Goal: Task Accomplishment & Management: Manage account settings

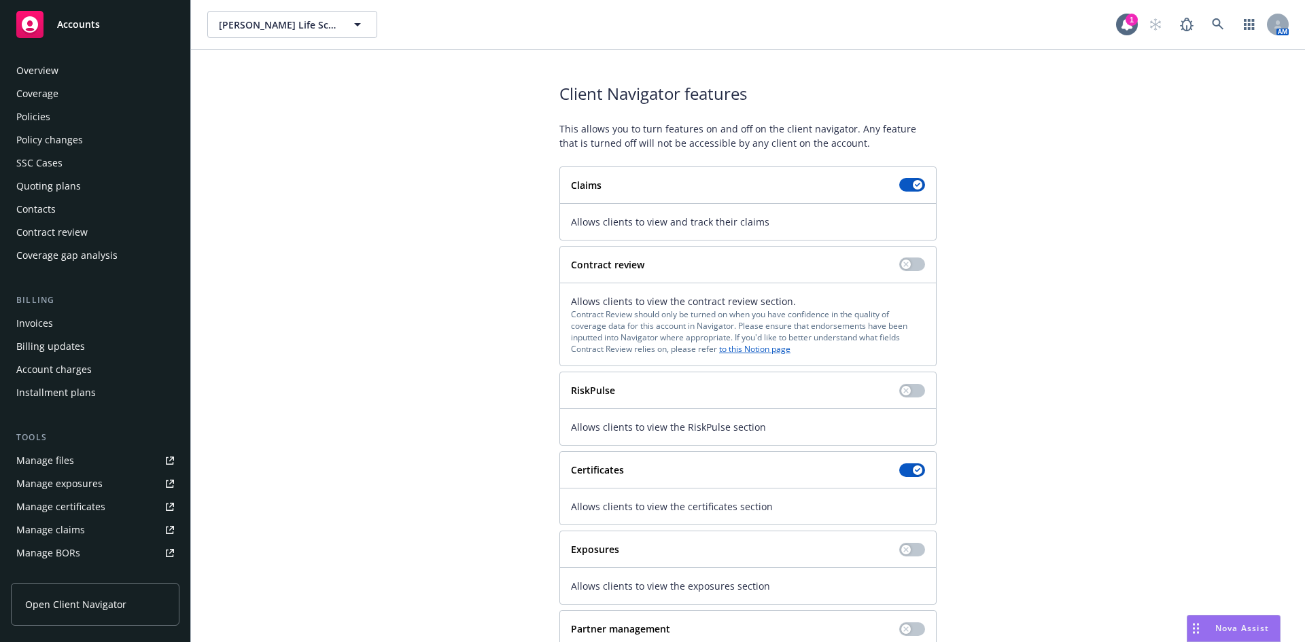
scroll to position [243, 0]
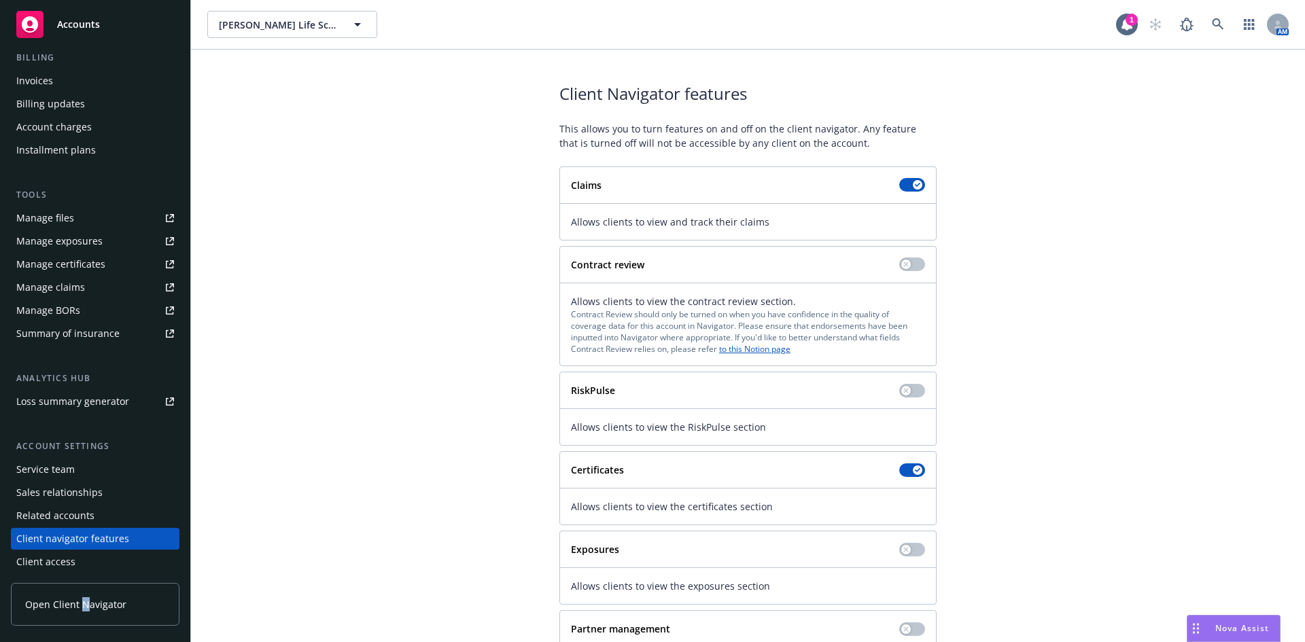
click at [84, 610] on span "Open Client Navigator" at bounding box center [75, 604] width 101 height 14
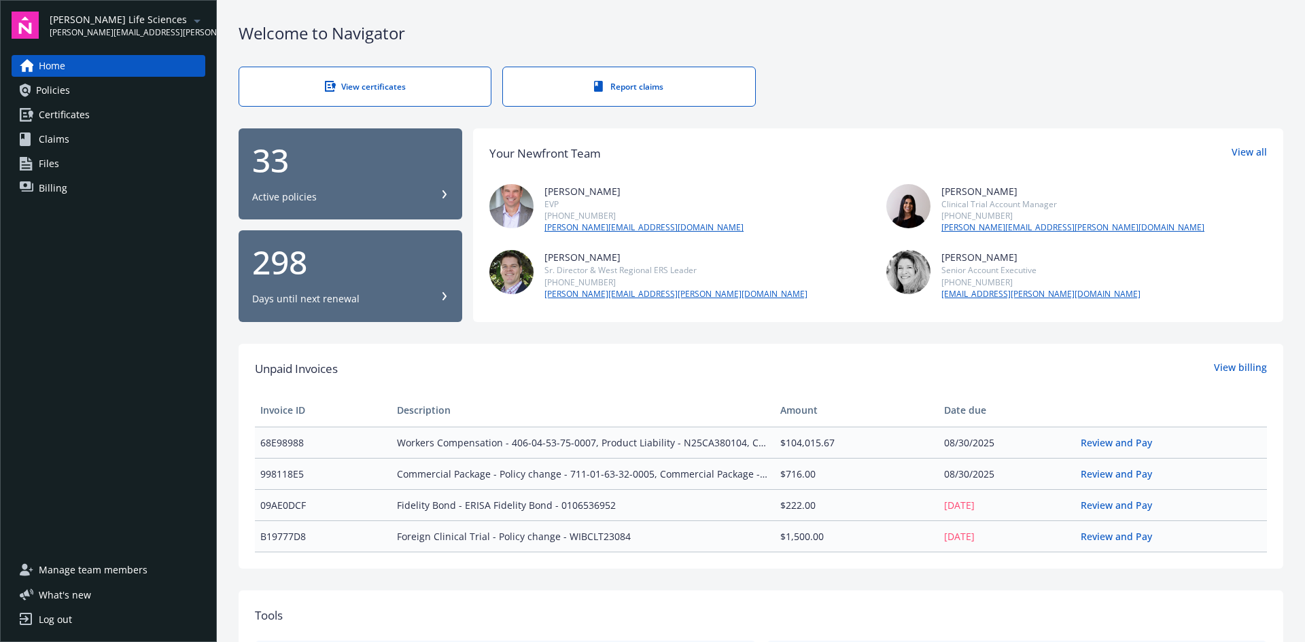
click at [70, 577] on span "Manage team members" at bounding box center [93, 570] width 109 height 22
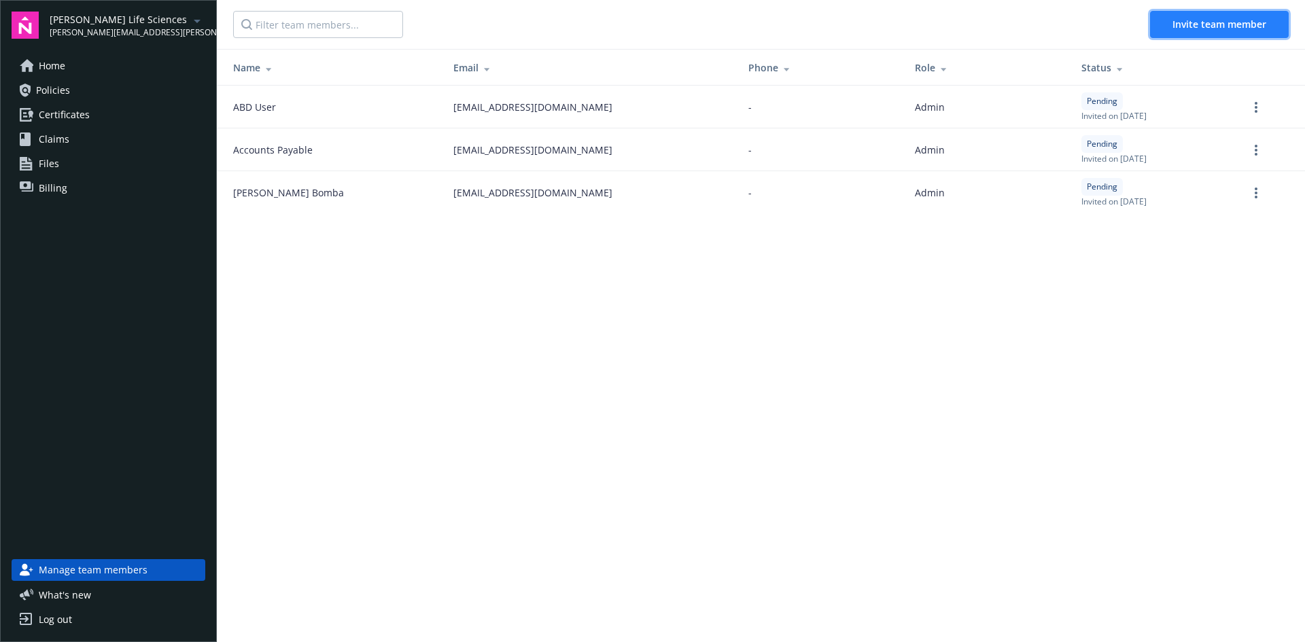
click at [1187, 27] on span "Invite team member" at bounding box center [1219, 24] width 94 height 13
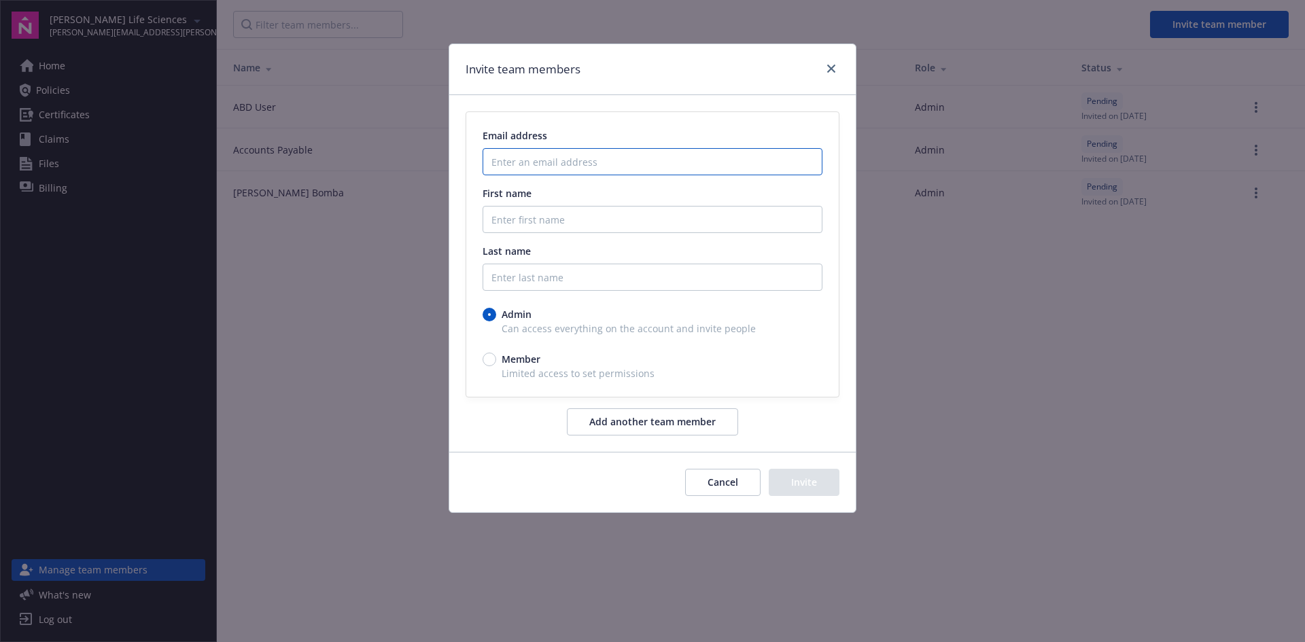
click at [590, 162] on input "Enter an email address" at bounding box center [653, 161] width 340 height 27
paste input "mbelsky@kezarbio.com"
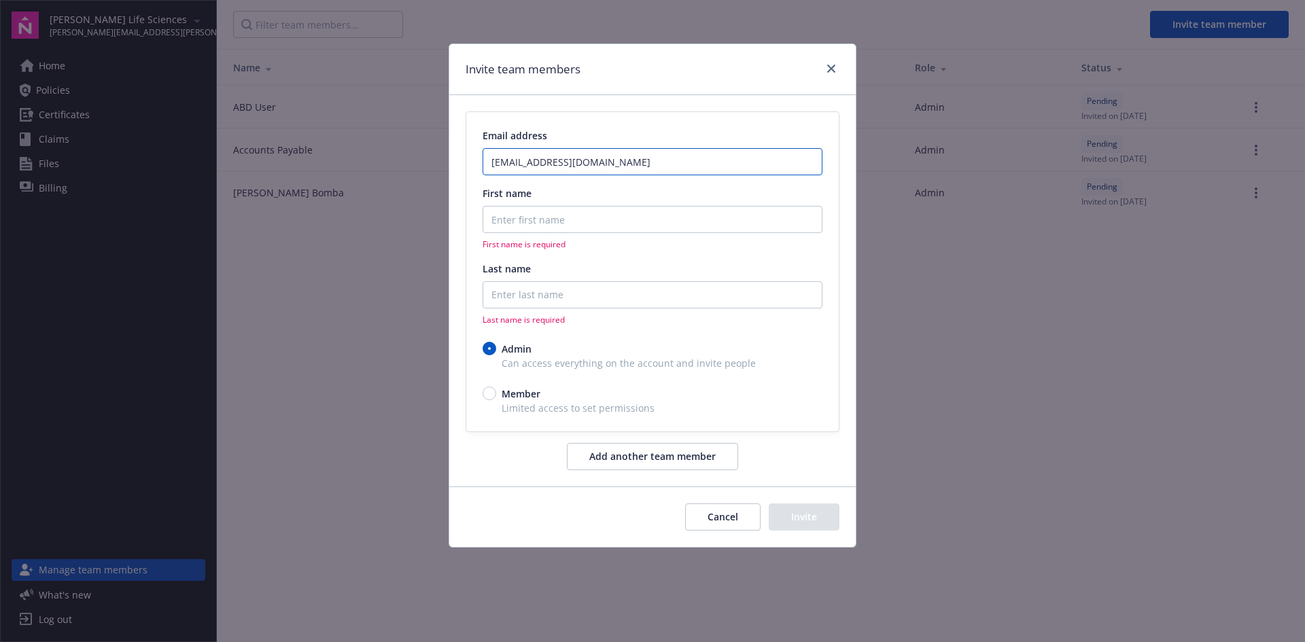
type input "mbelsky@kezarbio.com"
click at [541, 227] on input "First name" at bounding box center [653, 219] width 340 height 27
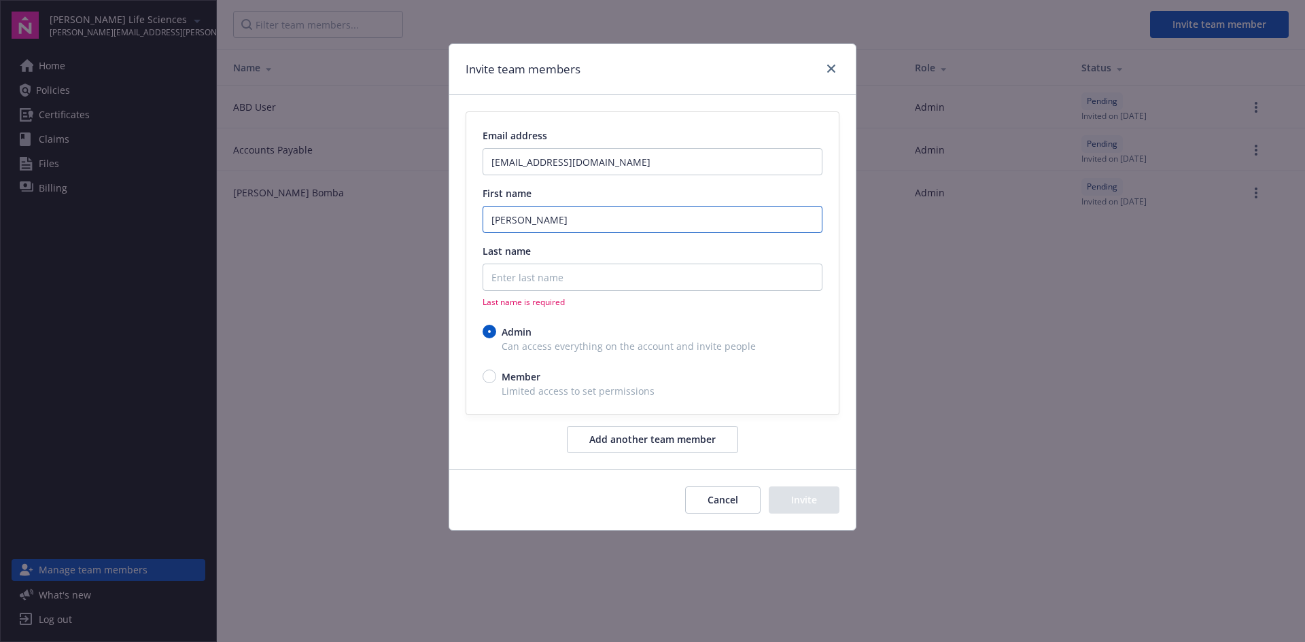
type input "Marc"
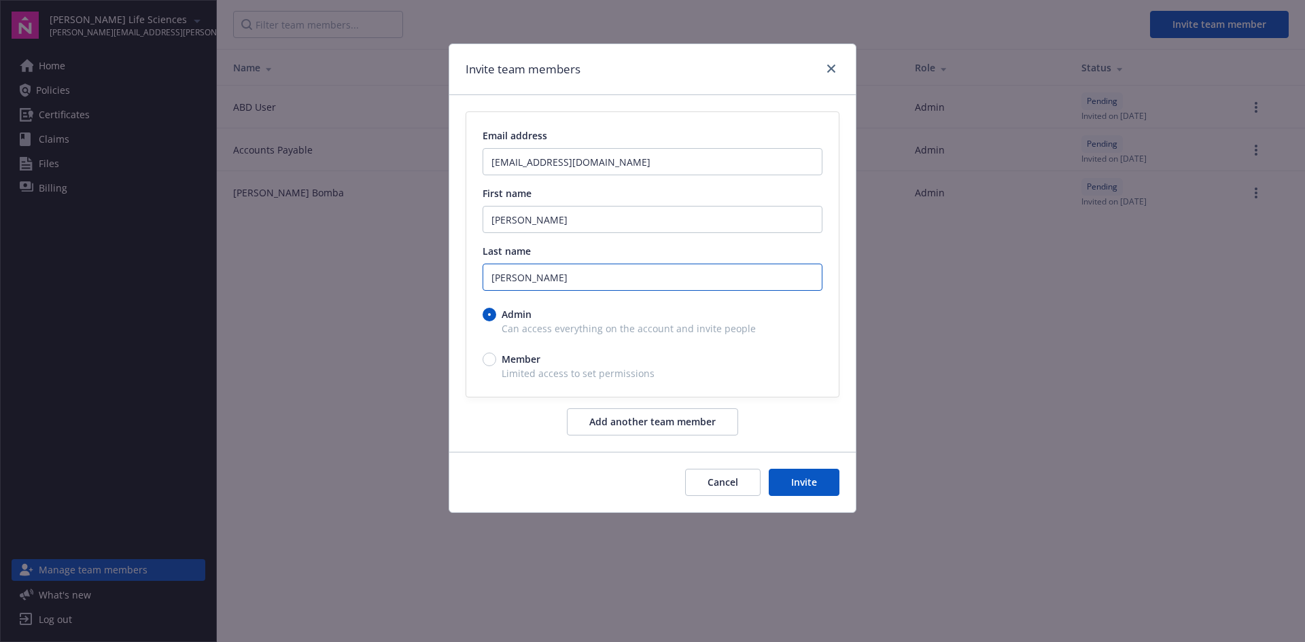
type input "Belsky"
click at [811, 483] on button "Invite" at bounding box center [804, 482] width 71 height 27
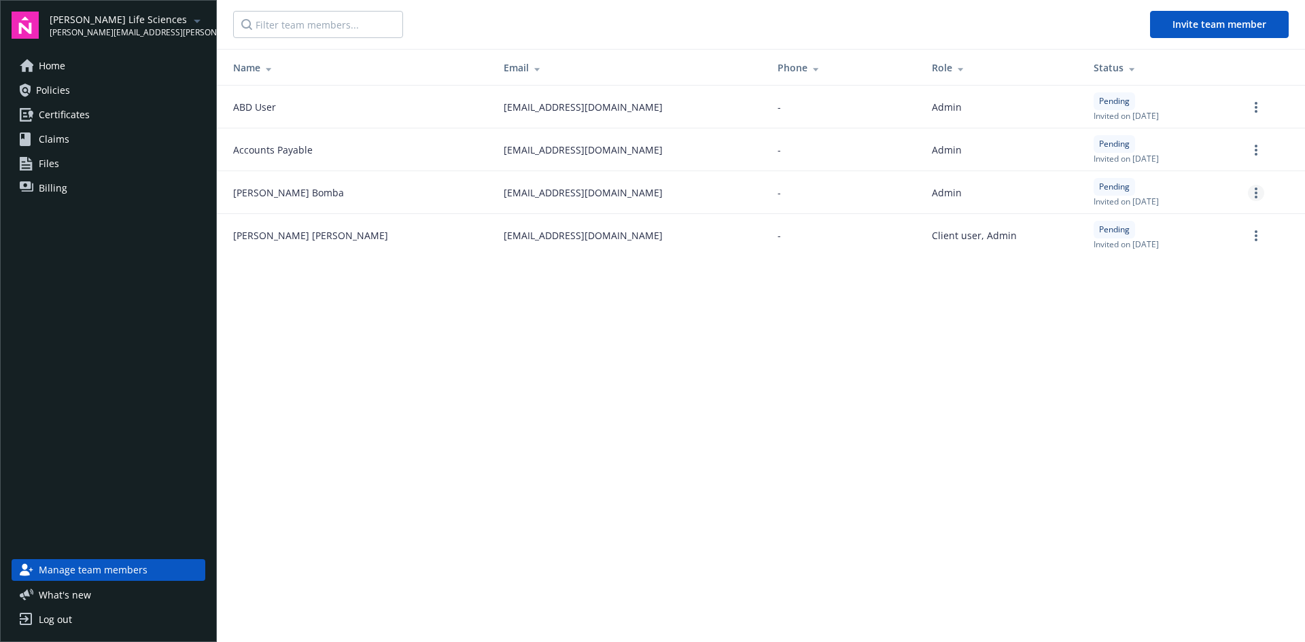
click at [1257, 192] on circle "more" at bounding box center [1256, 193] width 3 height 3
click at [1198, 262] on link "Cancel invitation" at bounding box center [1204, 259] width 120 height 27
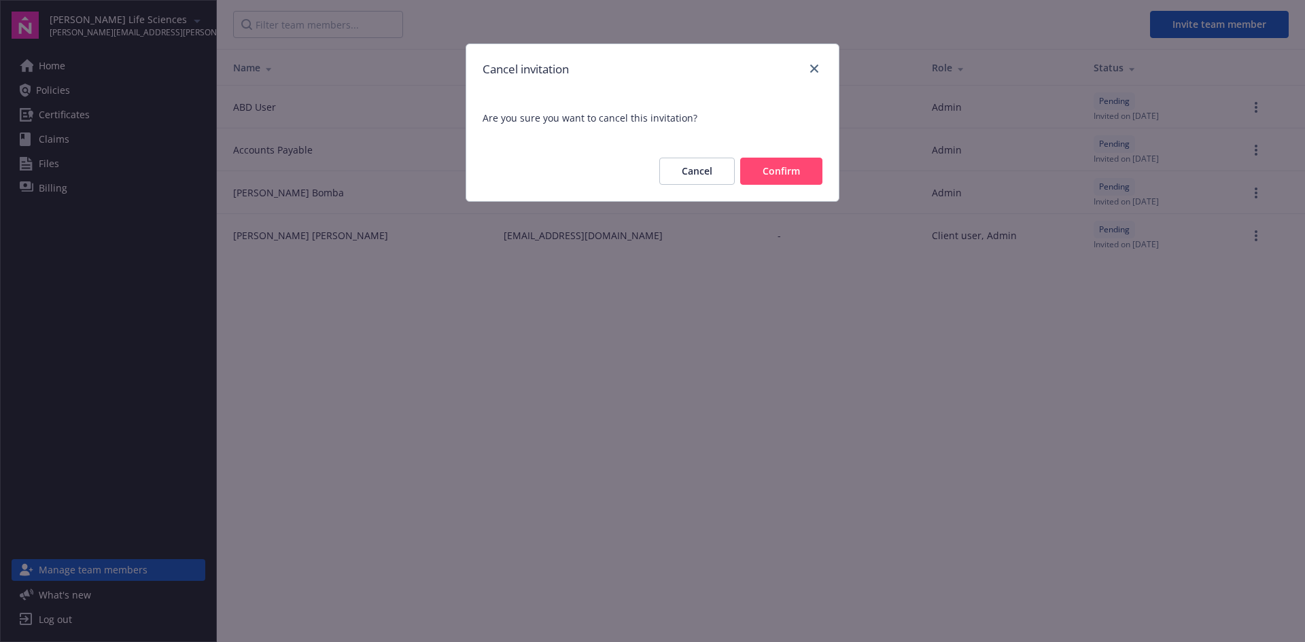
click at [776, 163] on button "Confirm" at bounding box center [781, 171] width 82 height 27
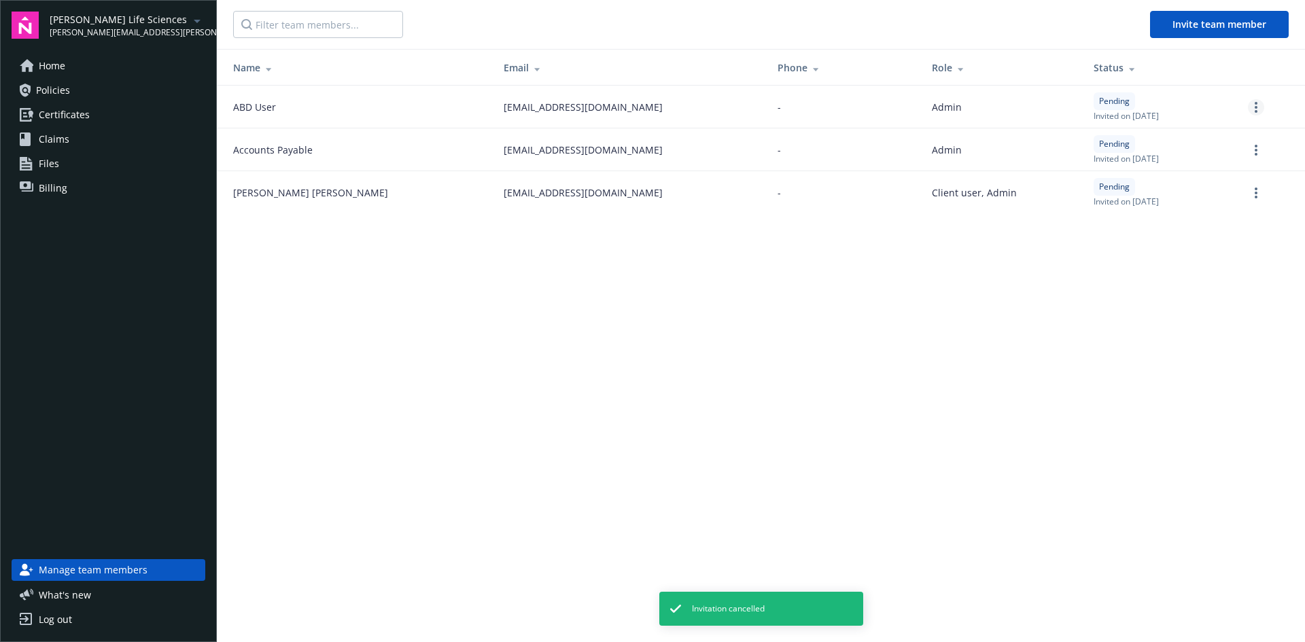
click at [1257, 101] on link "more" at bounding box center [1256, 107] width 16 height 16
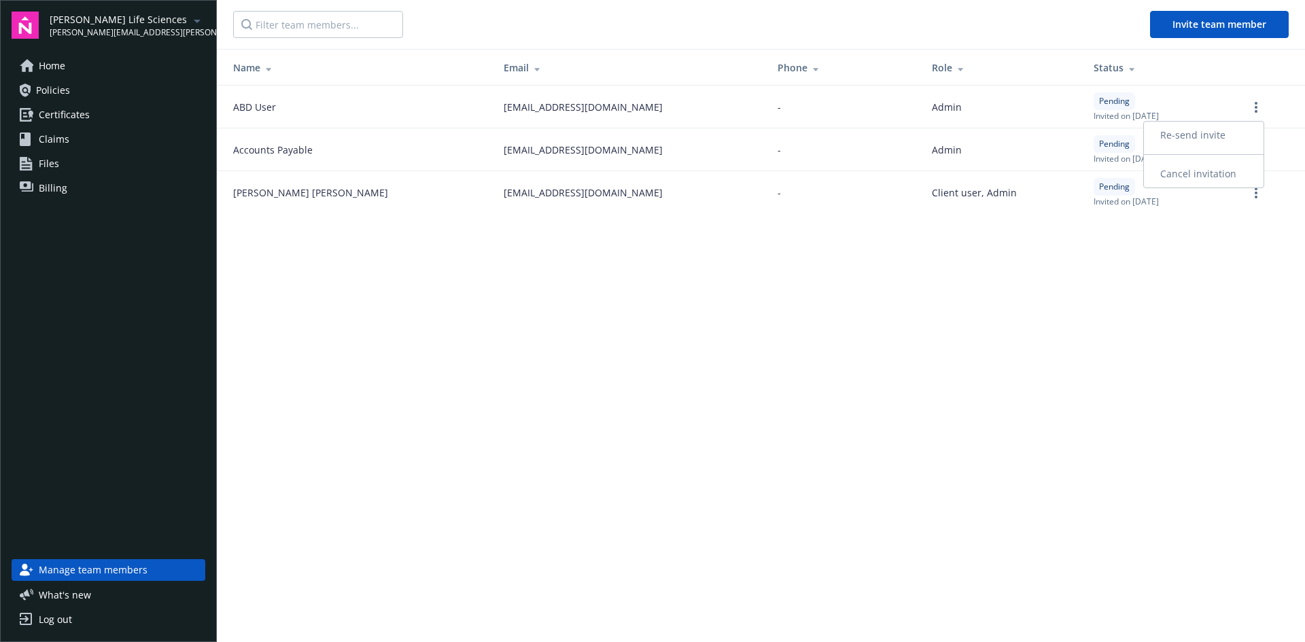
click at [1193, 179] on link "Cancel invitation" at bounding box center [1204, 173] width 120 height 27
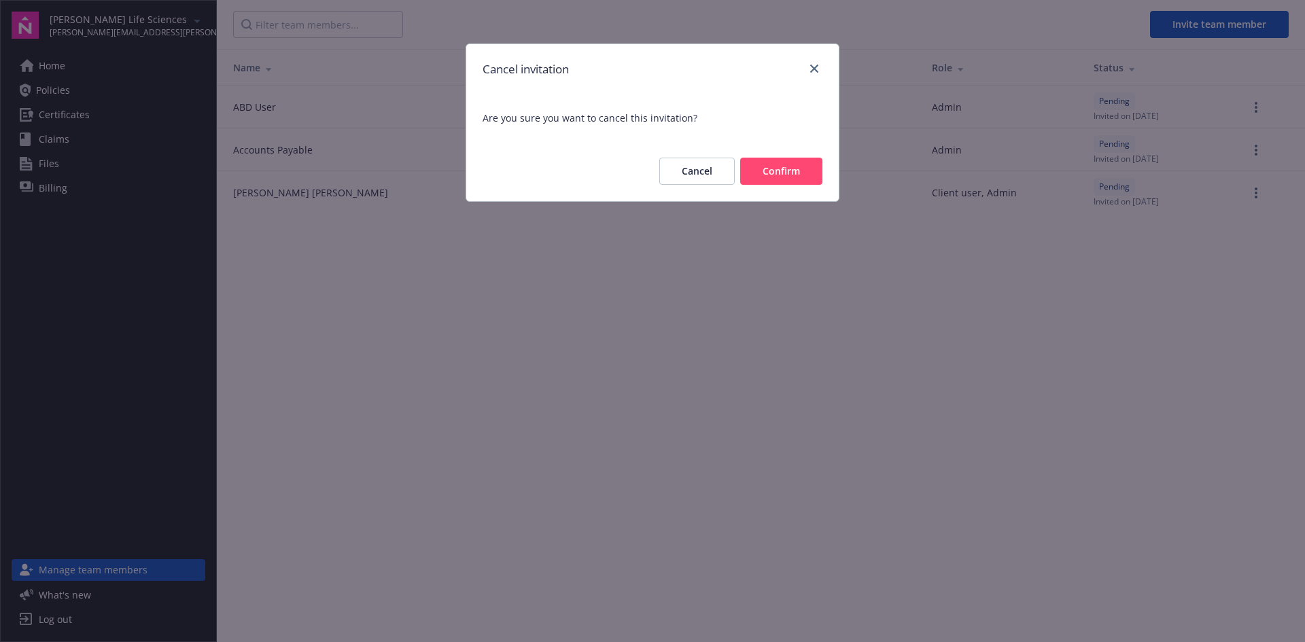
click at [773, 171] on button "Confirm" at bounding box center [781, 171] width 82 height 27
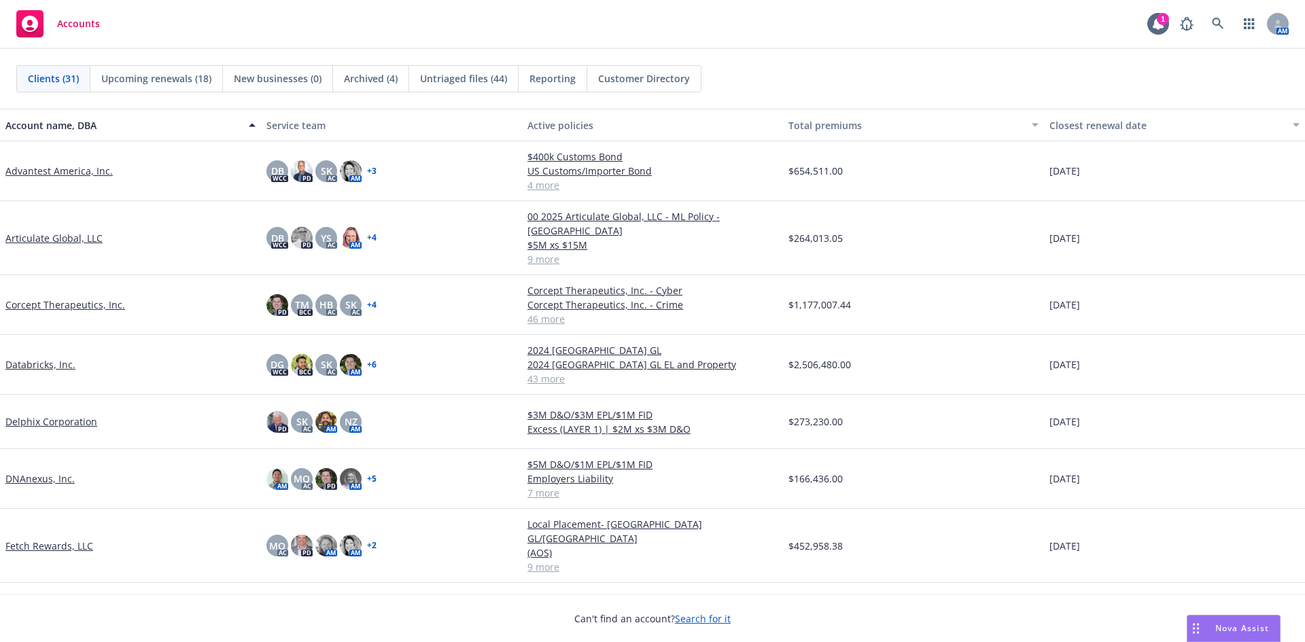
click at [48, 472] on link "DNAnexus, Inc." at bounding box center [39, 479] width 69 height 14
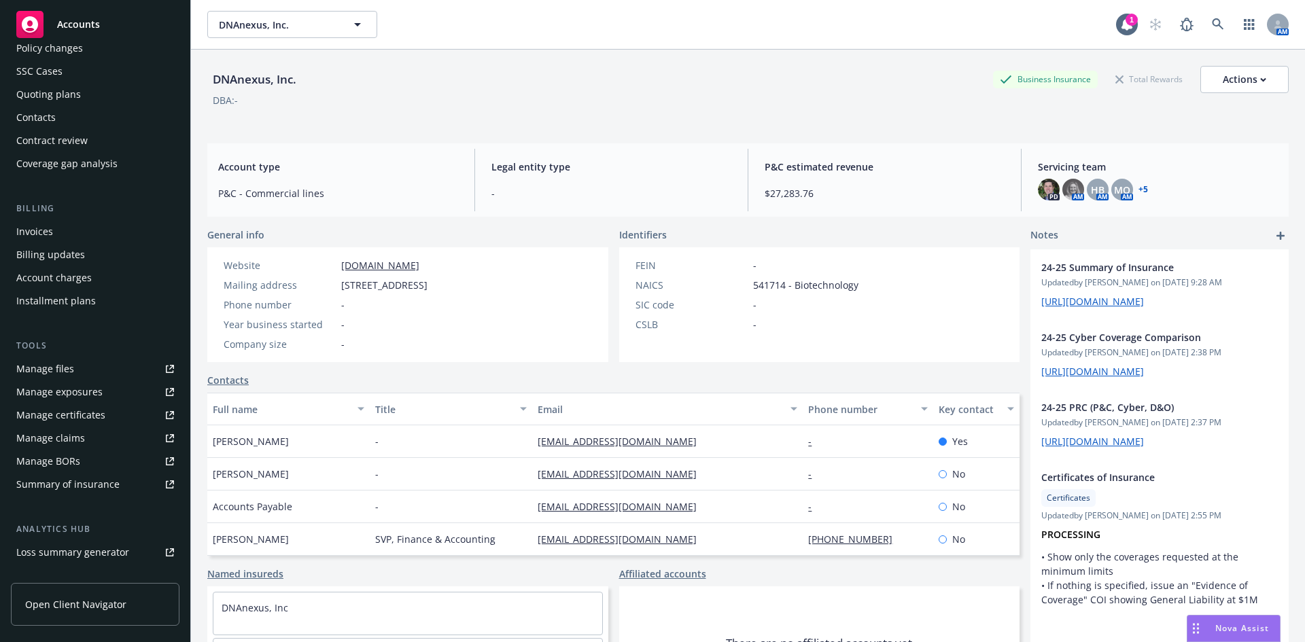
scroll to position [68, 0]
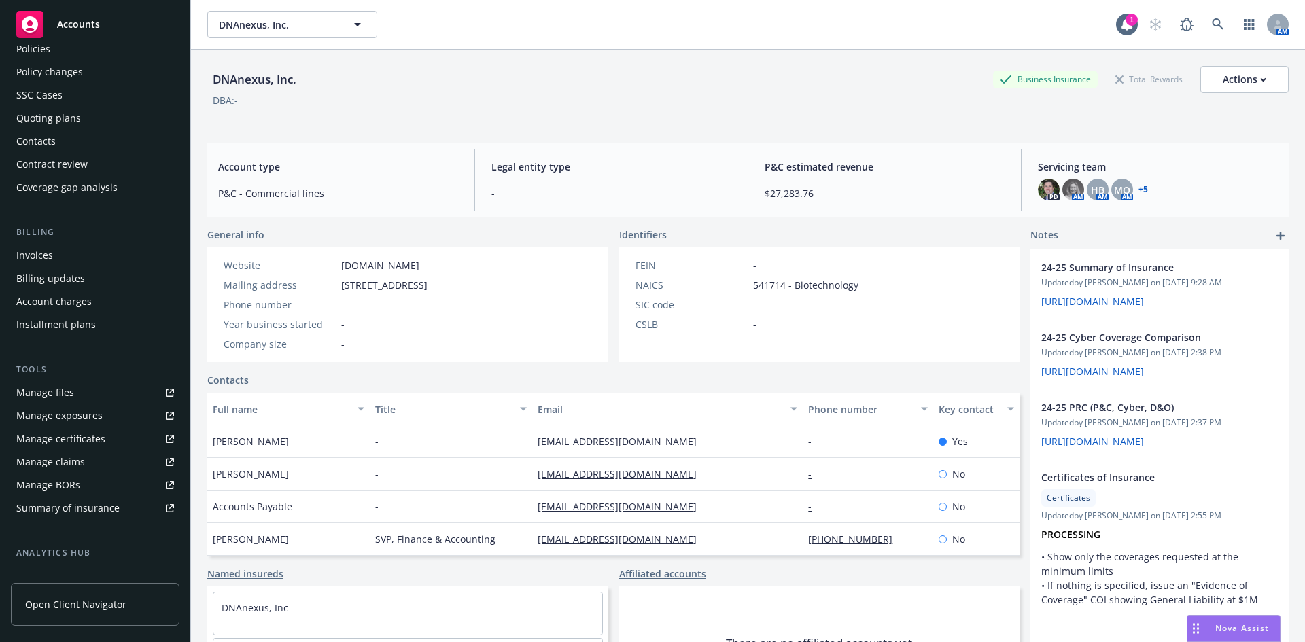
click at [71, 391] on div "Manage files" at bounding box center [45, 393] width 58 height 22
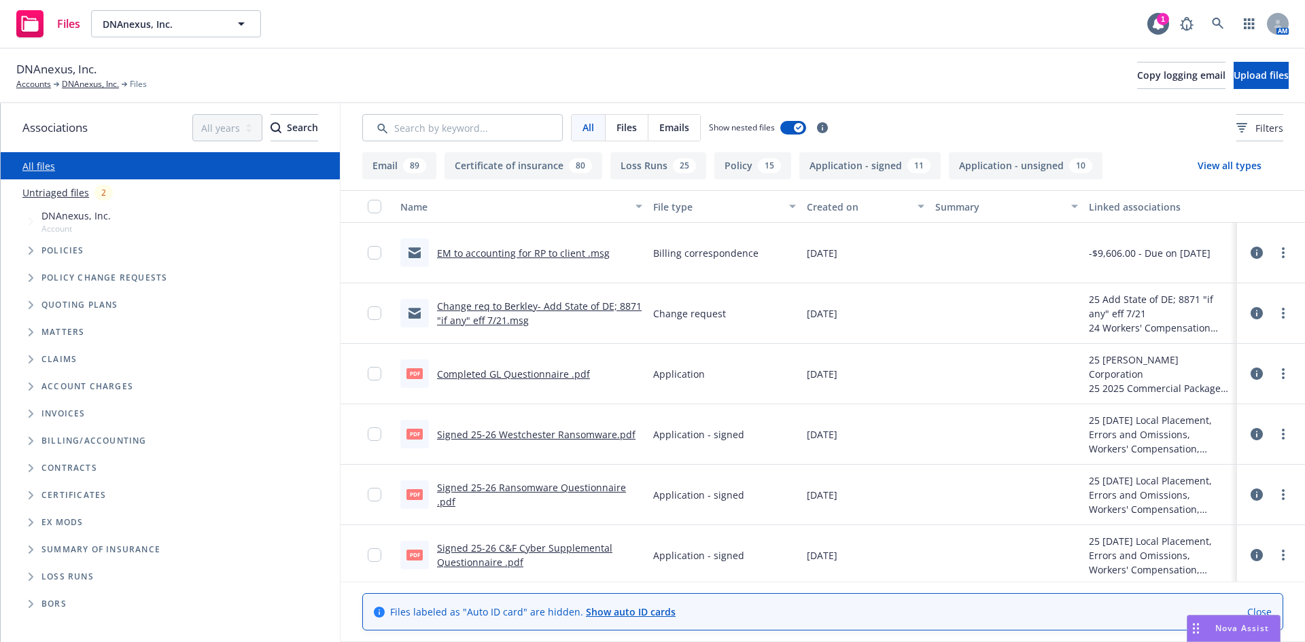
click at [31, 554] on span "Folder Tree Example" at bounding box center [31, 550] width 22 height 22
click at [18, 25] on rect at bounding box center [29, 23] width 27 height 27
click at [5, 7] on div "Files DNAnexus, Inc. DNAnexus, Inc. 1 AM" at bounding box center [652, 24] width 1305 height 49
click at [17, 20] on rect at bounding box center [29, 23] width 27 height 27
click at [38, 87] on link "Accounts" at bounding box center [33, 84] width 35 height 12
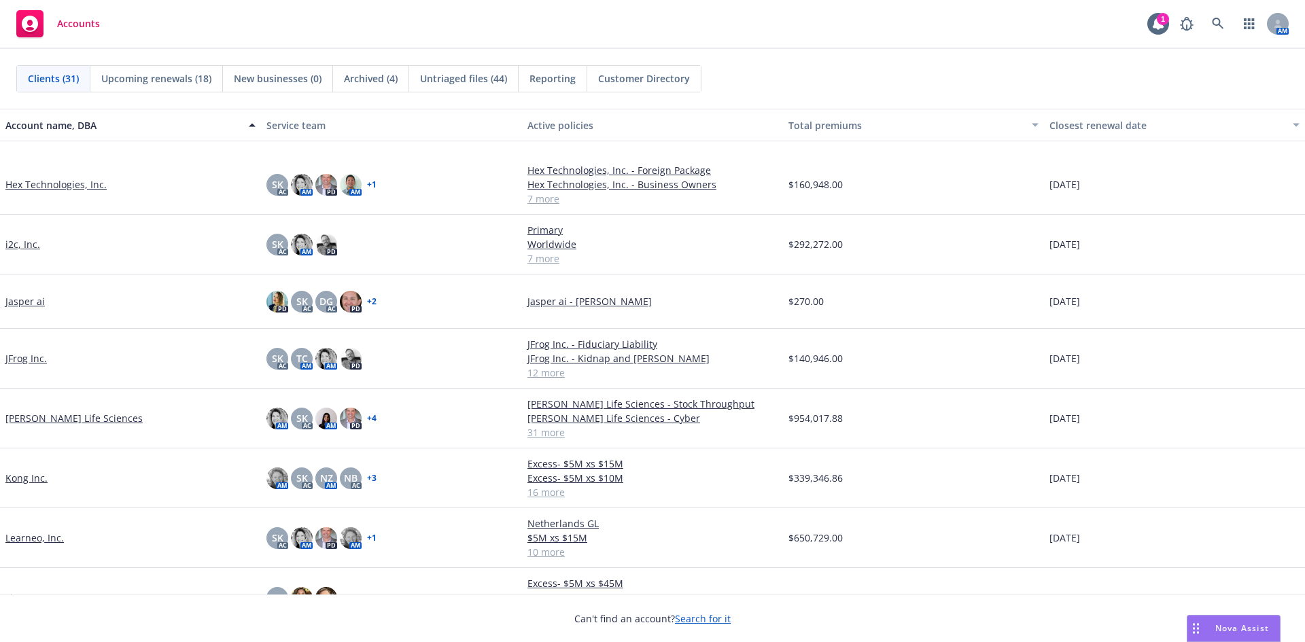
scroll to position [544, 0]
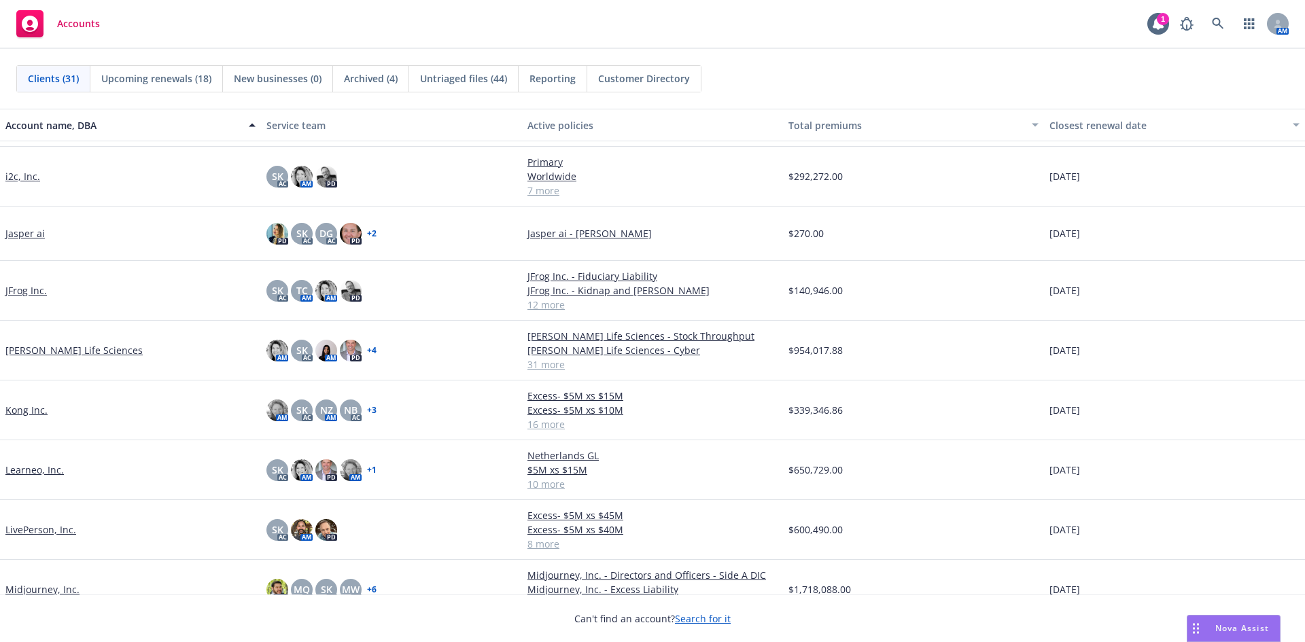
click at [35, 412] on link "Kong Inc." at bounding box center [26, 410] width 42 height 14
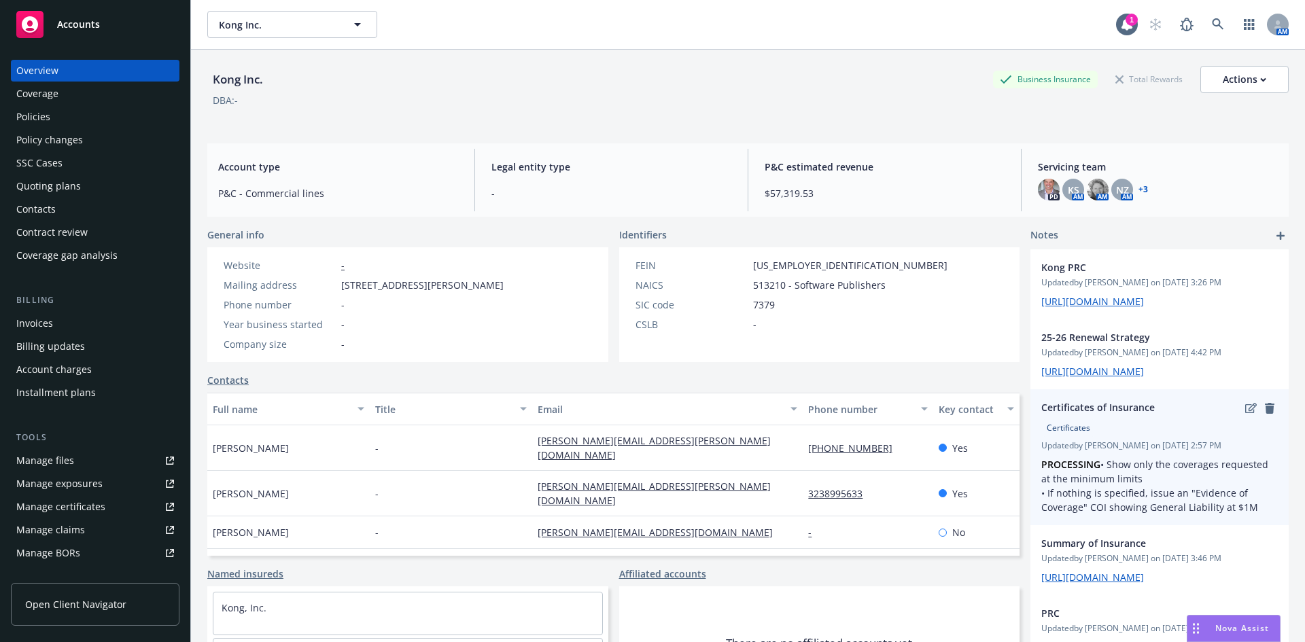
scroll to position [68, 0]
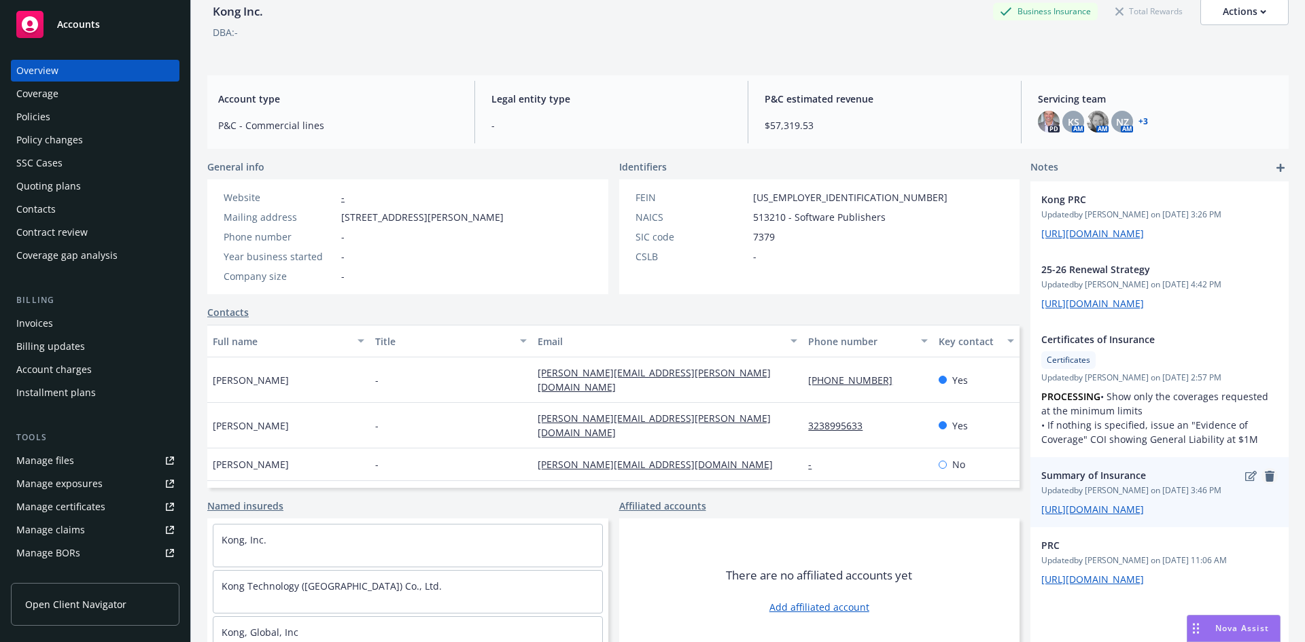
click at [1265, 471] on icon "remove" at bounding box center [1270, 476] width 10 height 11
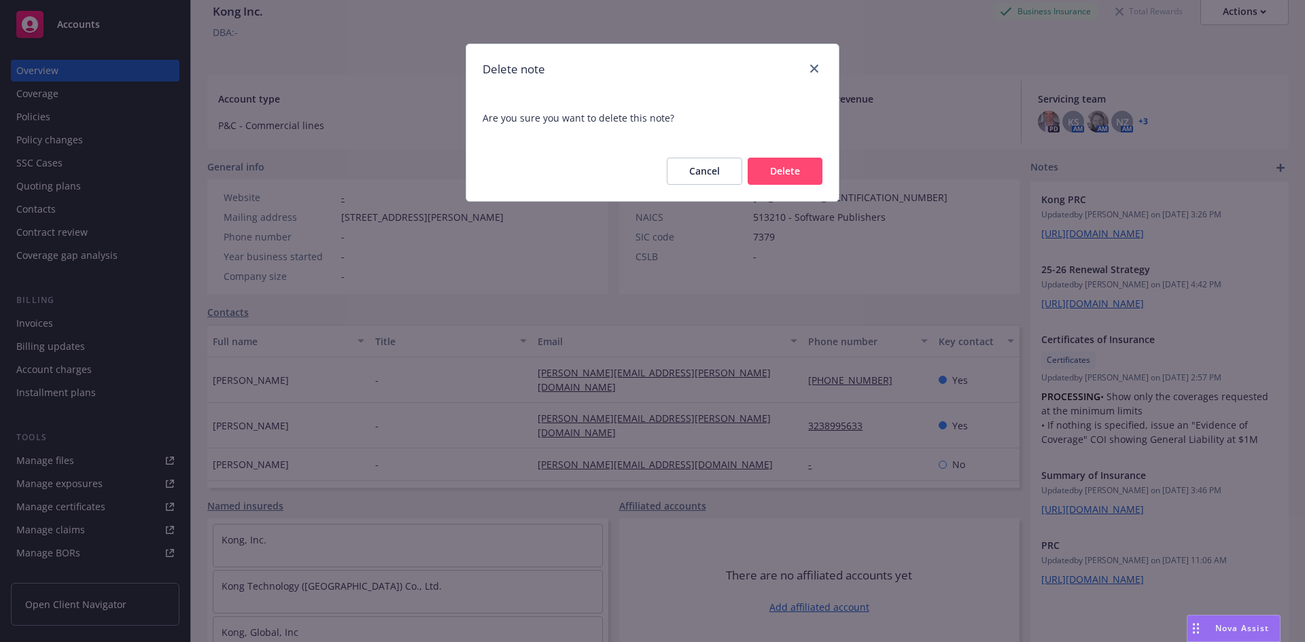
click at [765, 166] on button "Delete" at bounding box center [785, 171] width 75 height 27
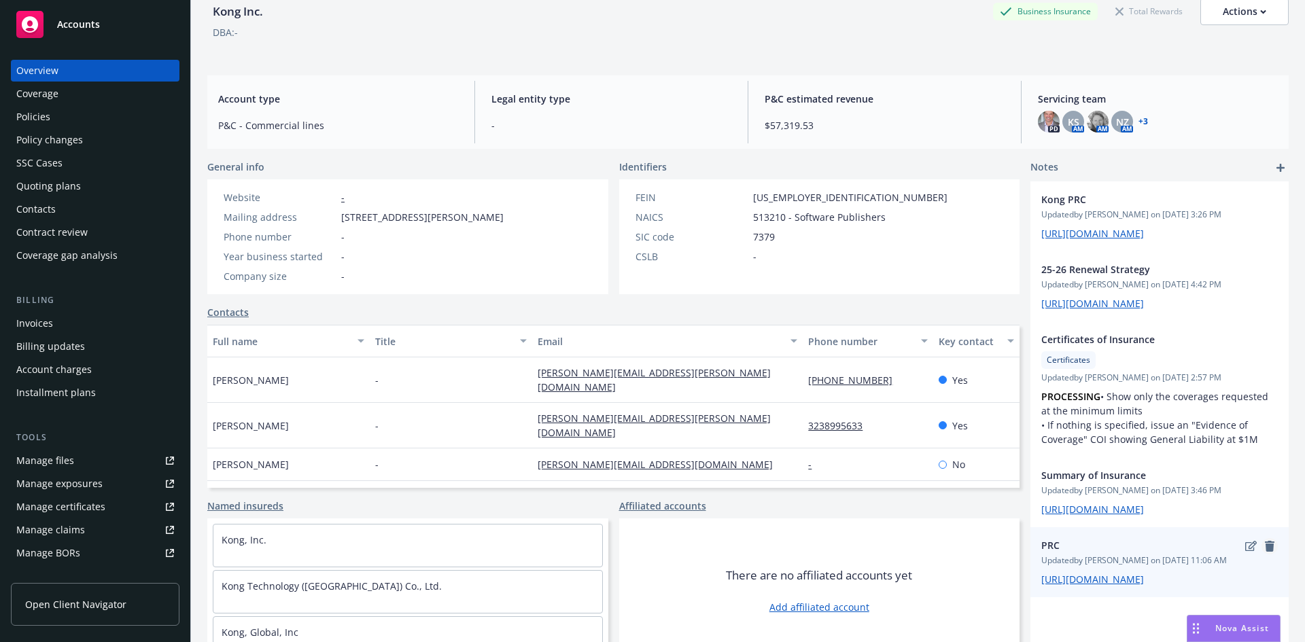
click at [1265, 543] on icon "remove" at bounding box center [1270, 546] width 10 height 11
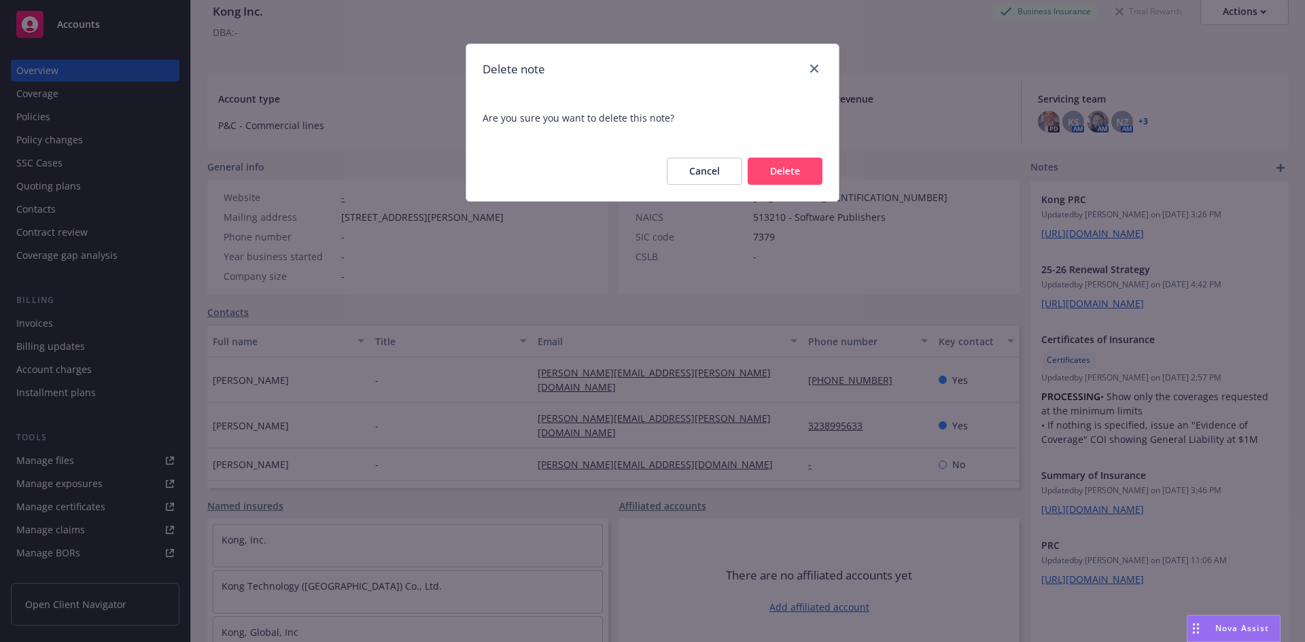
click at [800, 173] on button "Delete" at bounding box center [785, 171] width 75 height 27
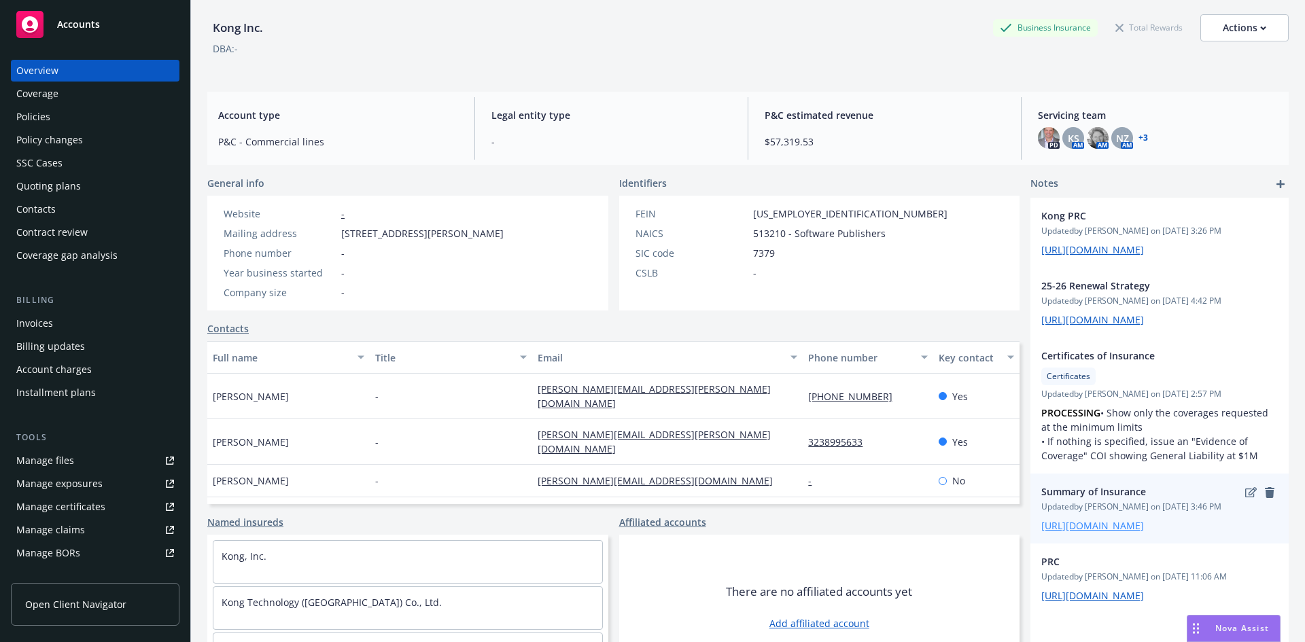
scroll to position [0, 0]
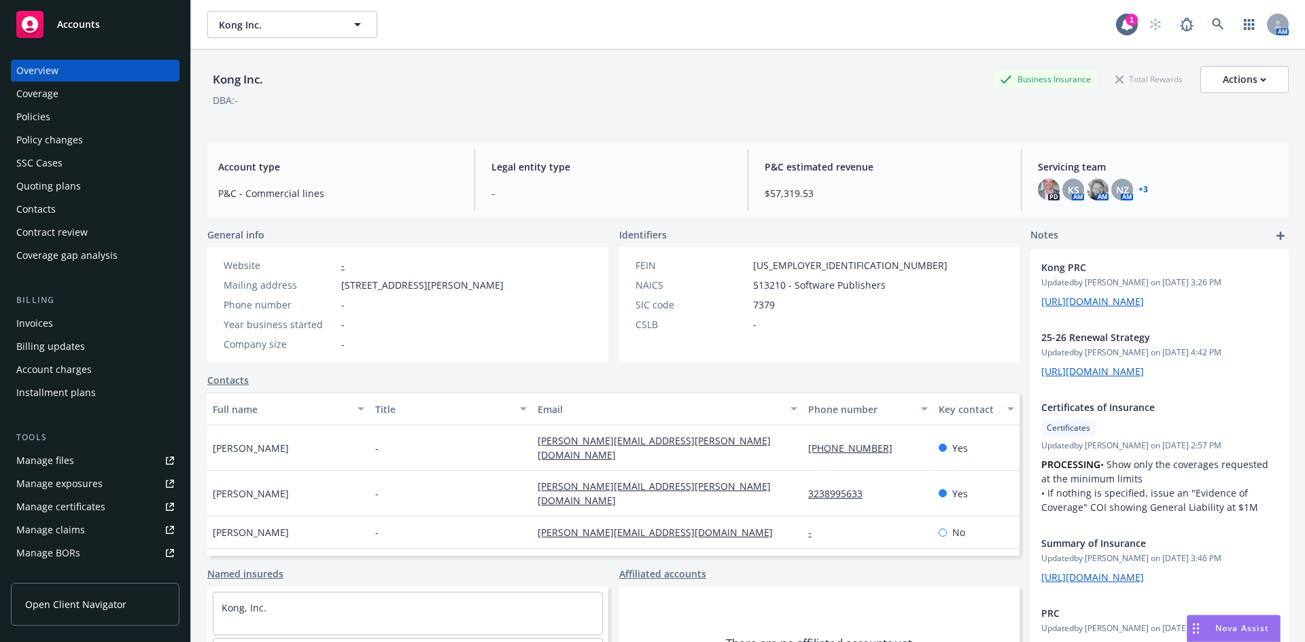
click at [1276, 235] on link "add" at bounding box center [1280, 236] width 16 height 16
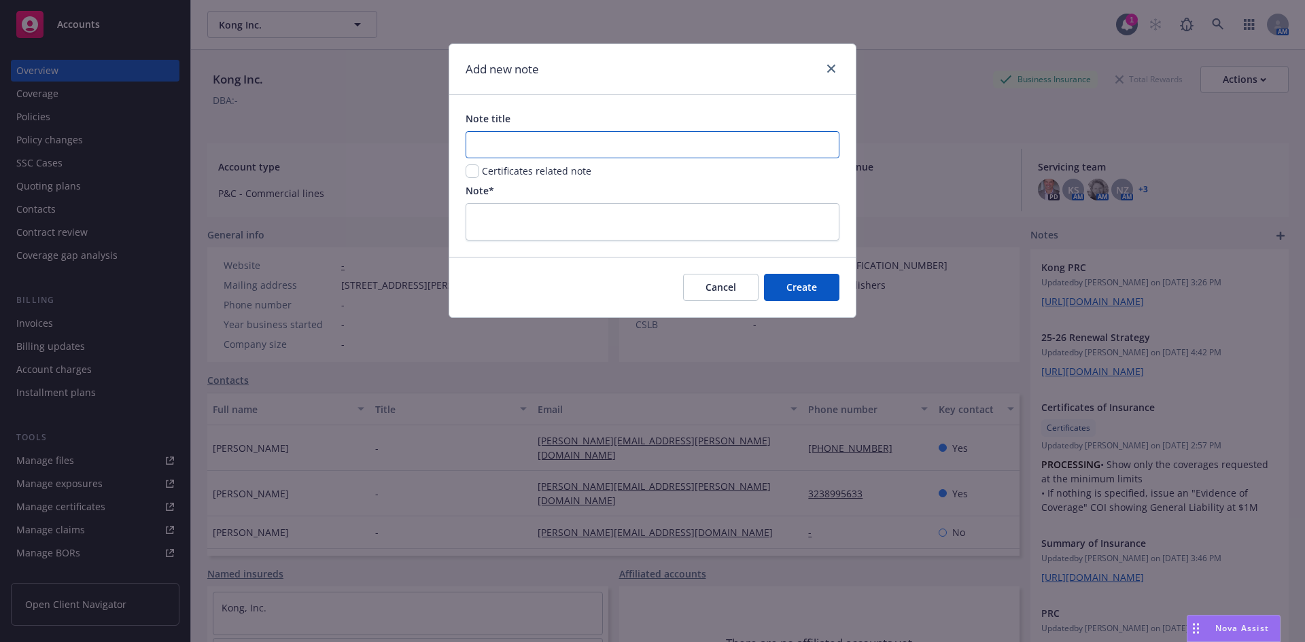
click at [576, 144] on input "Note title" at bounding box center [653, 144] width 374 height 27
paste input "2025-2026 Summary of Insurance - 08_25_2025"
type input "2025-2026 Summary of Insurance - 08_25_2025"
click at [565, 246] on div "Note title 2025-2026 Summary of Insurance - 08_25_2025 Certificates related not…" at bounding box center [652, 176] width 406 height 162
click at [701, 229] on textarea at bounding box center [653, 221] width 374 height 37
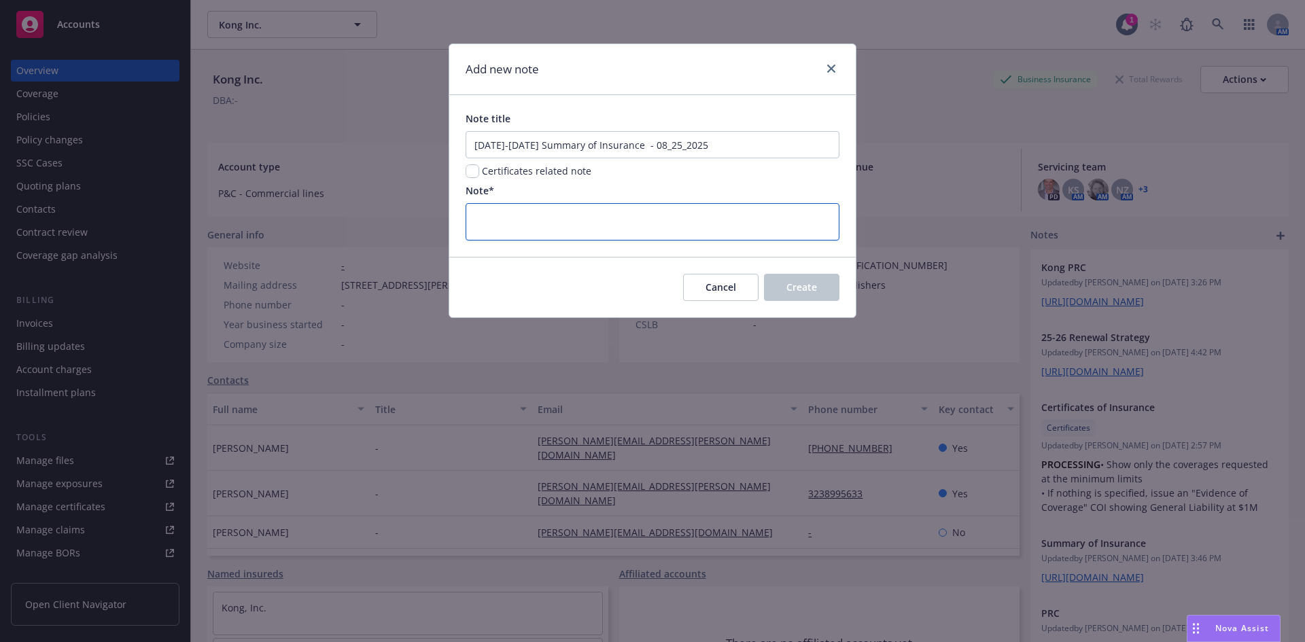
paste textarea "2025-2026 Summary of Insurance - 08_25_2025"
type textarea "2025-2026 Summary of Insurance - 08_25_2025"
type textarea "x"
drag, startPoint x: 618, startPoint y: 232, endPoint x: 431, endPoint y: 232, distance: 186.9
click at [431, 232] on div "Add new note Note title 2025-2026 Summary of Insurance - 08_25_2025 Certificate…" at bounding box center [652, 321] width 1305 height 642
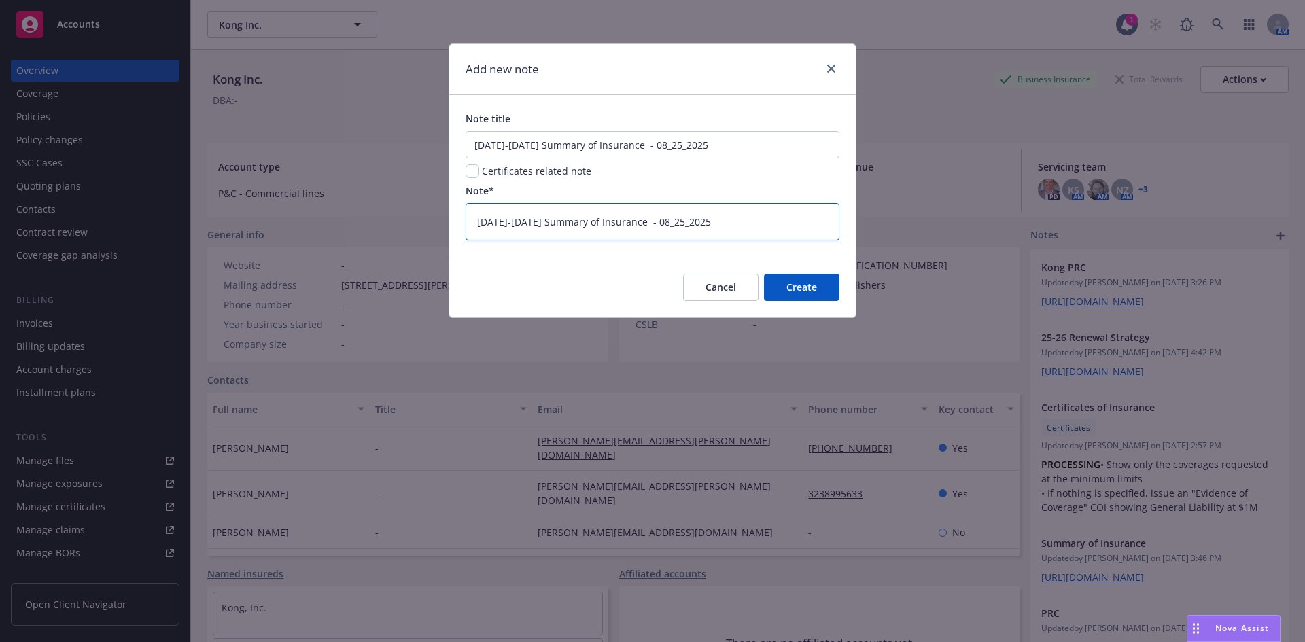
paste textarea "https://iln-my.sharepoint.com/:x:/r/personal/stephanie_koelle_newfront_com/Docu…"
type textarea "https://iln-my.sharepoint.com/:x:/r/personal/stephanie_koelle_newfront_com/Docu…"
type textarea "x"
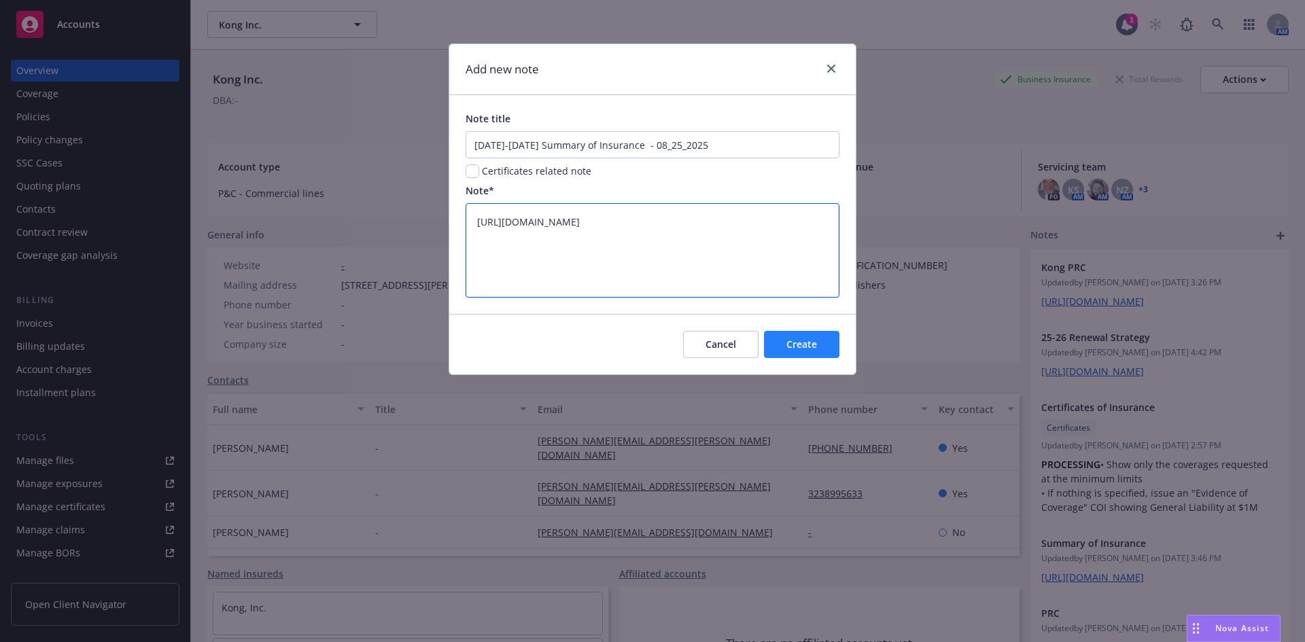
type textarea "https://iln-my.sharepoint.com/:x:/r/personal/stephanie_koelle_newfront_com/Docu…"
click at [796, 339] on span "Create" at bounding box center [801, 344] width 31 height 13
type textarea "x"
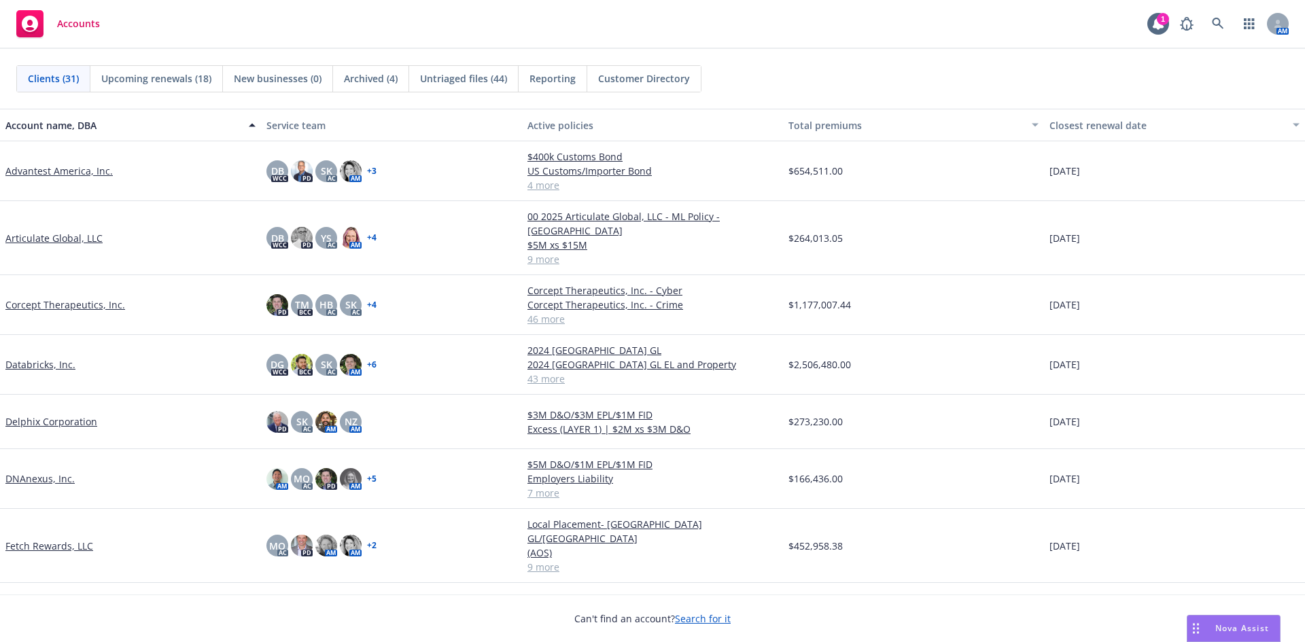
scroll to position [136, 0]
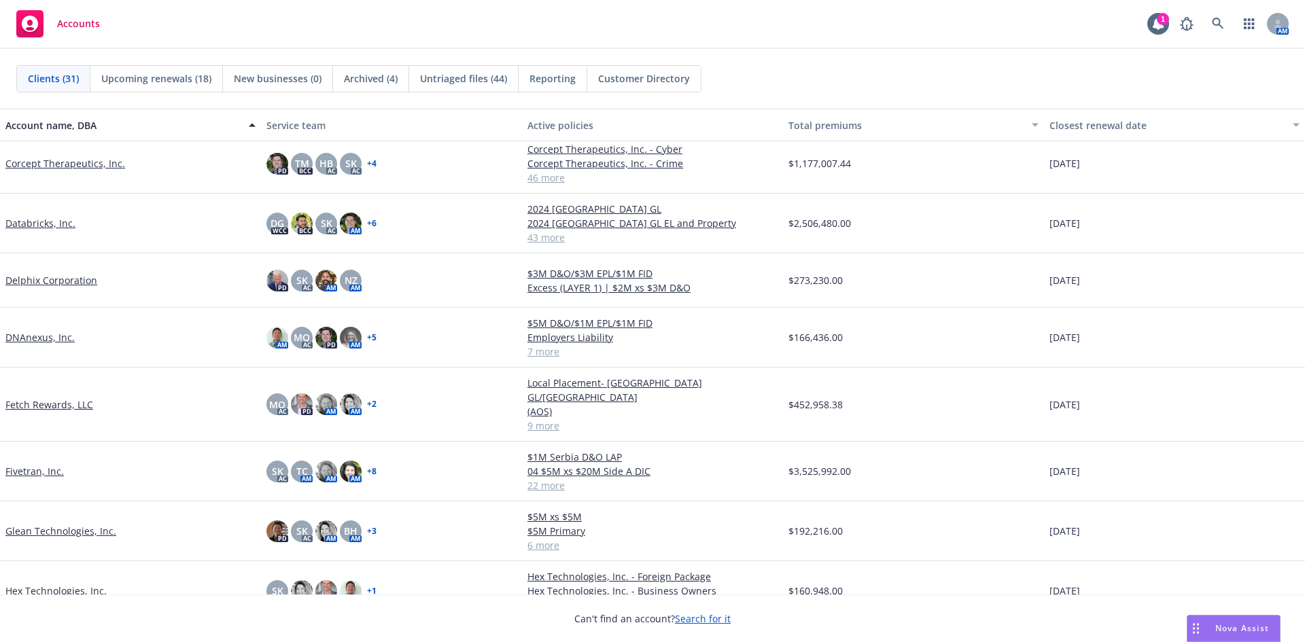
click at [66, 398] on link "Fetch Rewards, LLC" at bounding box center [49, 405] width 88 height 14
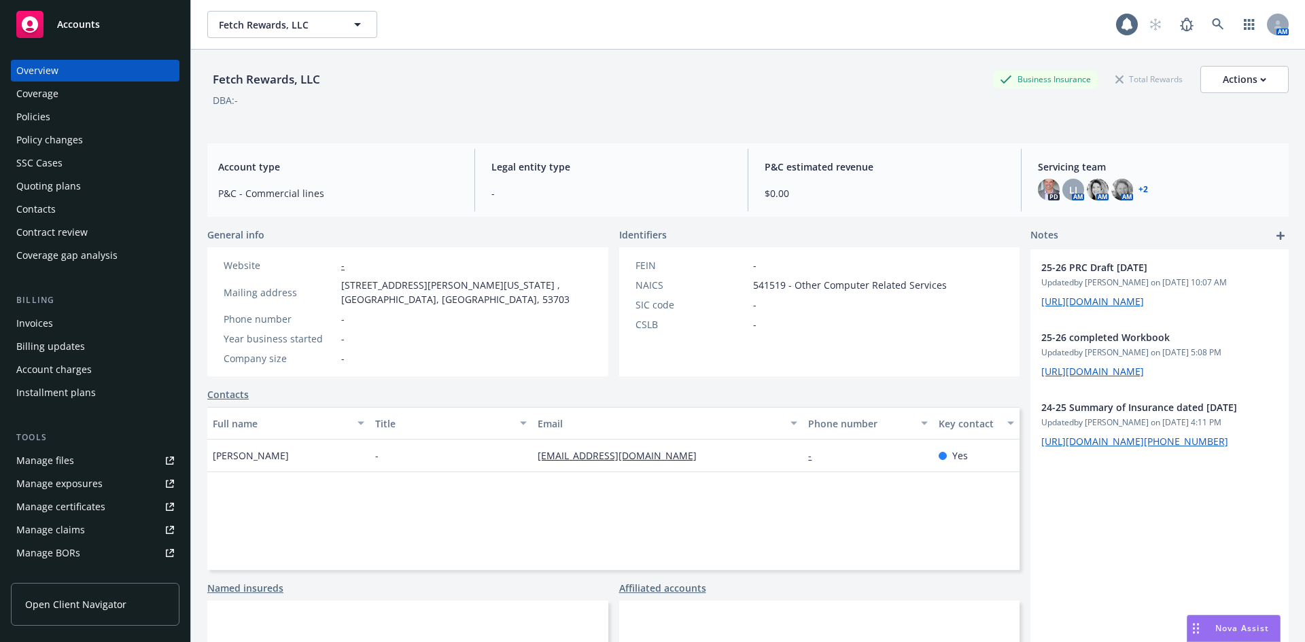
click at [45, 125] on div "Policies" at bounding box center [33, 117] width 34 height 22
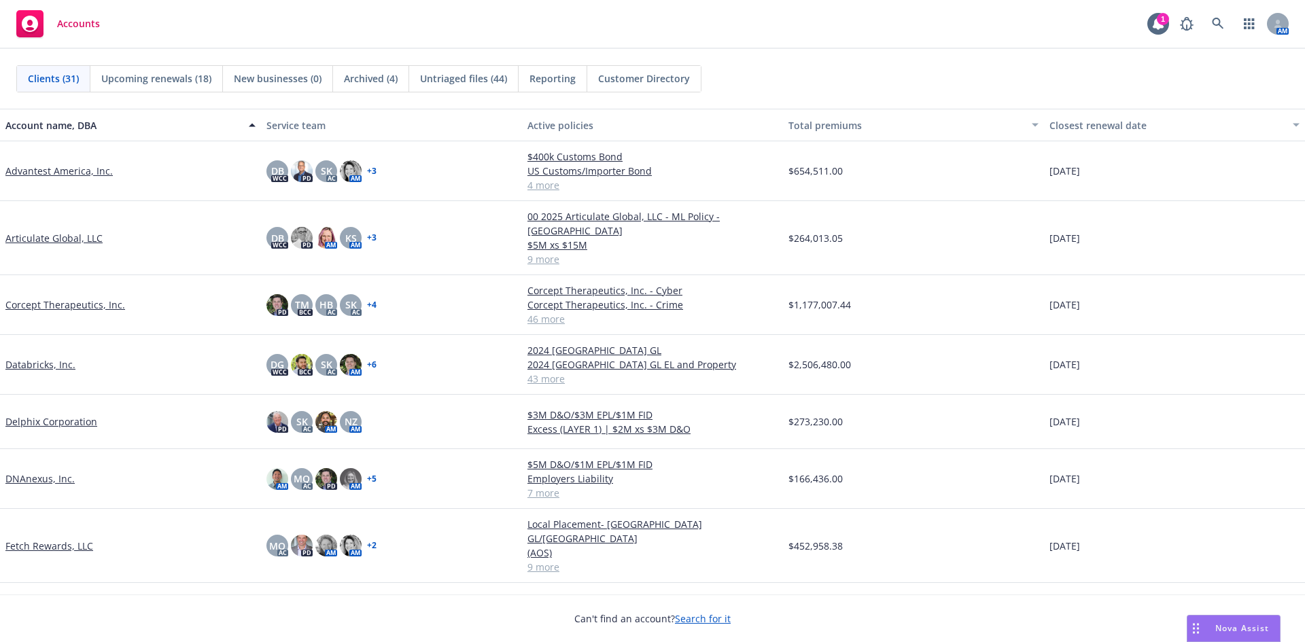
scroll to position [272, 0]
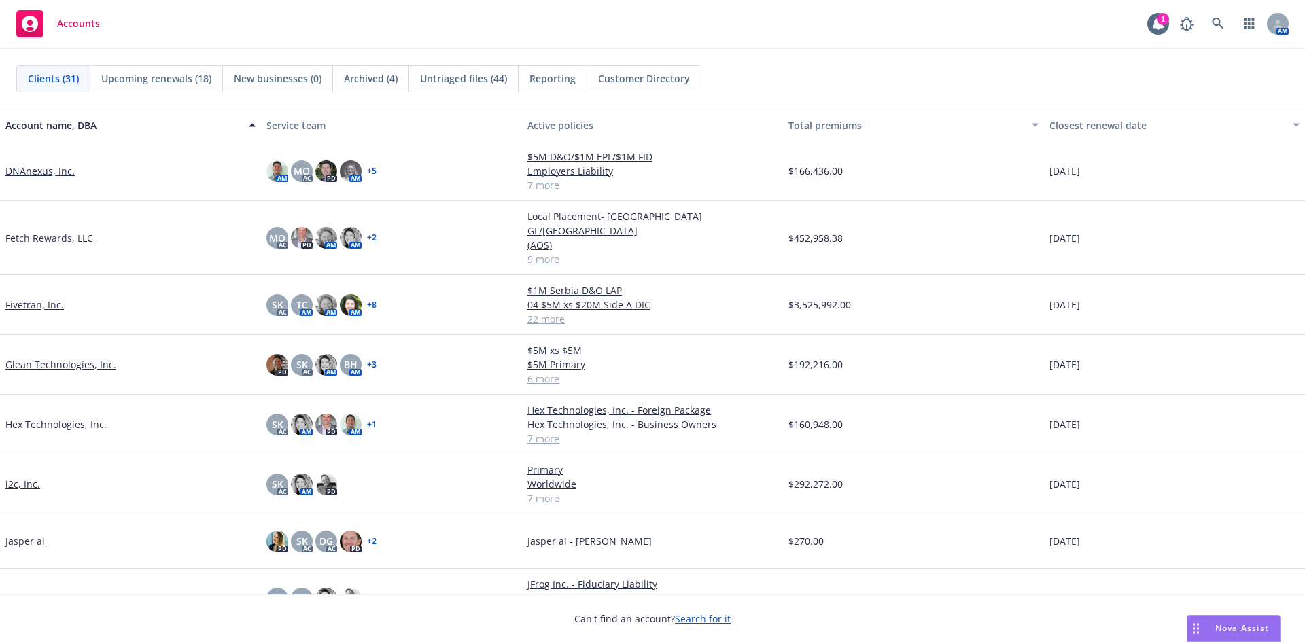
click at [37, 231] on link "Fetch Rewards, LLC" at bounding box center [49, 238] width 88 height 14
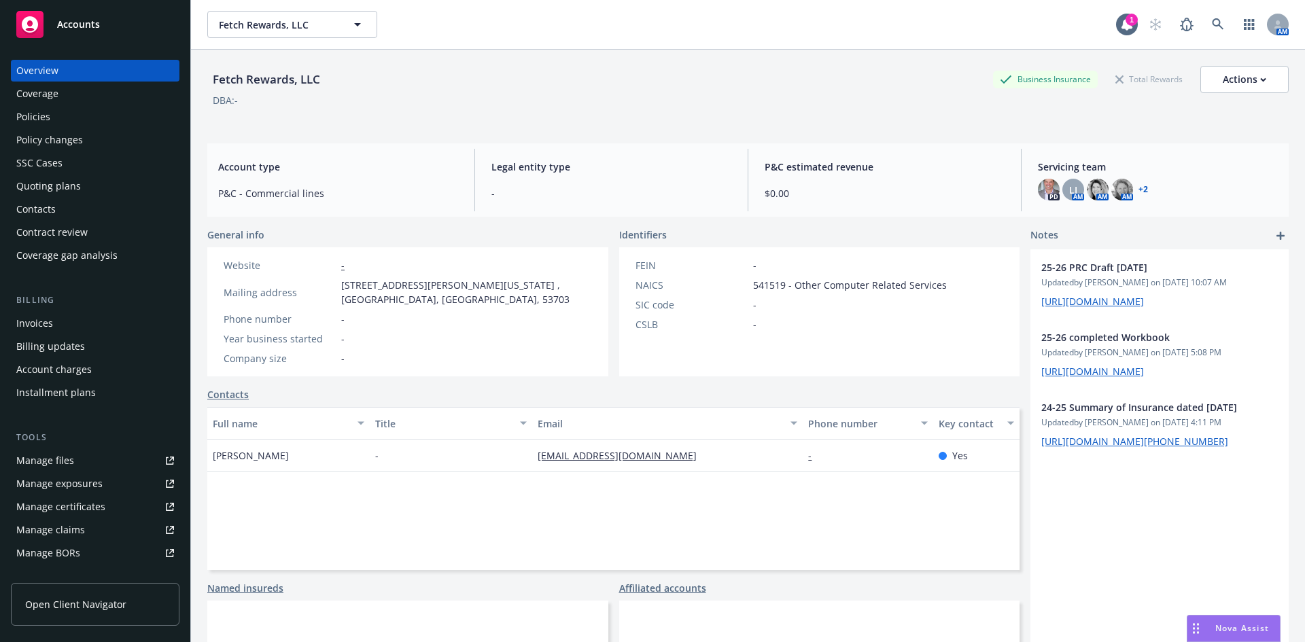
click at [67, 183] on div "Quoting plans" at bounding box center [48, 186] width 65 height 22
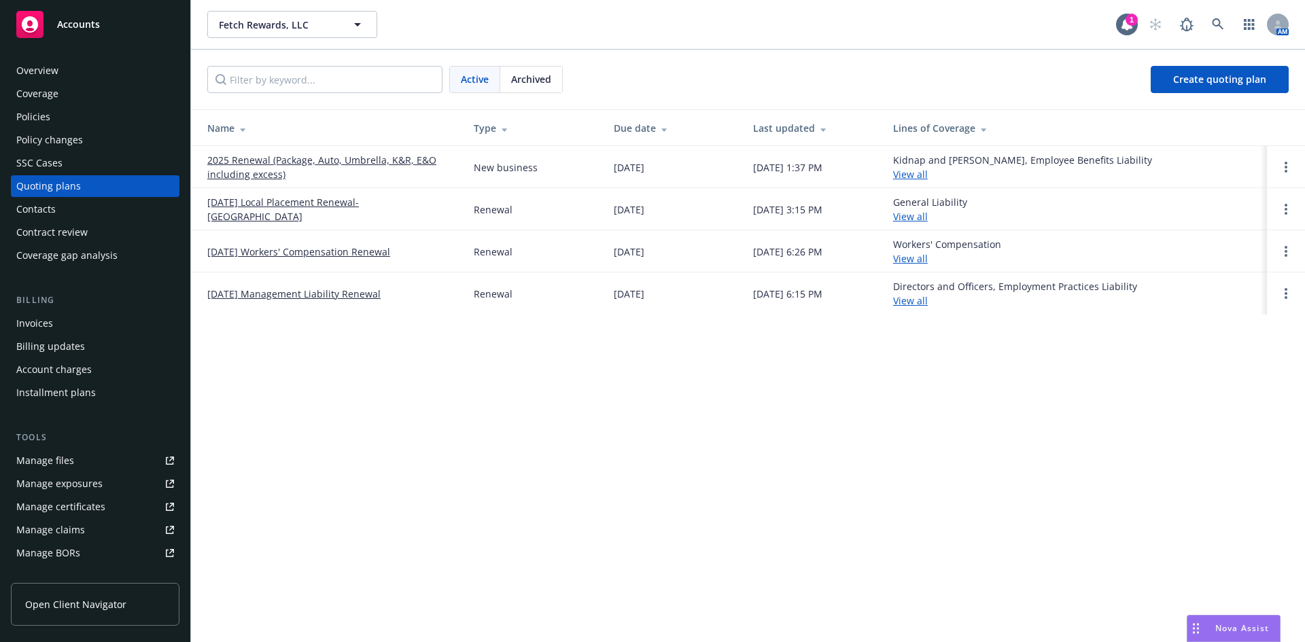
click at [338, 213] on link "09/10/25 Local Placement Renewal- Mexico" at bounding box center [329, 209] width 245 height 29
click at [307, 159] on link "2025 Renewal (Package, Auto, Umbrella, K&R, E&O including excess)" at bounding box center [329, 167] width 245 height 29
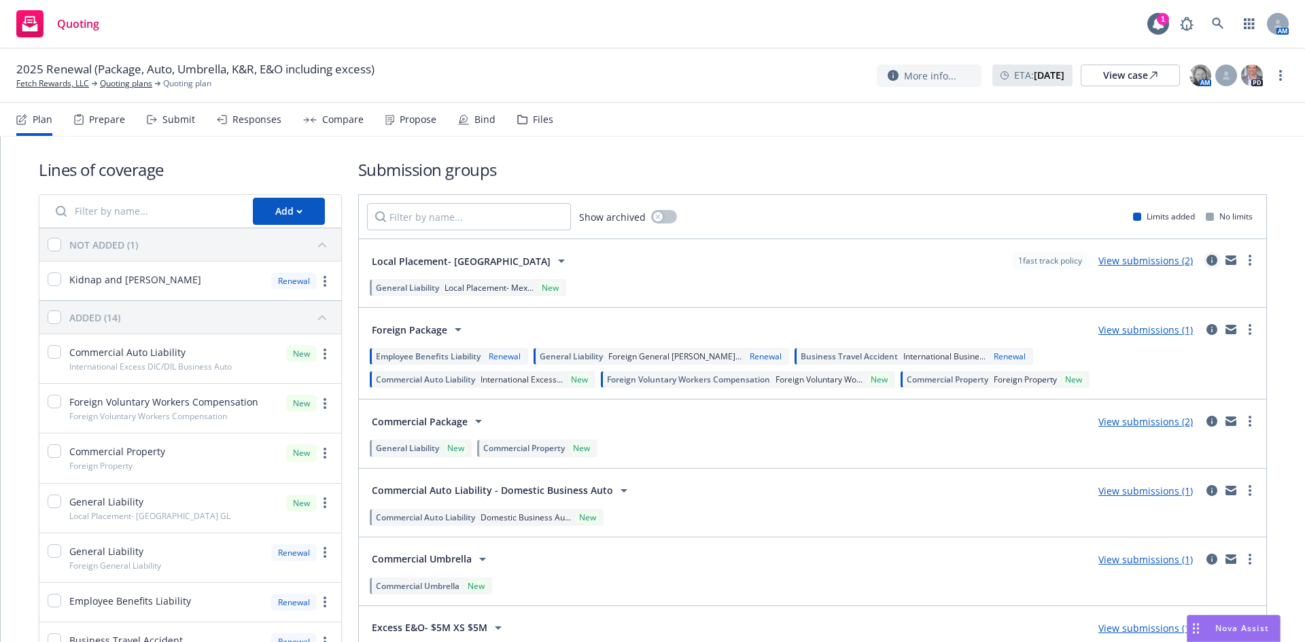
click at [1206, 260] on icon "circleInformation" at bounding box center [1211, 260] width 11 height 11
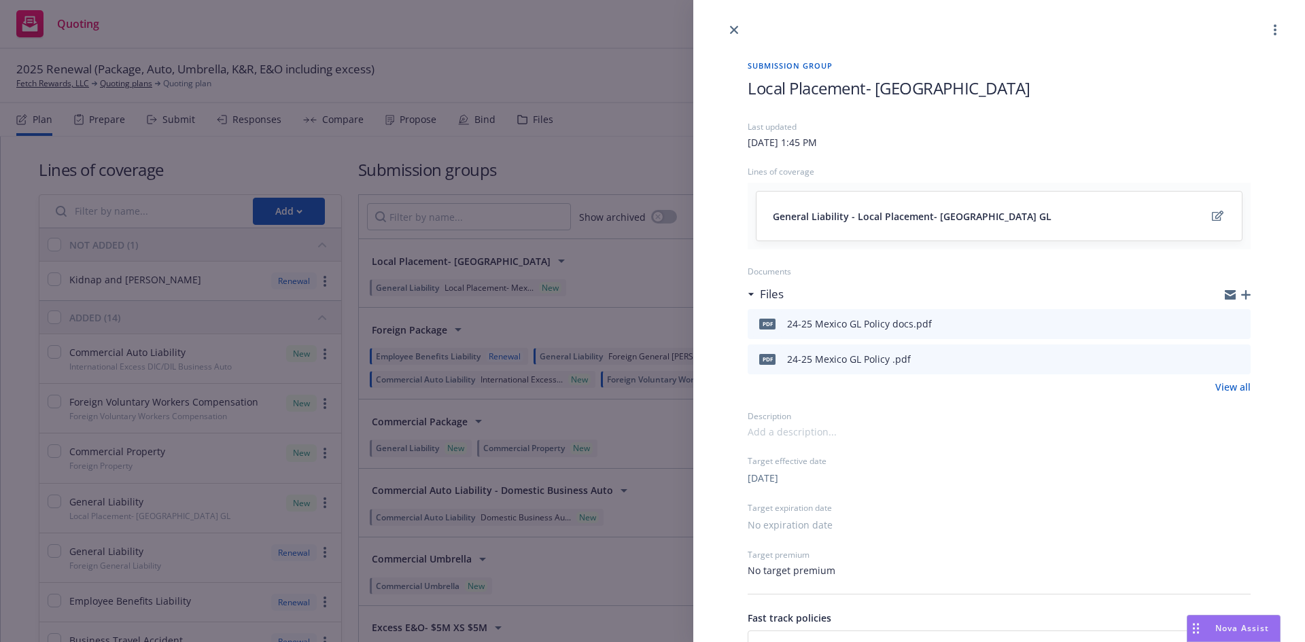
click at [1241, 298] on icon "button" at bounding box center [1246, 295] width 10 height 10
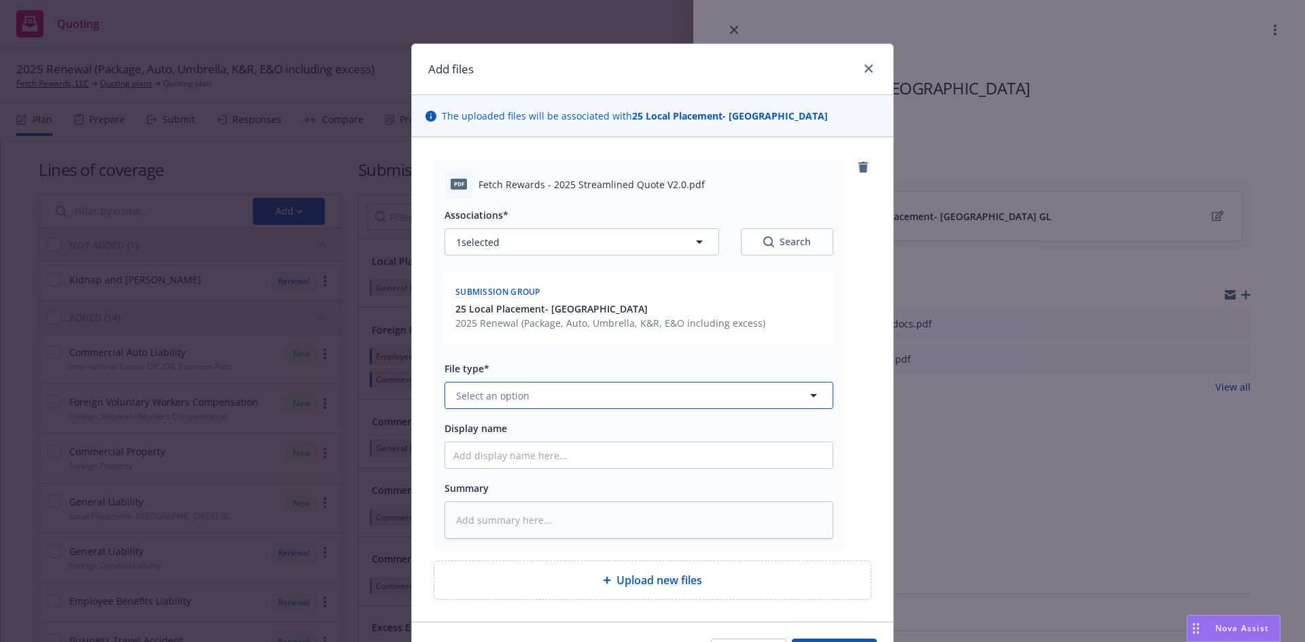
click at [583, 398] on button "Select an option" at bounding box center [639, 395] width 389 height 27
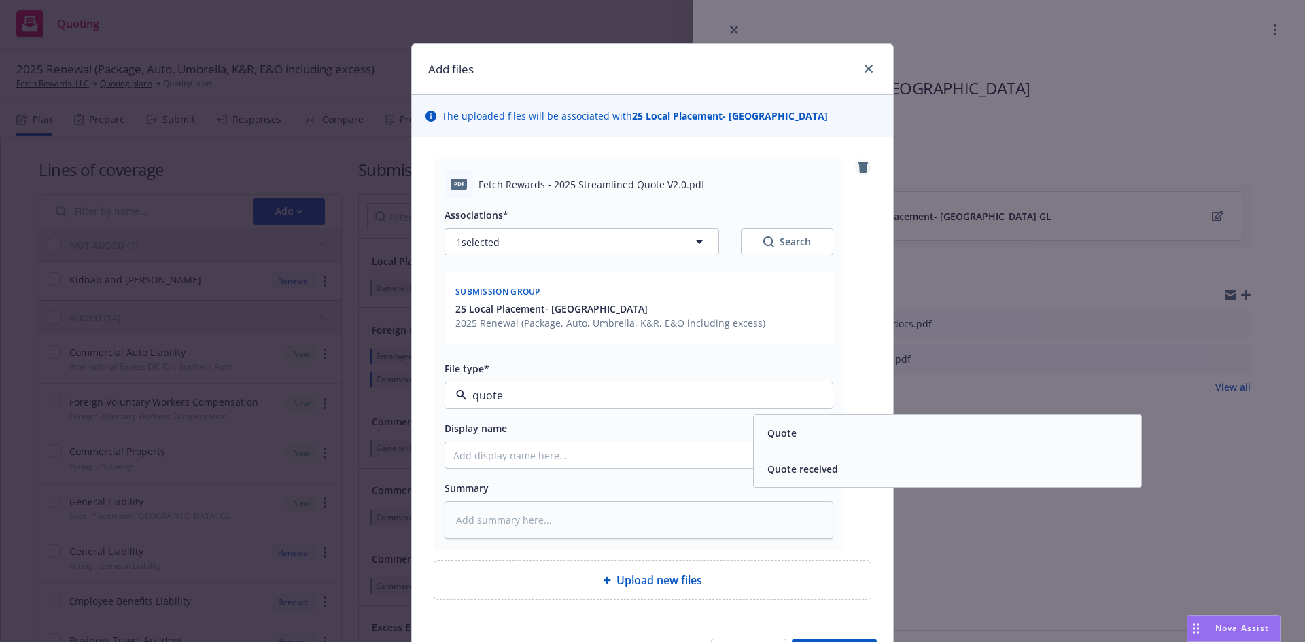
type input "quote"
click at [860, 167] on icon "remove" at bounding box center [863, 167] width 10 height 11
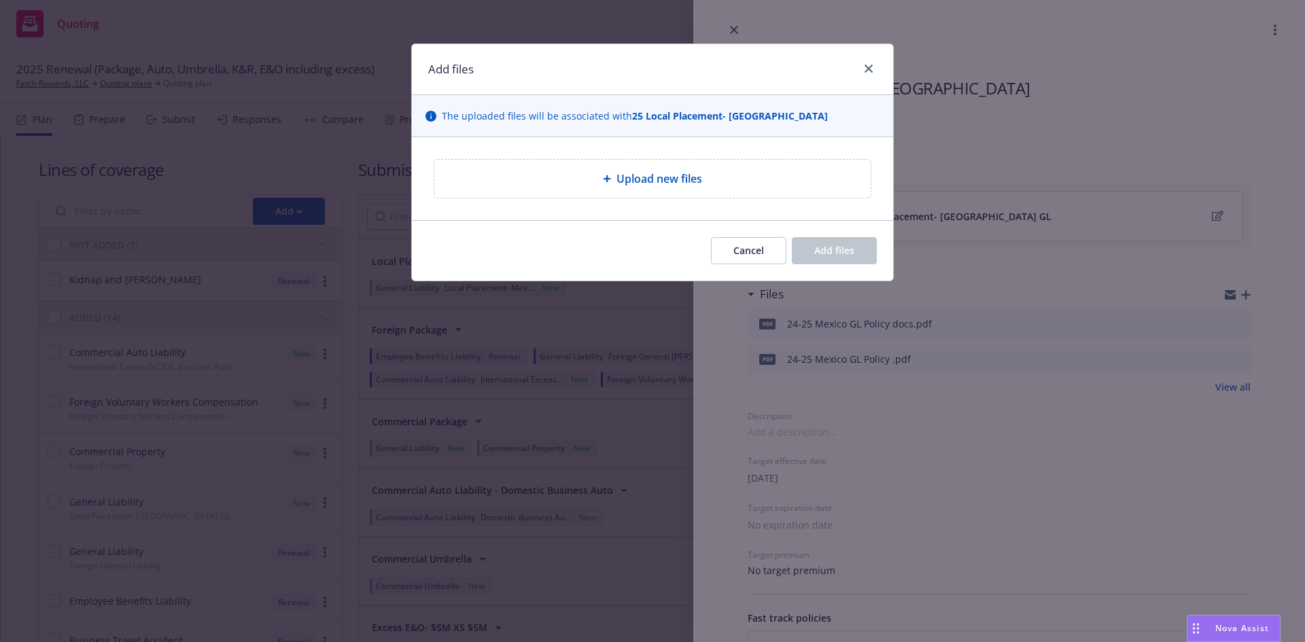
type textarea "x"
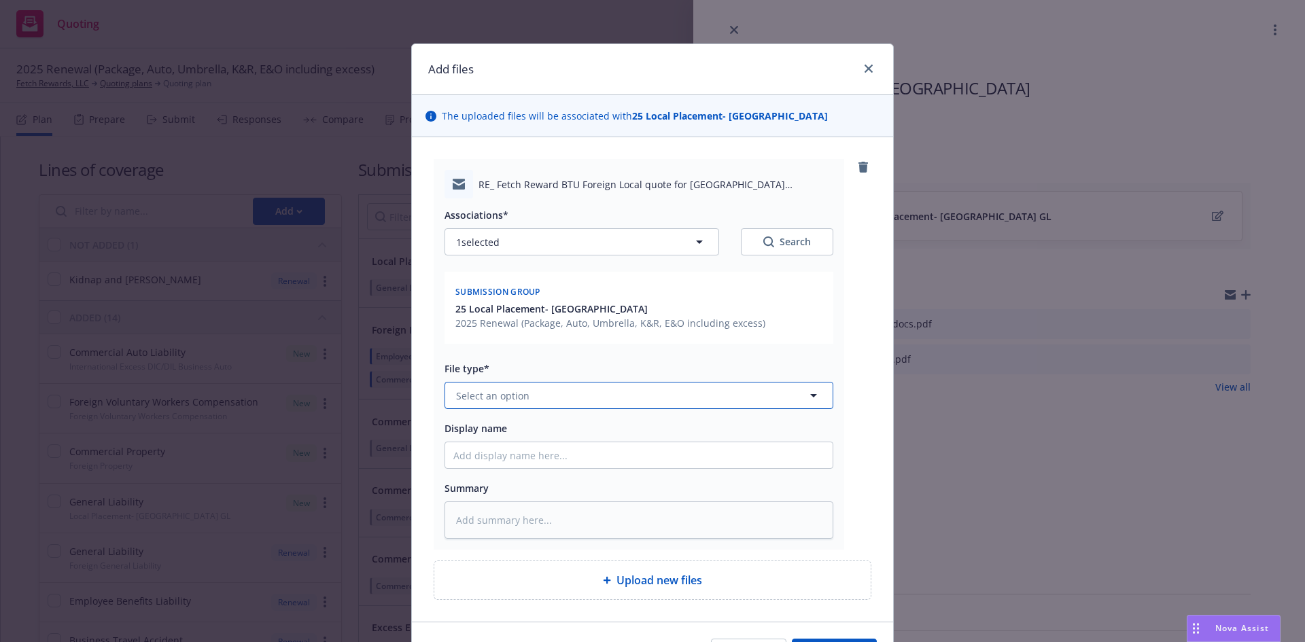
click at [473, 385] on button "Select an option" at bounding box center [639, 395] width 389 height 27
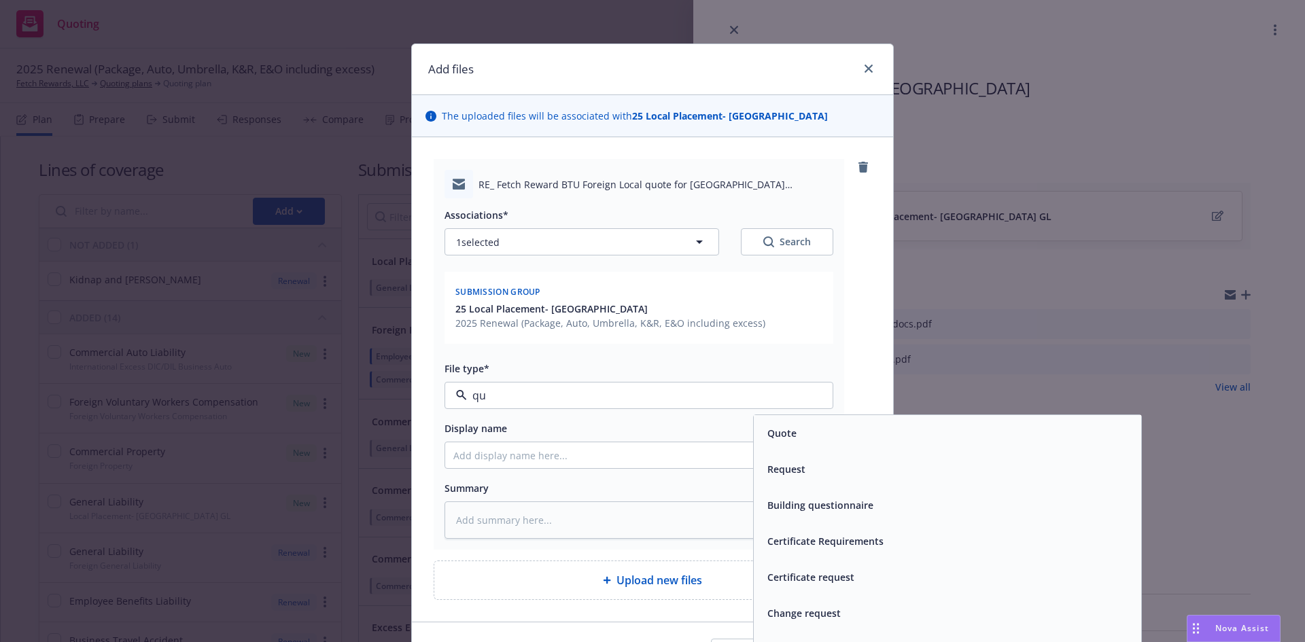
type input "quo"
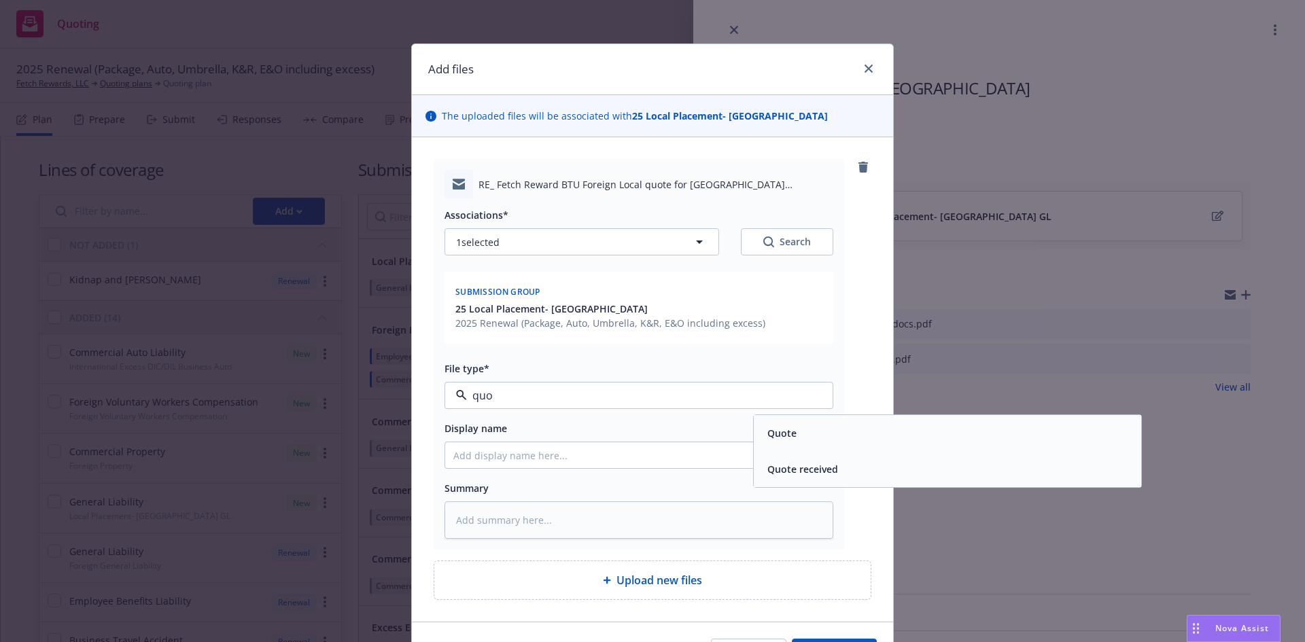
click at [805, 474] on span "Quote received" at bounding box center [802, 469] width 71 height 14
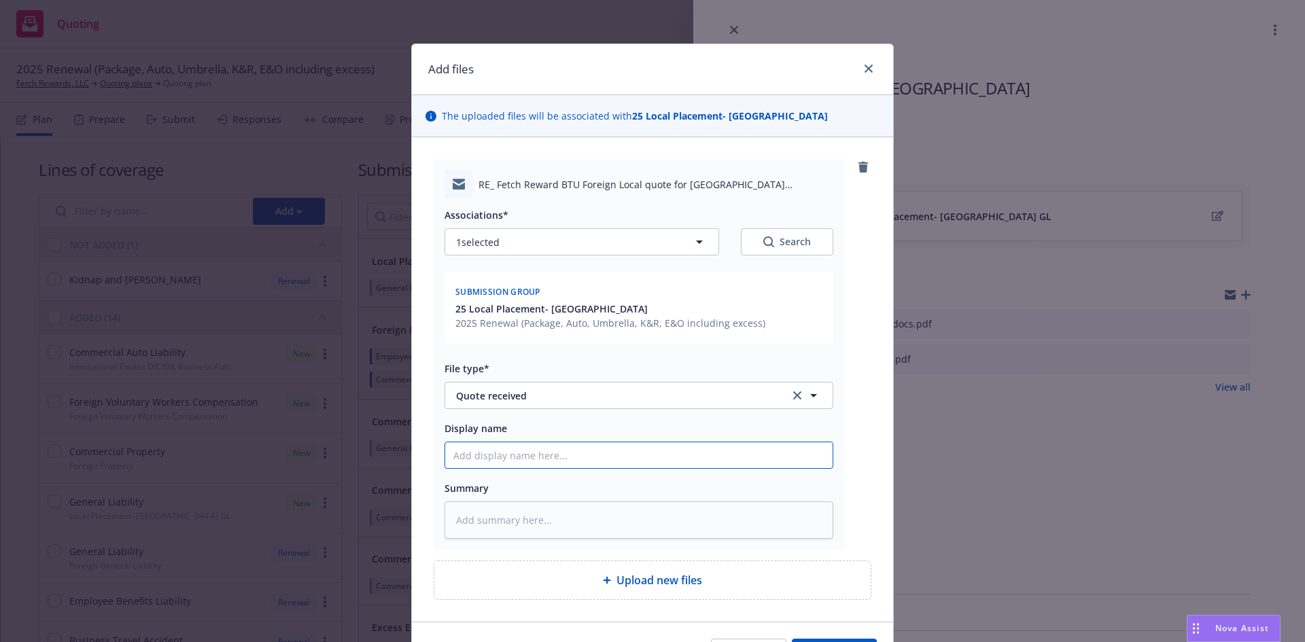
click at [608, 451] on input "Display name" at bounding box center [638, 455] width 387 height 26
type textarea "x"
type input "2"
type textarea "x"
type input "25"
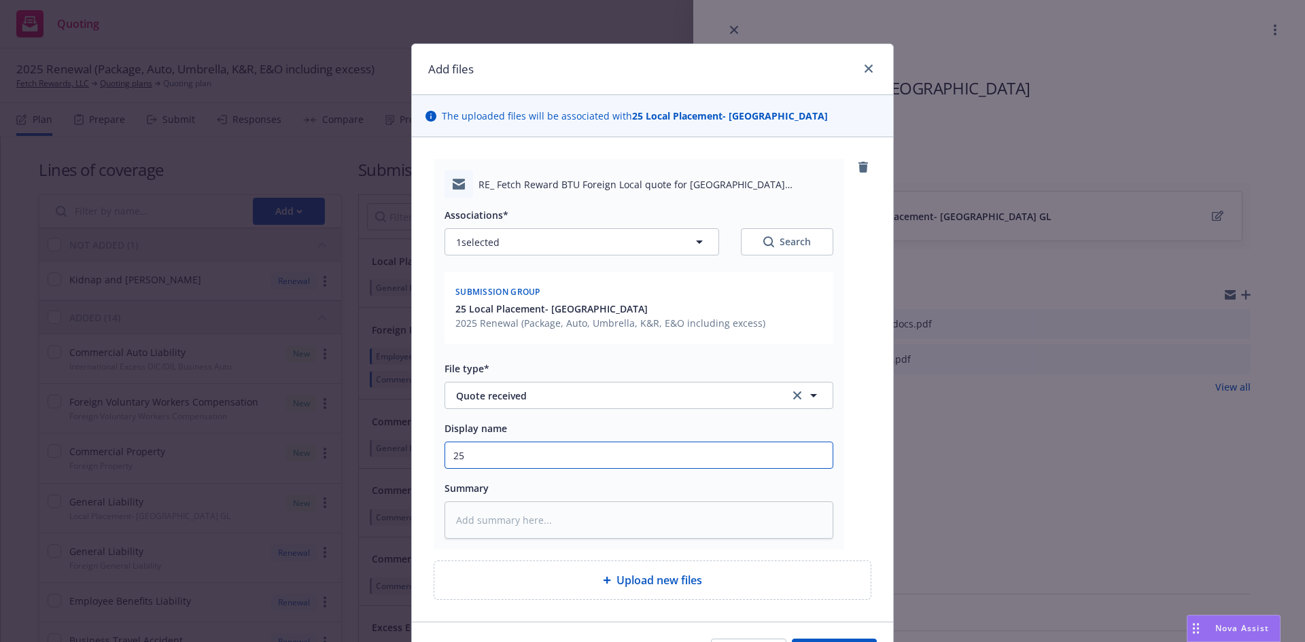
type textarea "x"
type input "25-"
type textarea "x"
type input "25-2"
type textarea "x"
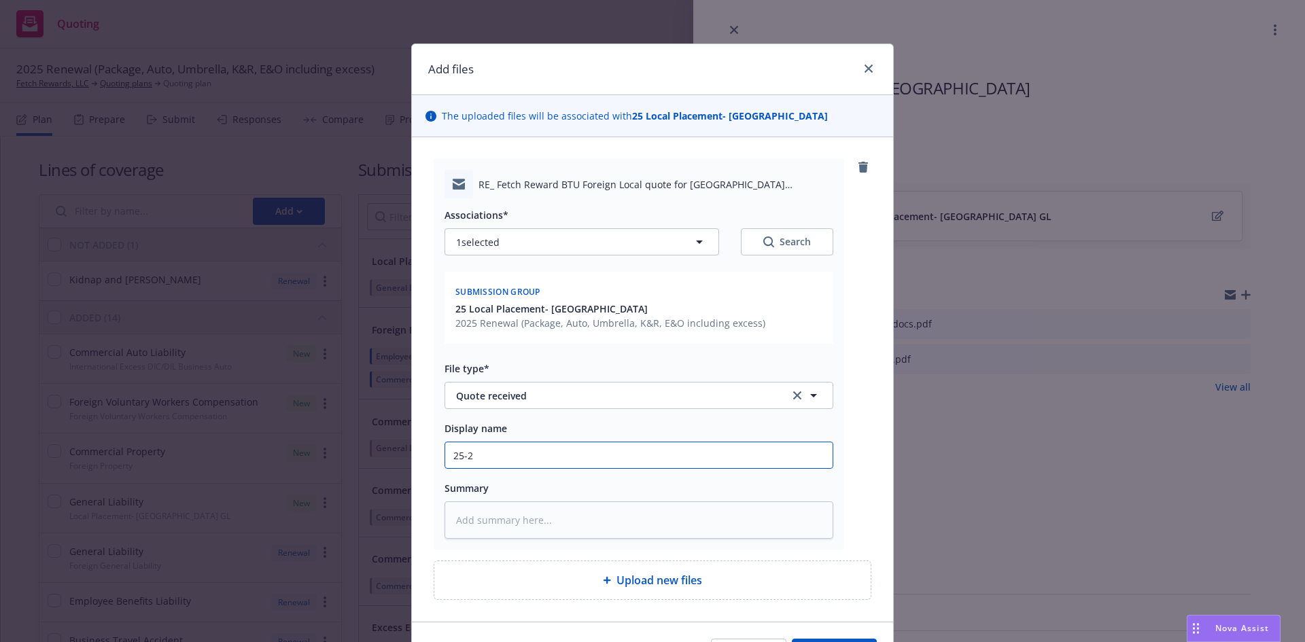
type input "25-26"
type textarea "x"
type input "25-26"
type textarea "x"
type input "25-26 M"
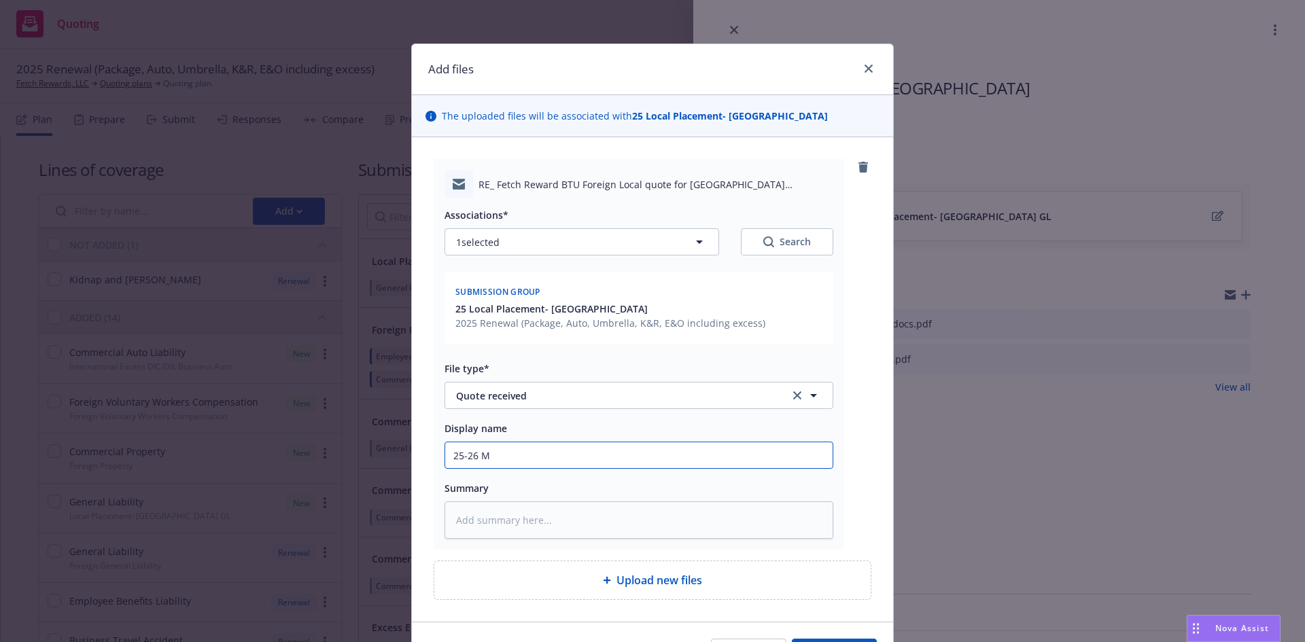
type textarea "x"
type input "25-26 Me"
type textarea "x"
type input "25-26 Mex"
type textarea "x"
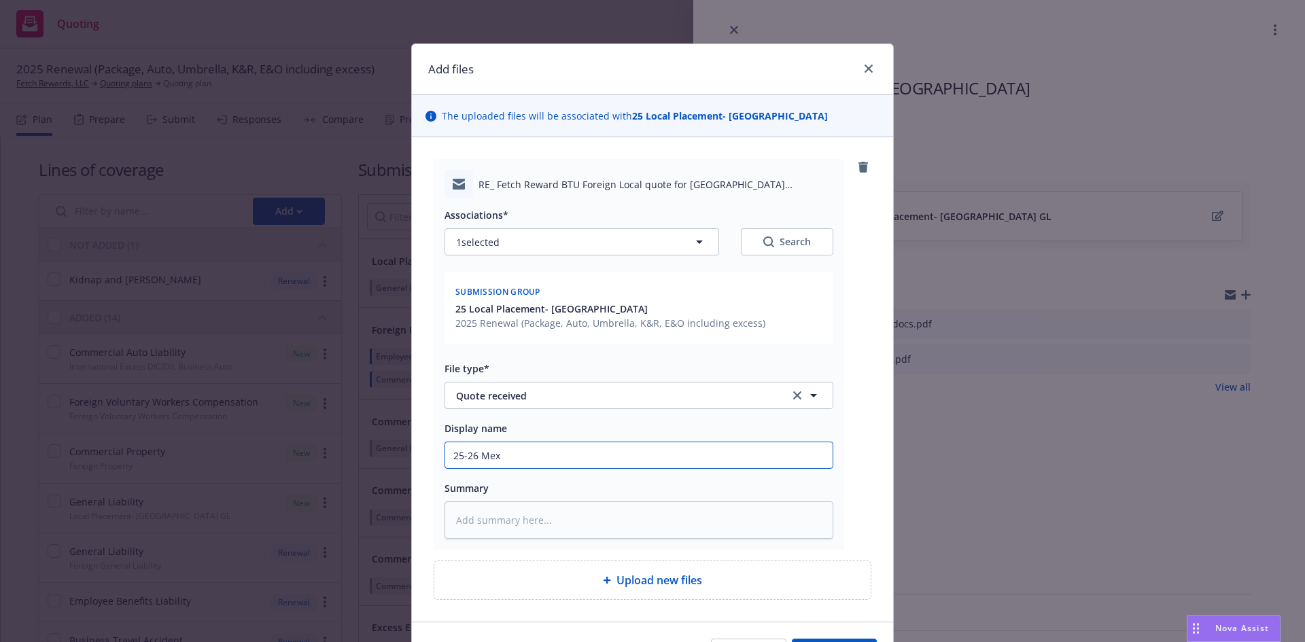
type input "25-26 Mexi"
type textarea "x"
type input "25-26 Mexic"
type textarea "x"
type input "25-26 Mexico"
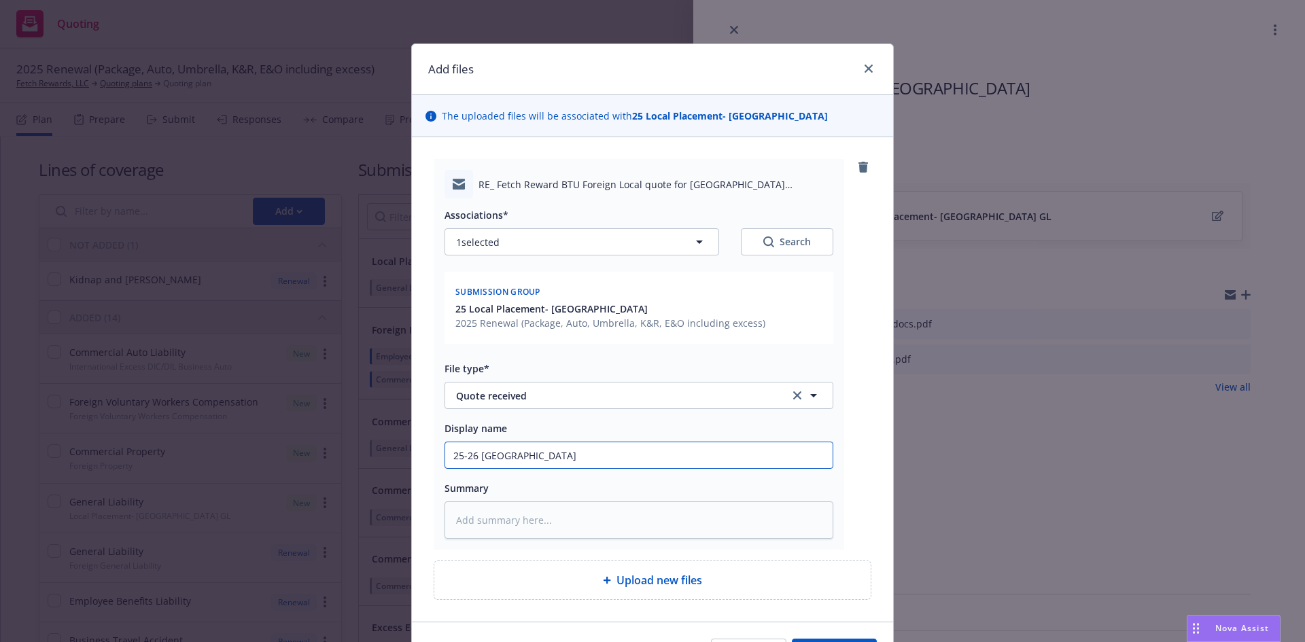
type textarea "x"
type input "25-26 Mexico"
type textarea "x"
type input "25-26 Mexico Q"
type textarea "x"
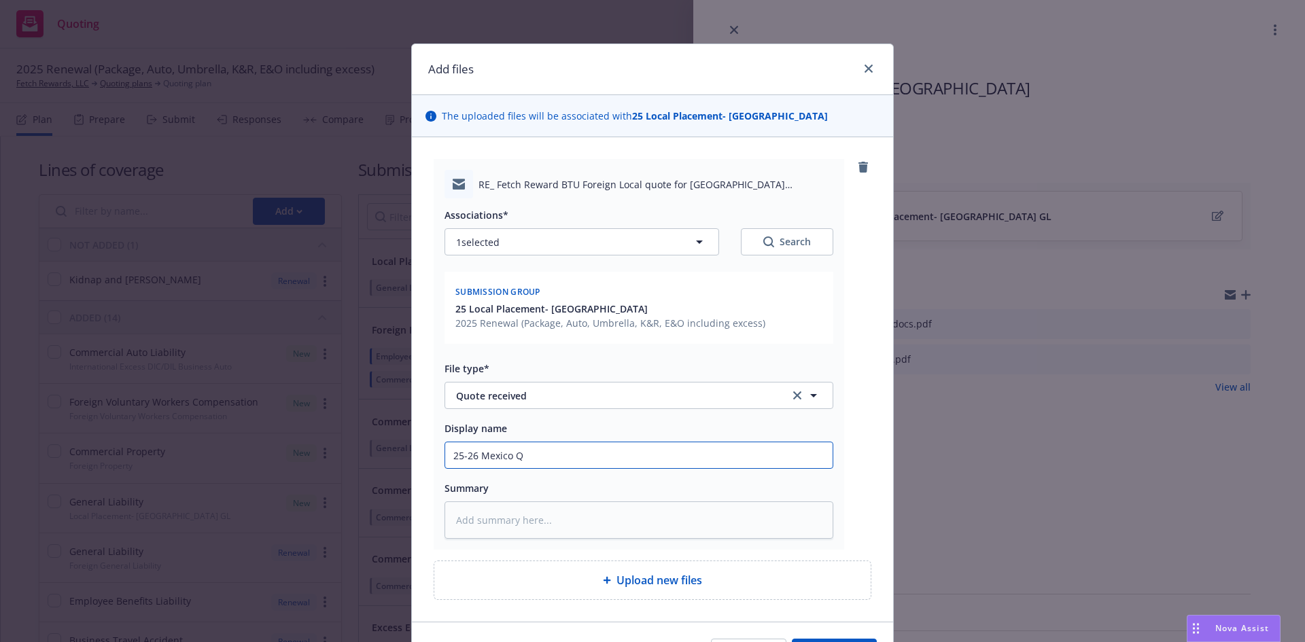
type input "25-26 Mexico Qu"
type textarea "x"
type input "25-26 Mexico Quo"
type textarea "x"
type input "25-26 Mexico Quot"
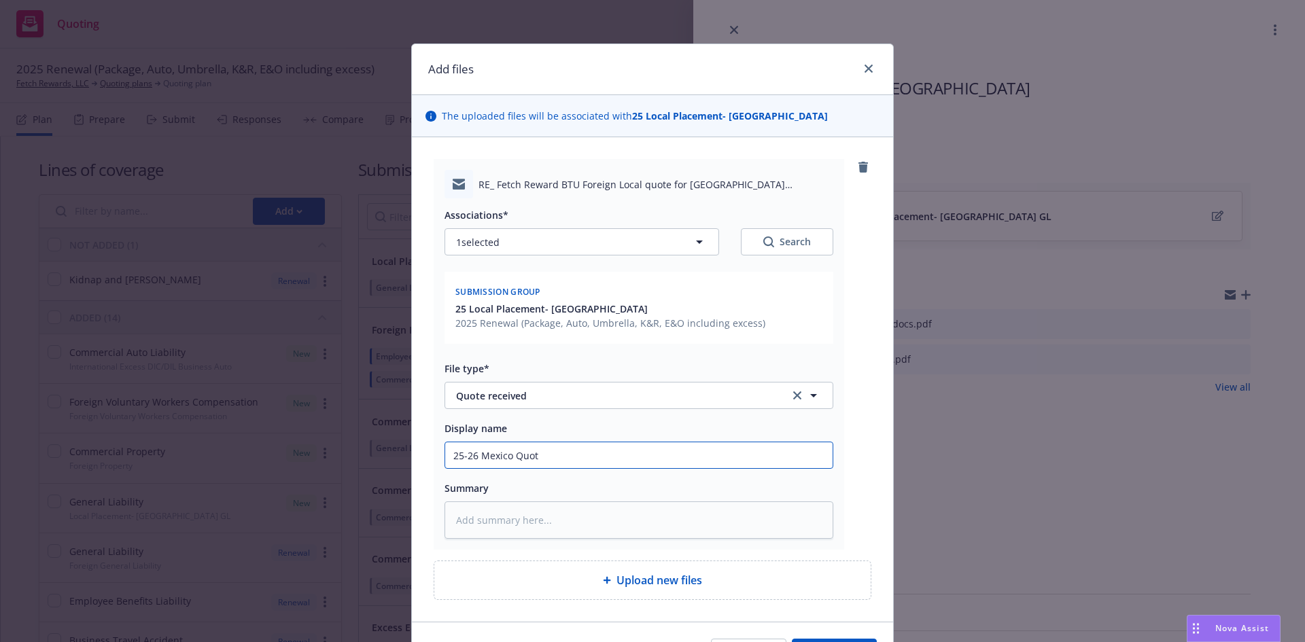
type textarea "x"
type input "25-26 Mexico Quote"
type textarea "x"
type input "25-26 Mexico Quote"
type textarea "x"
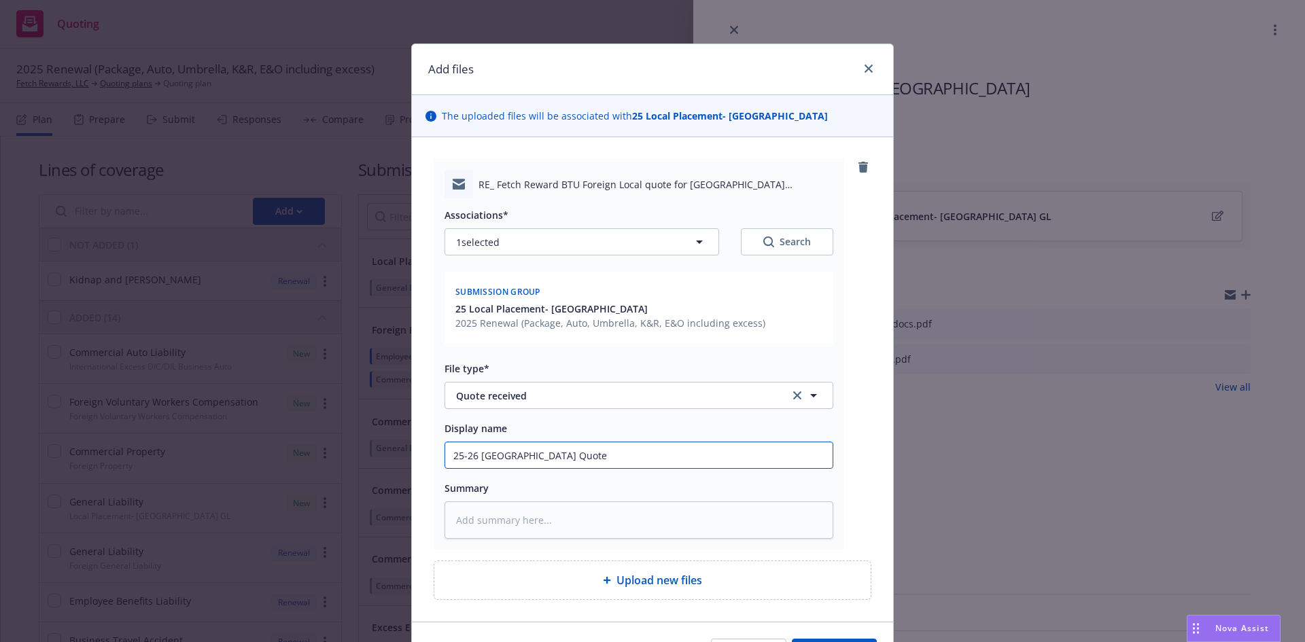
type input "25-26 Mexico Quote d"
type textarea "x"
type input "25-26 Mexico Quote do"
type textarea "x"
type input "25-26 Mexico Quote doc"
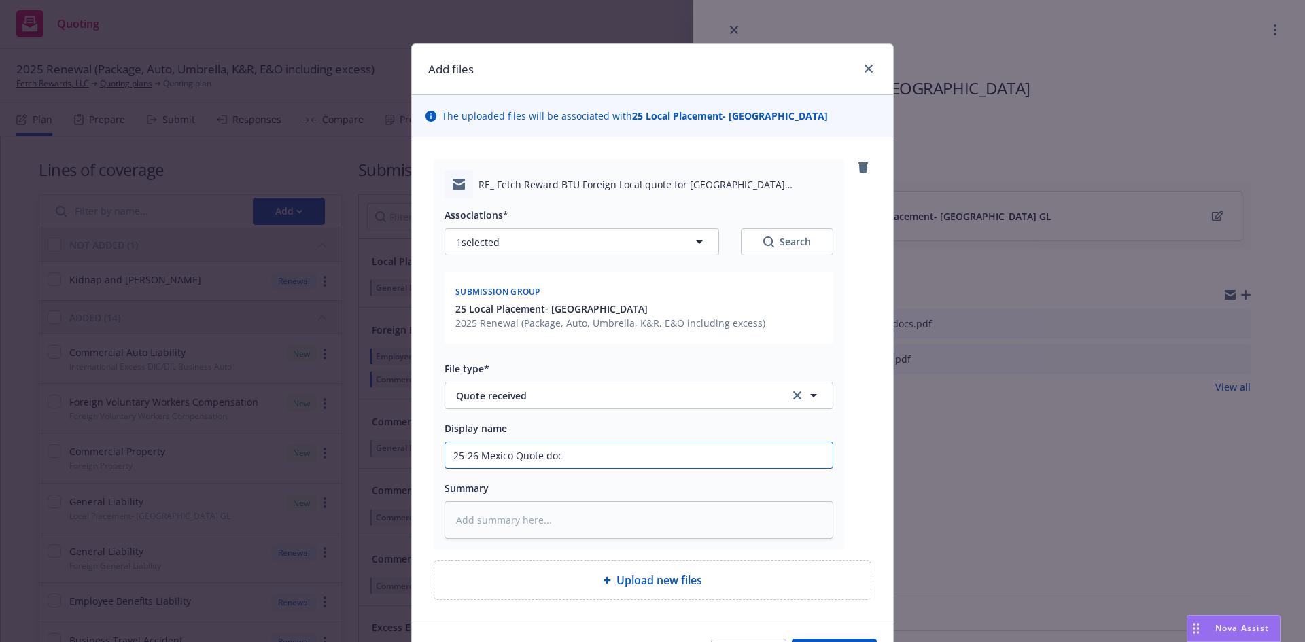
type textarea "x"
type input "25-26 Mexico Quote docs"
type textarea "x"
type input "25-26 Mexico Quote docs"
type textarea "x"
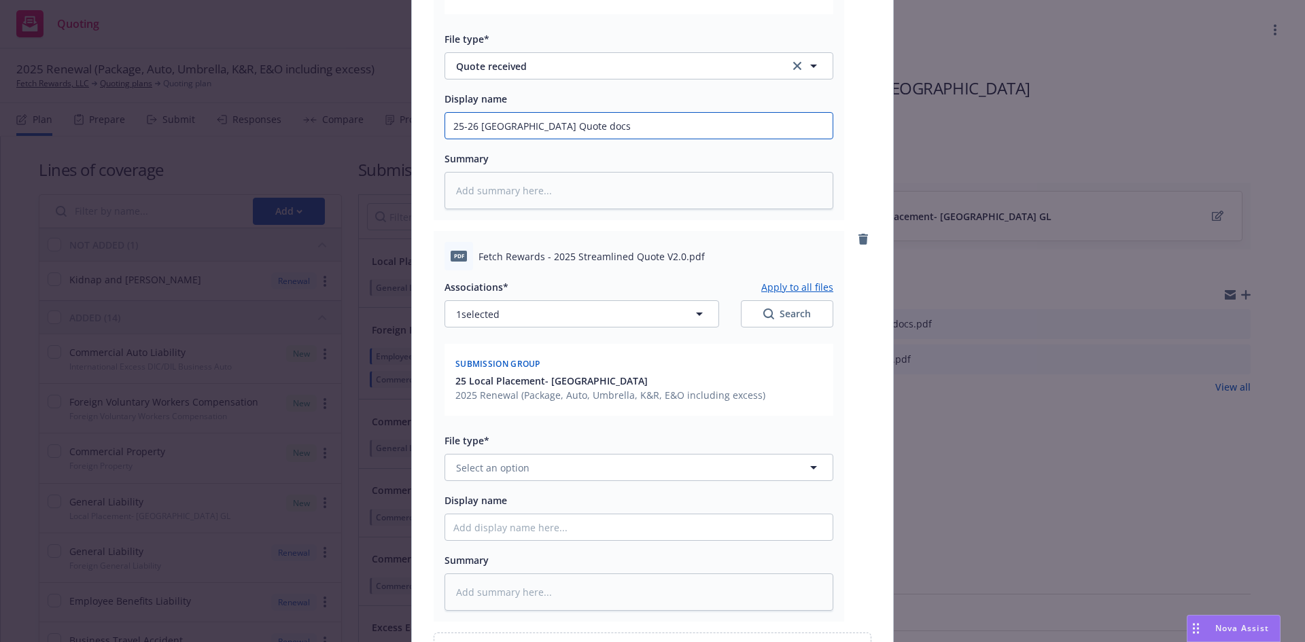
scroll to position [408, 0]
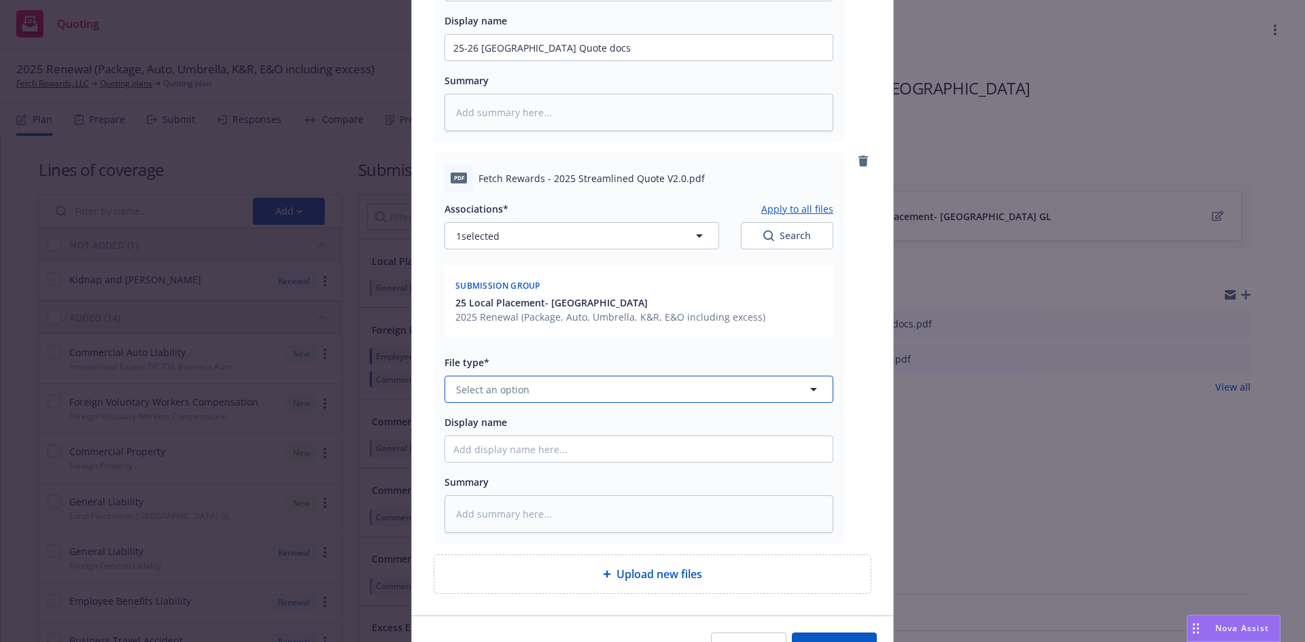
click at [516, 397] on button "Select an option" at bounding box center [639, 389] width 389 height 27
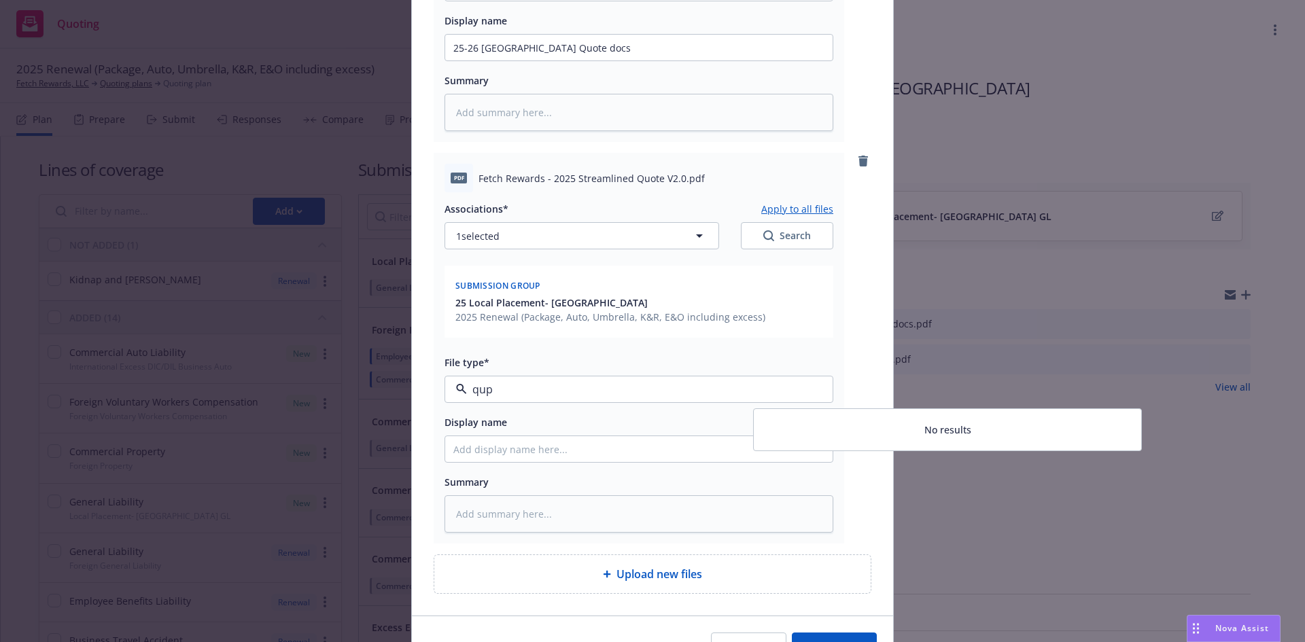
type input "qu"
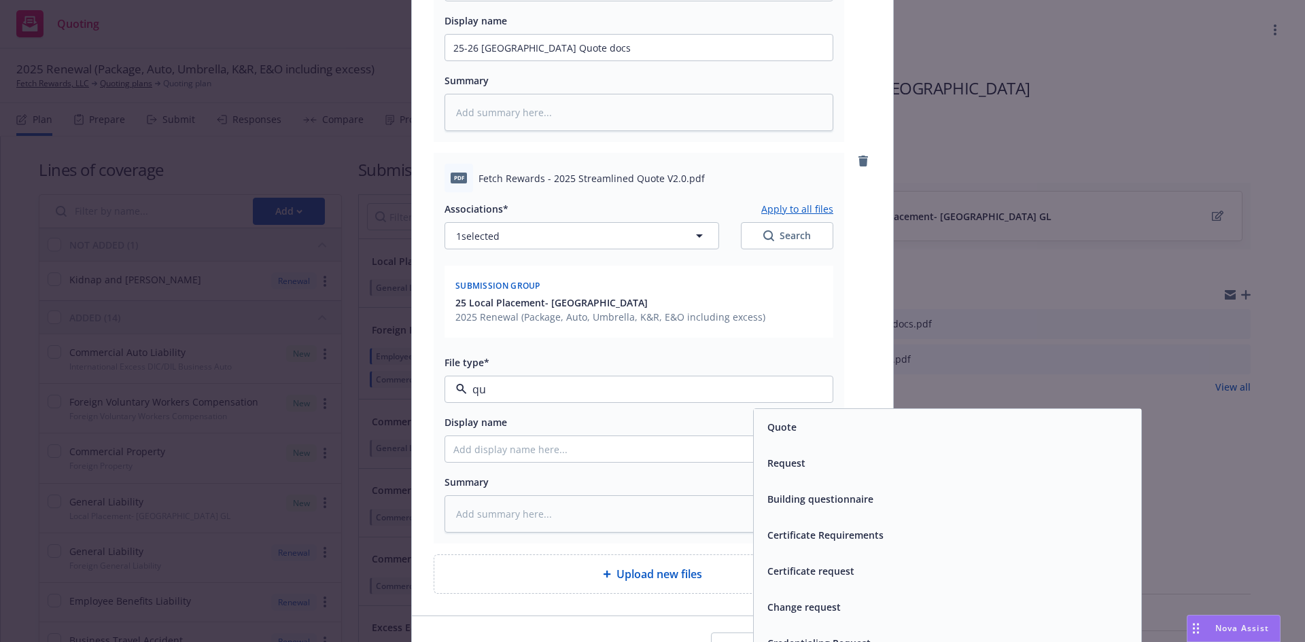
click at [780, 433] on span "Quote" at bounding box center [781, 427] width 29 height 14
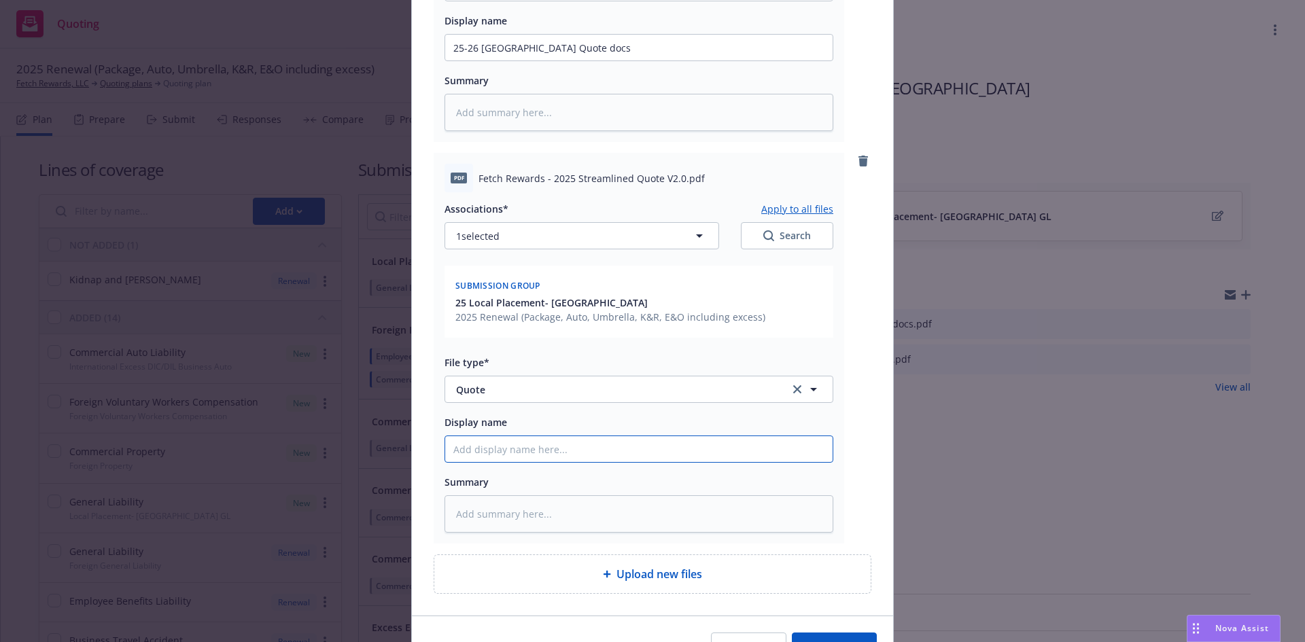
click at [564, 60] on input "Display name" at bounding box center [638, 48] width 387 height 26
type textarea "x"
type input "2"
type textarea "x"
type input "25"
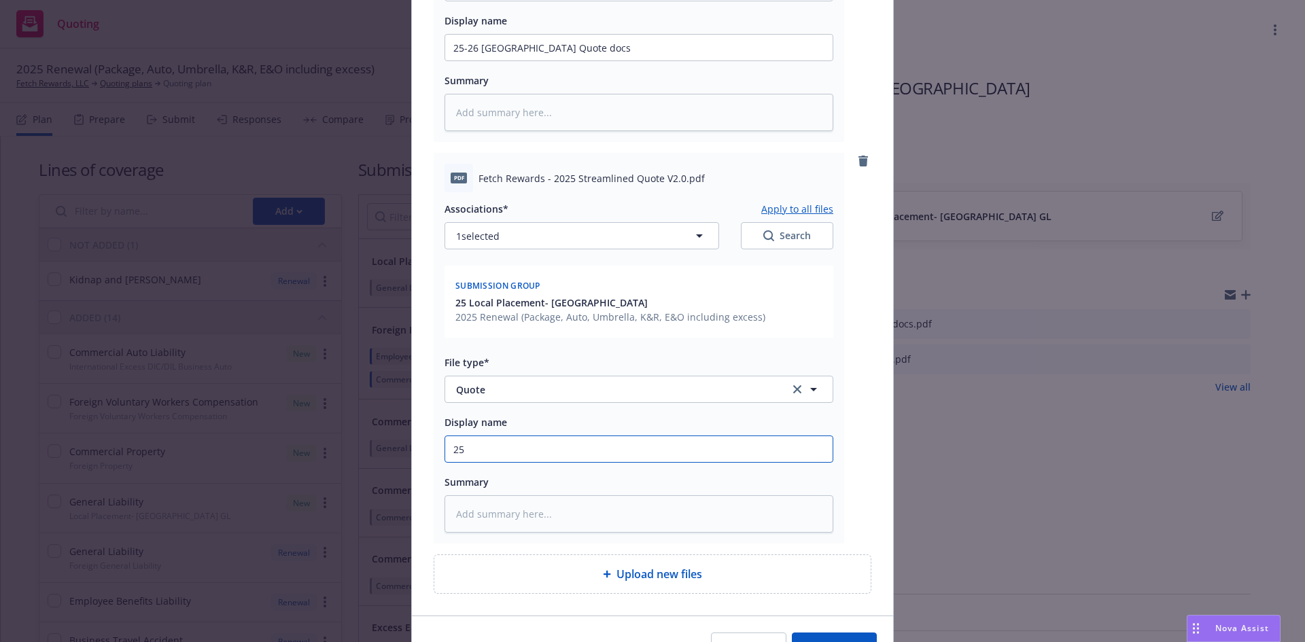
type textarea "x"
type input "25-"
type textarea "x"
type input "25-2"
type textarea "x"
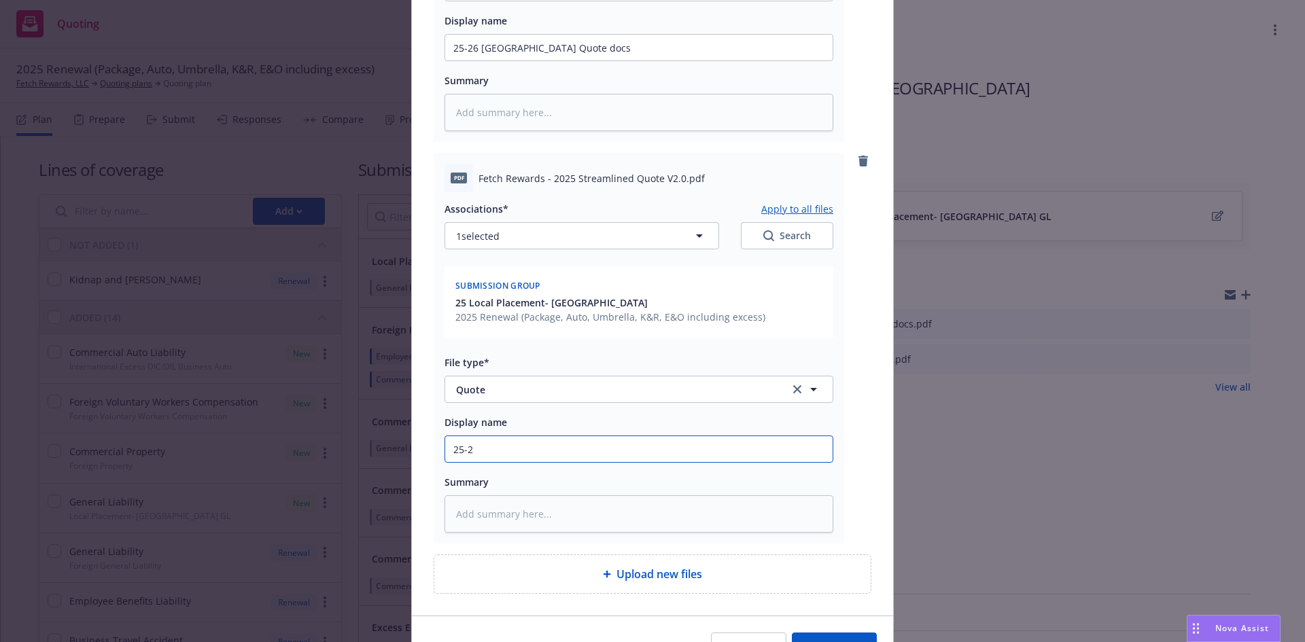
type input "25-26"
type textarea "x"
type input "25-26"
type textarea "x"
type input "25-26 B"
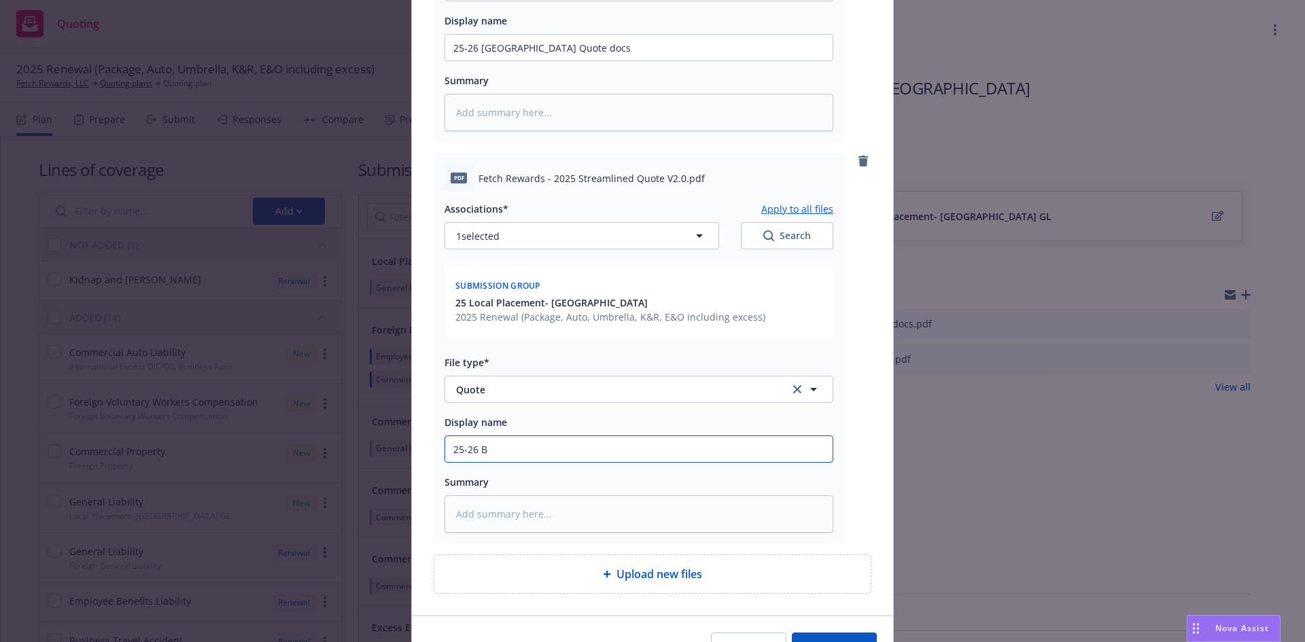
type textarea "x"
type input "25-26 Be"
type textarea "x"
type input "25-26 Ber"
type textarea "x"
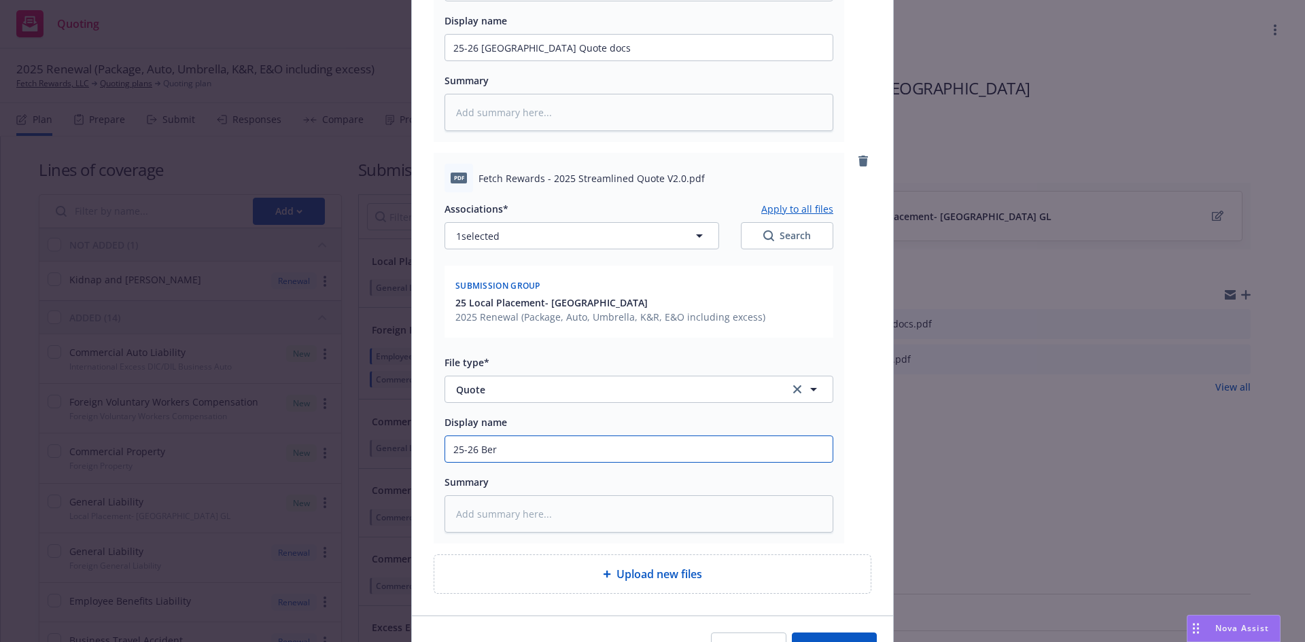
type input "25-26 Berk"
type textarea "x"
type input "25-26 Berkl"
type textarea "x"
type input "25-26 Berkle"
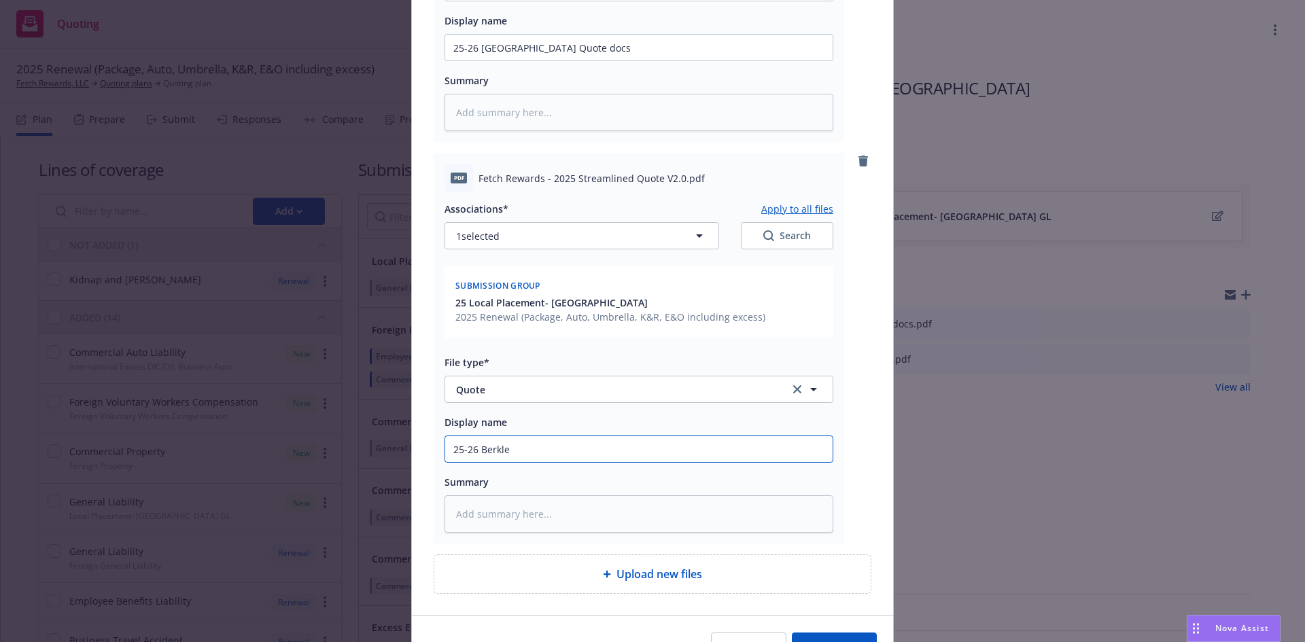
type textarea "x"
type input "25-26 Berkley"
type textarea "x"
type input "25-26 Berkley"
type textarea "x"
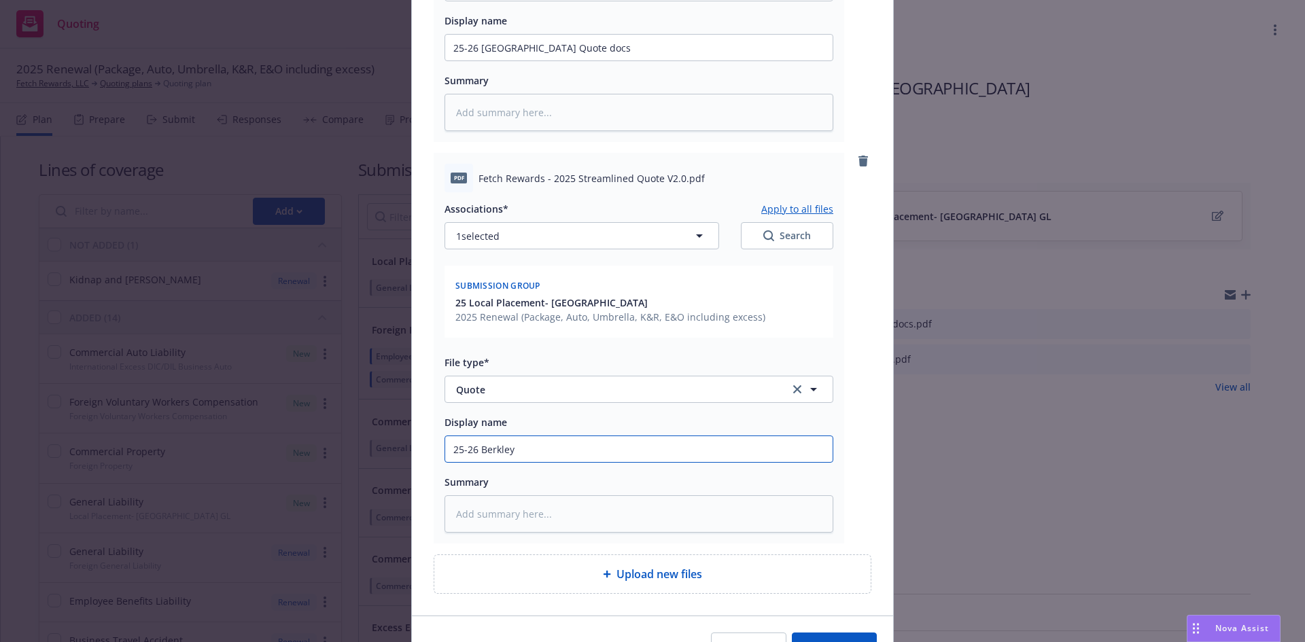
type input "25-26 Berkley M"
type textarea "x"
type input "25-26 Berkley Me"
type textarea "x"
type input "25-26 Berkley Mex"
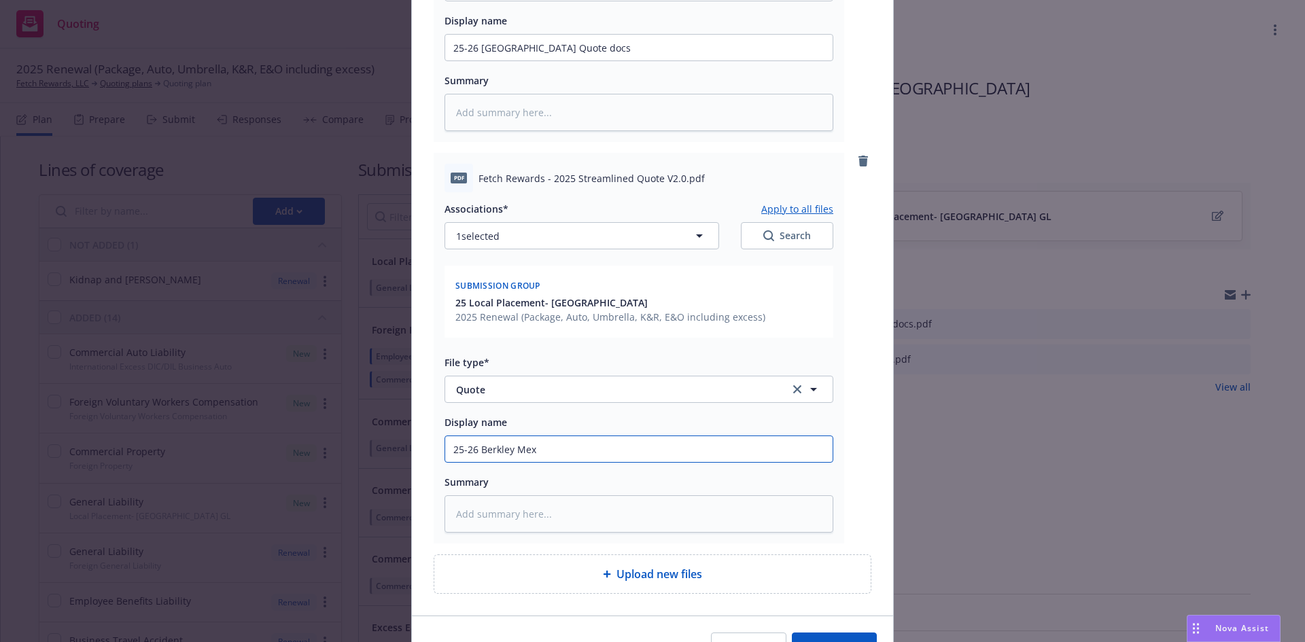
type textarea "x"
type input "25-26 Berkley Mexi"
type textarea "x"
type input "25-26 Berkley Mexic"
type textarea "x"
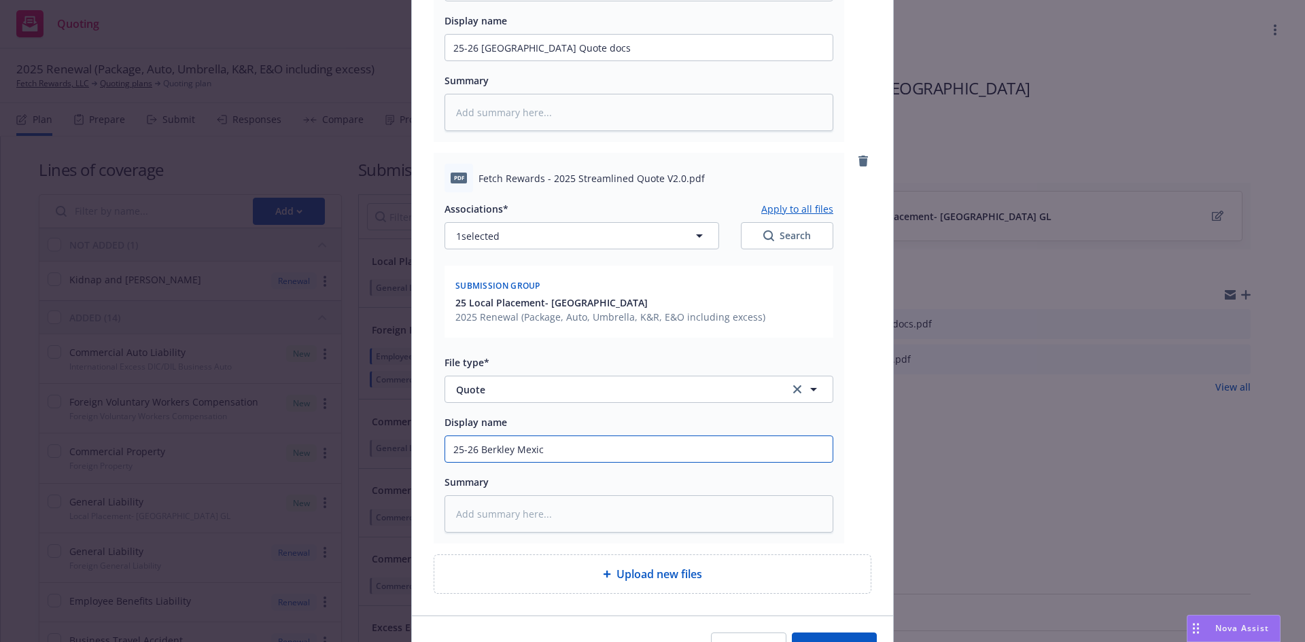
type input "25-26 Berkley Mexico"
type textarea "x"
type input "25-26 Berkley Mexico"
type textarea "x"
type input "25-26 Berkley Mexico L"
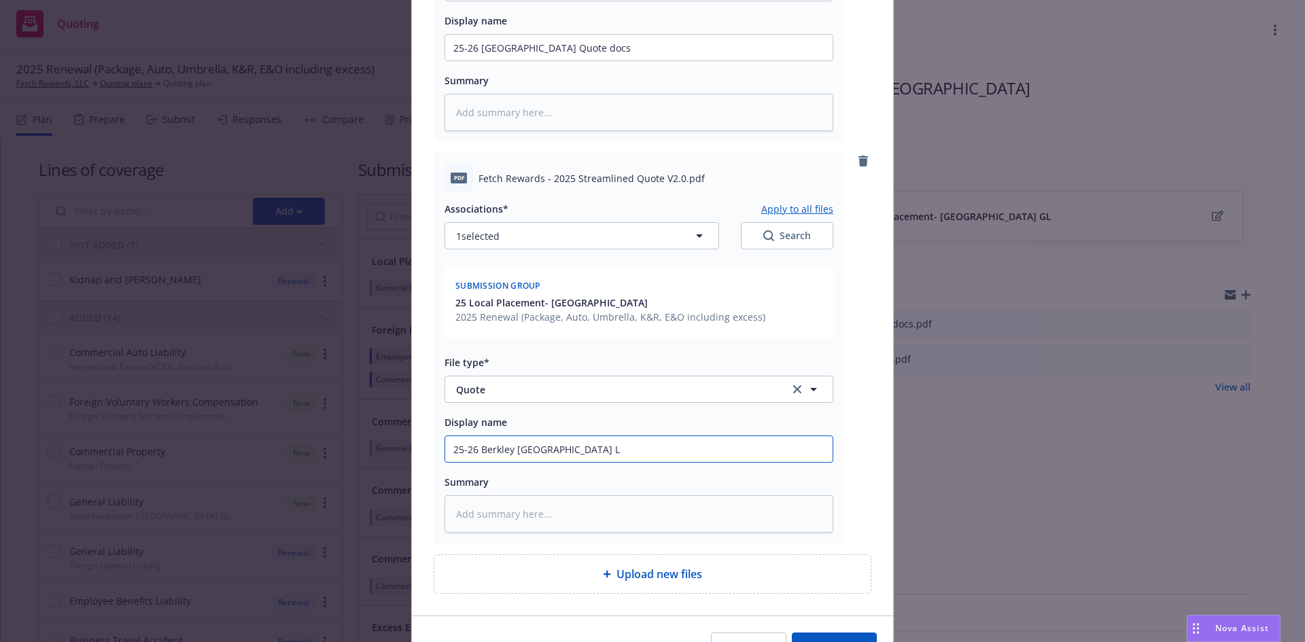
type textarea "x"
type input "25-26 Berkley Mexico Lo"
type textarea "x"
type input "25-26 Berkley Mexico Loc"
type textarea "x"
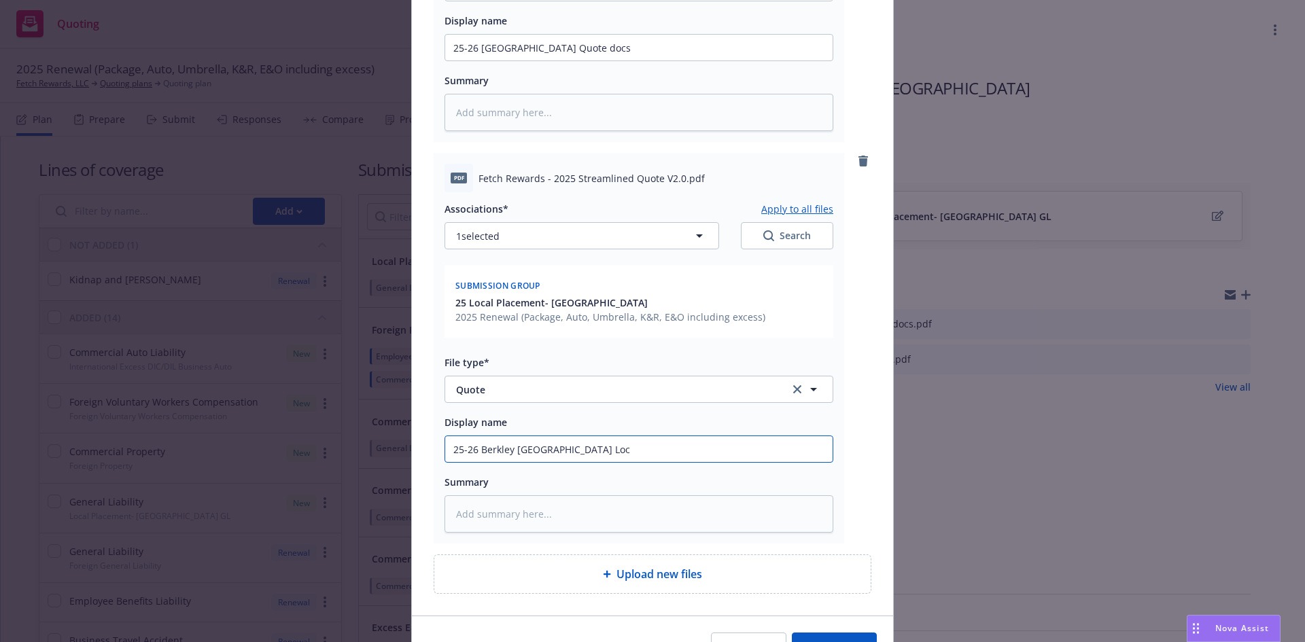
type input "25-26 Berkley Mexico Loca"
type textarea "x"
type input "25-26 Berkley Mexico Local"
type textarea "x"
type input "25-26 Berkley Mexico Local"
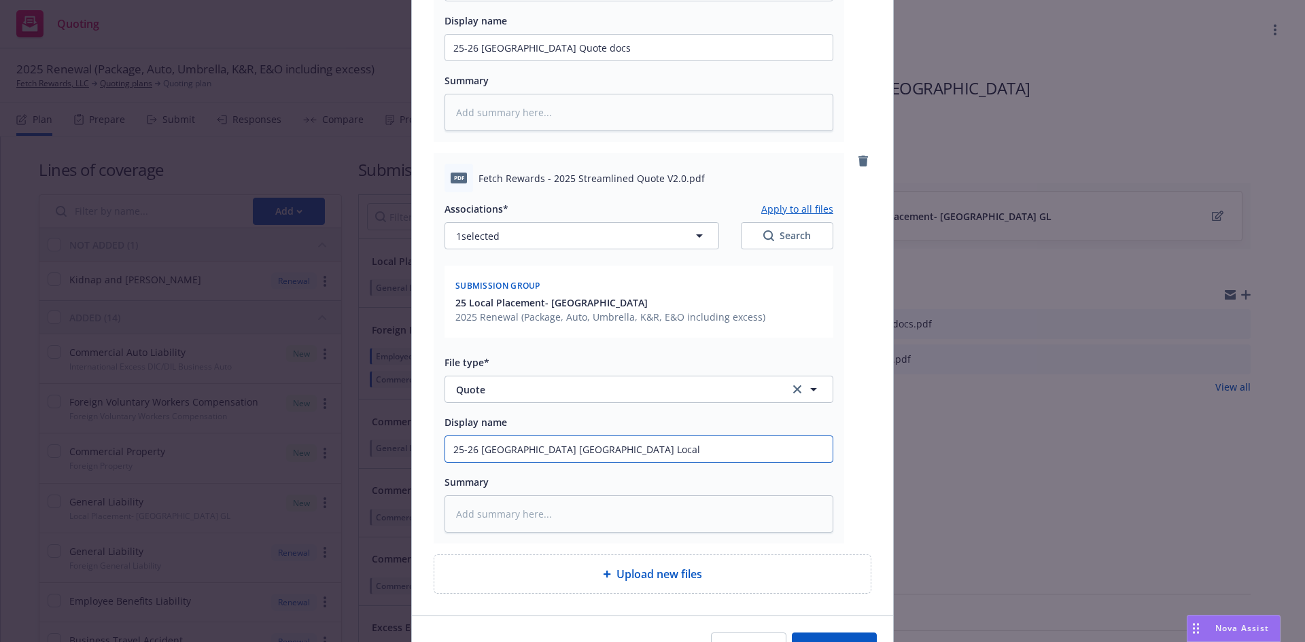
type textarea "x"
type input "25-26 Berkley Mexico Local A"
type textarea "x"
type input "25-26 Berkley Mexico Local AQ"
type textarea "x"
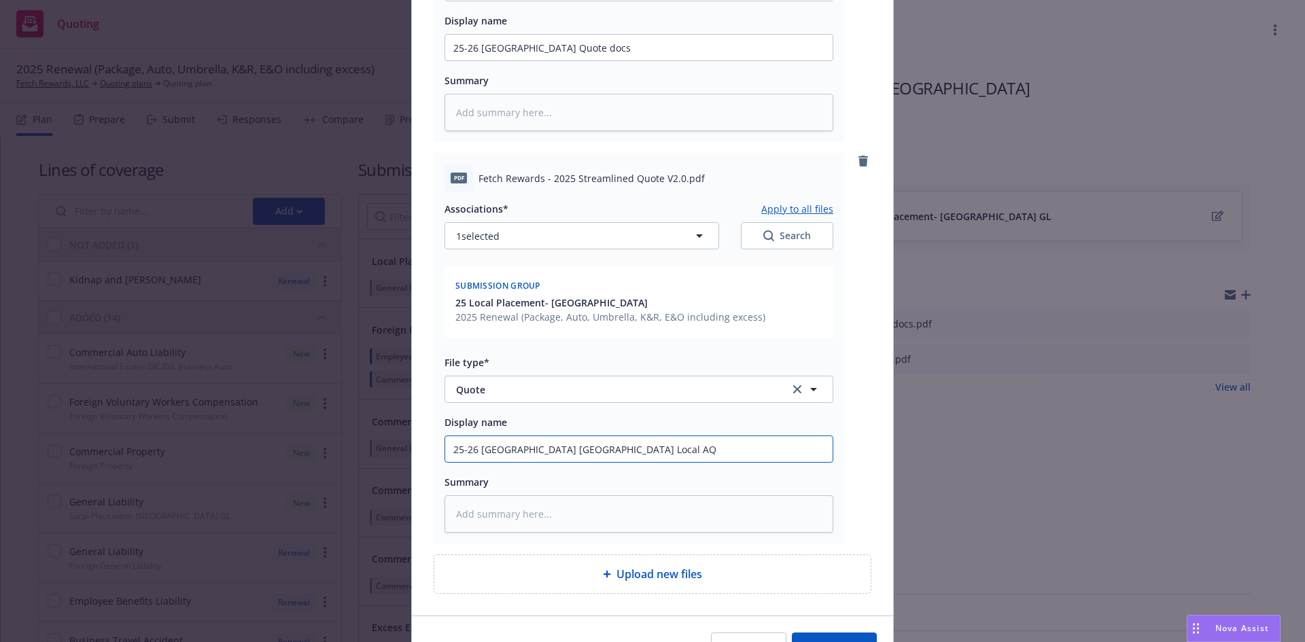
type input "25-26 Berkley Mexico Local AQW"
type textarea "x"
type input "25-26 Berkley Mexico Local AQ"
type textarea "x"
type input "25-26 Berkley Mexico Local A"
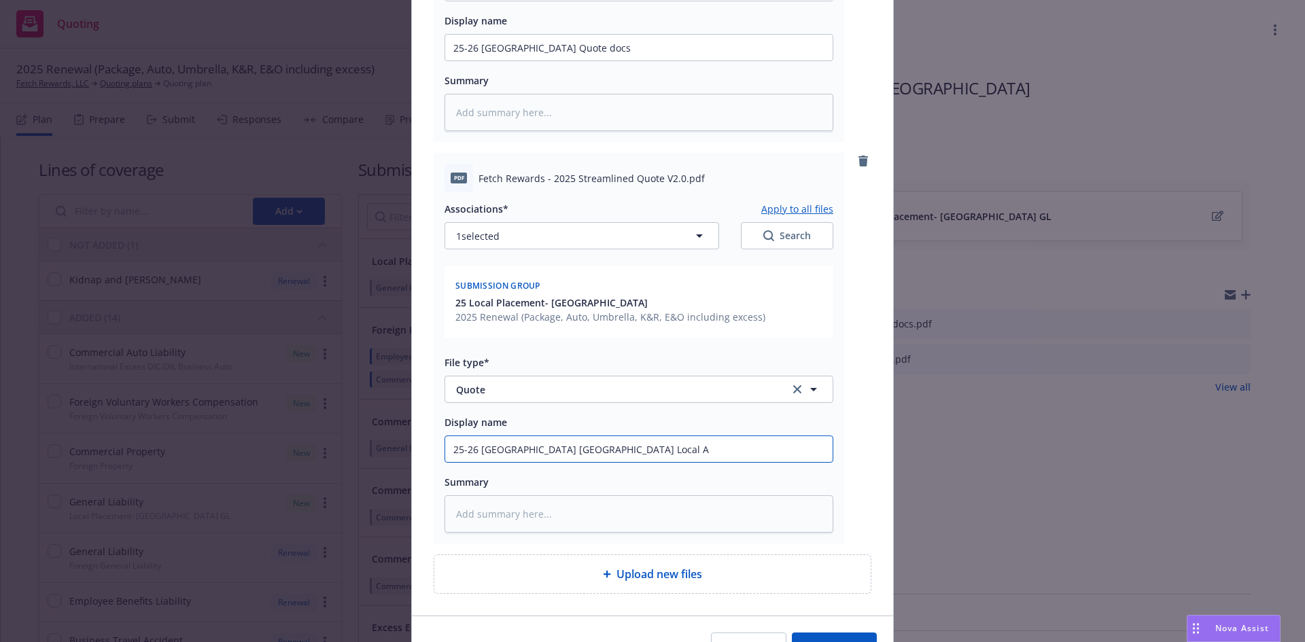
type textarea "x"
type input "25-26 Berkley Mexico Local"
type textarea "x"
type input "25-26 Berkley Mexico Local q"
type textarea "x"
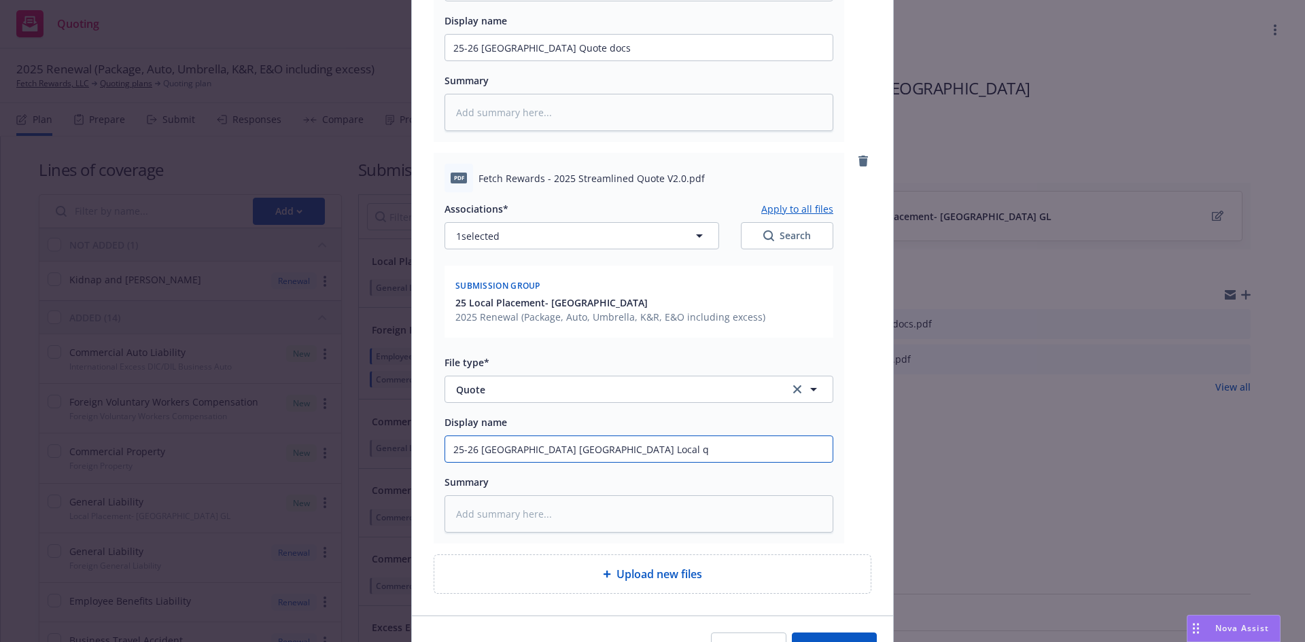
type input "25-26 Berkley Mexico Local qu"
type textarea "x"
type input "25-26 Berkley Mexico Local quo"
type textarea "x"
type input "25-26 Berkley Mexico Local quot"
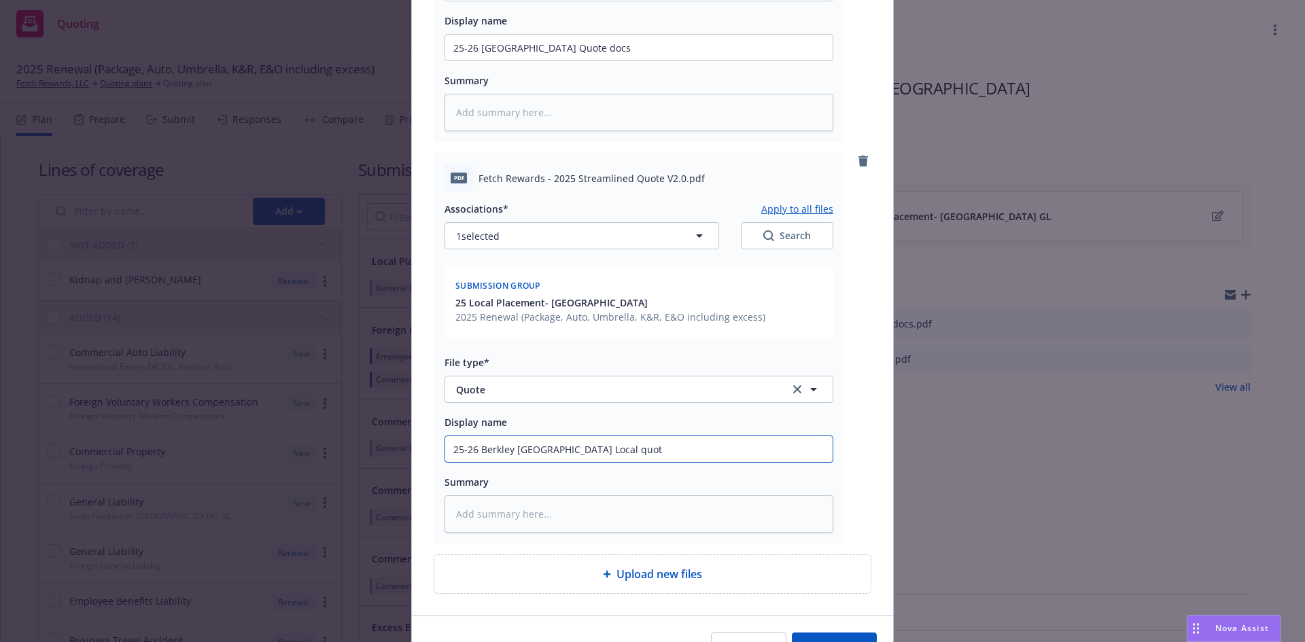
type textarea "x"
type input "25-26 Berkley Mexico Local quote"
type textarea "x"
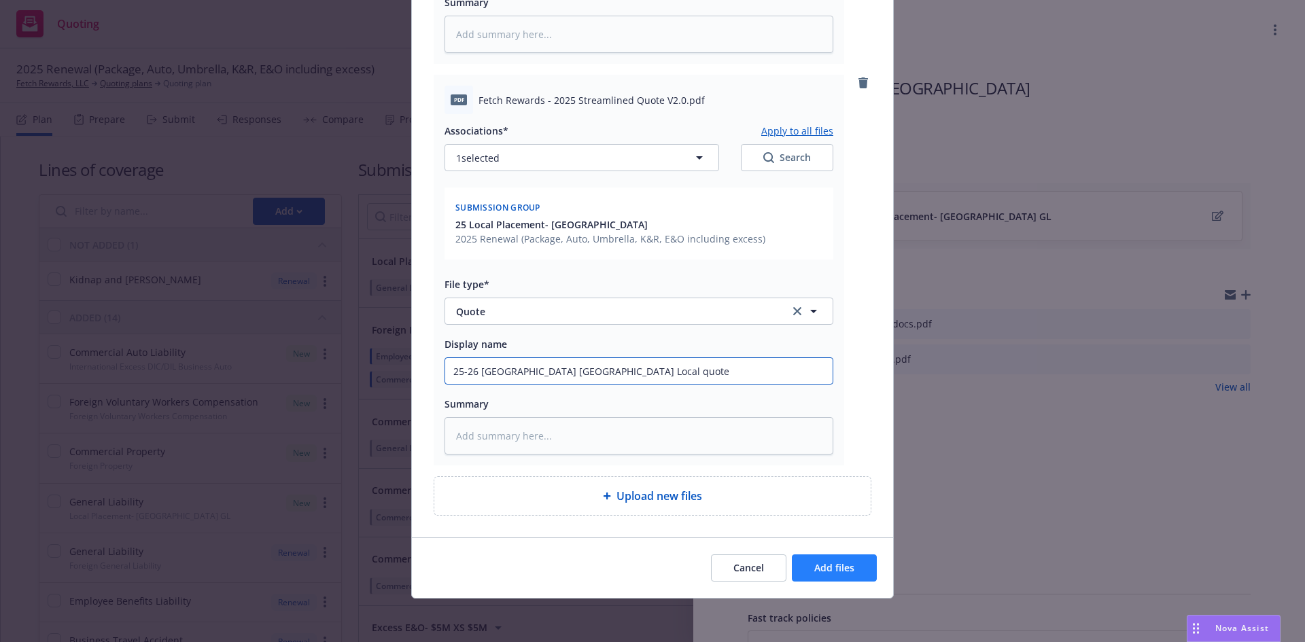
type input "25-26 Berkley Mexico Local quote"
click at [843, 576] on button "Add files" at bounding box center [834, 568] width 85 height 27
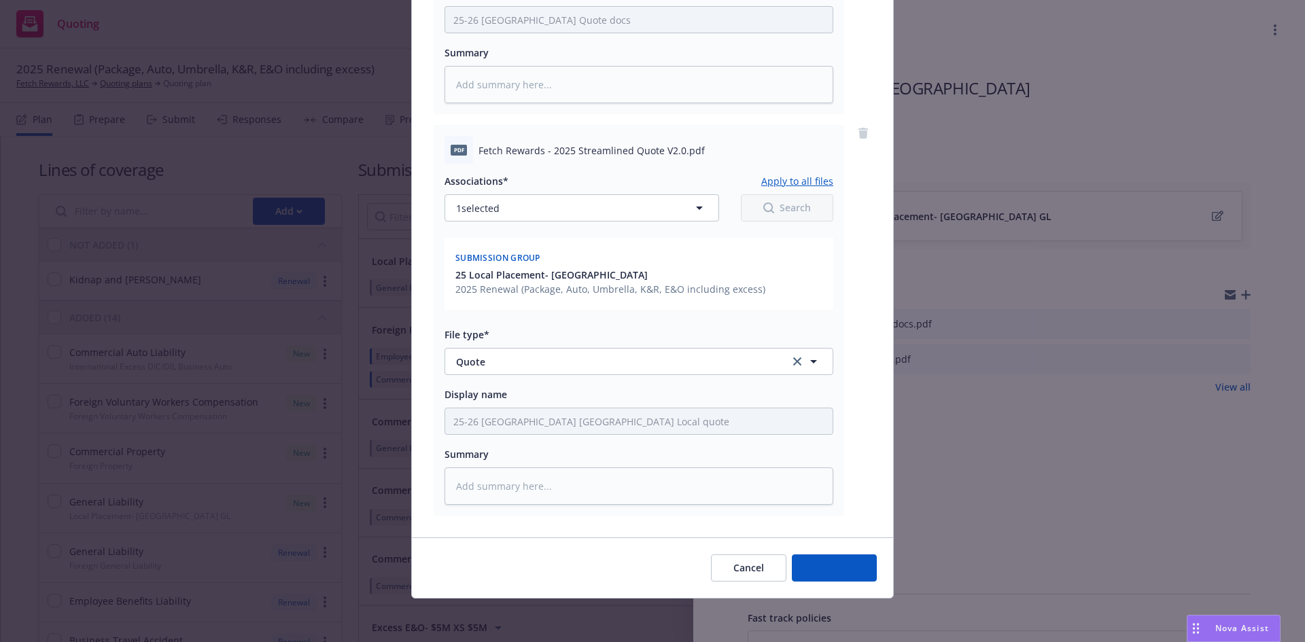
scroll to position [436, 0]
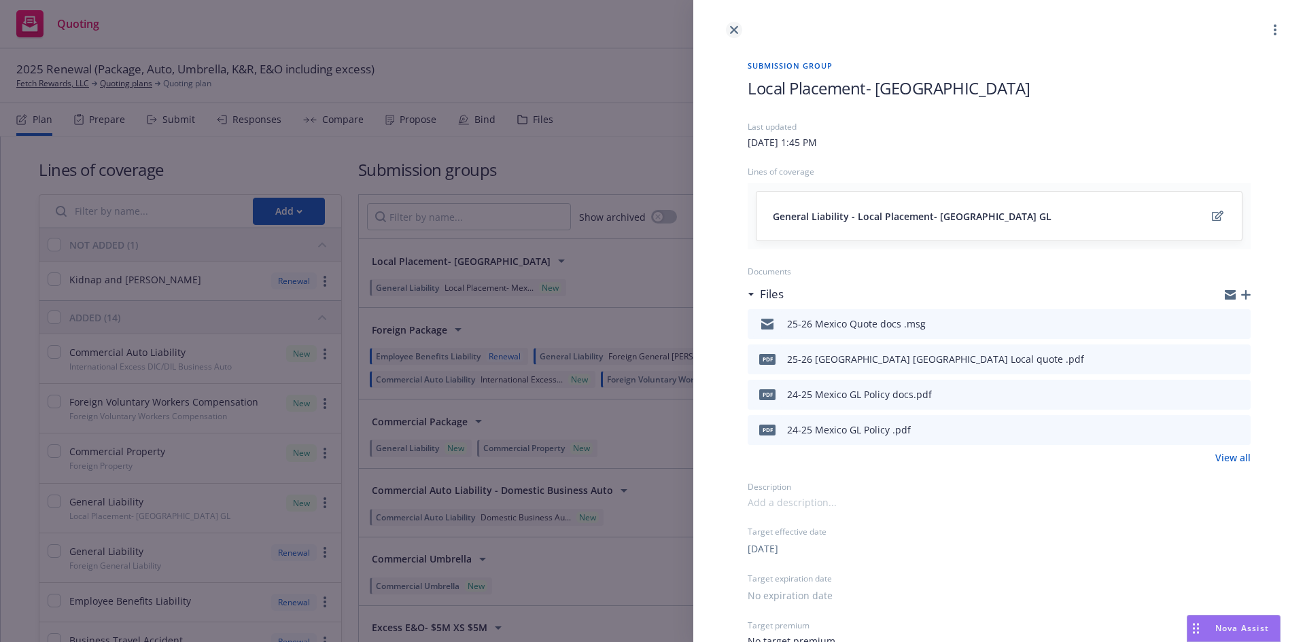
click at [734, 29] on icon "close" at bounding box center [734, 30] width 8 height 8
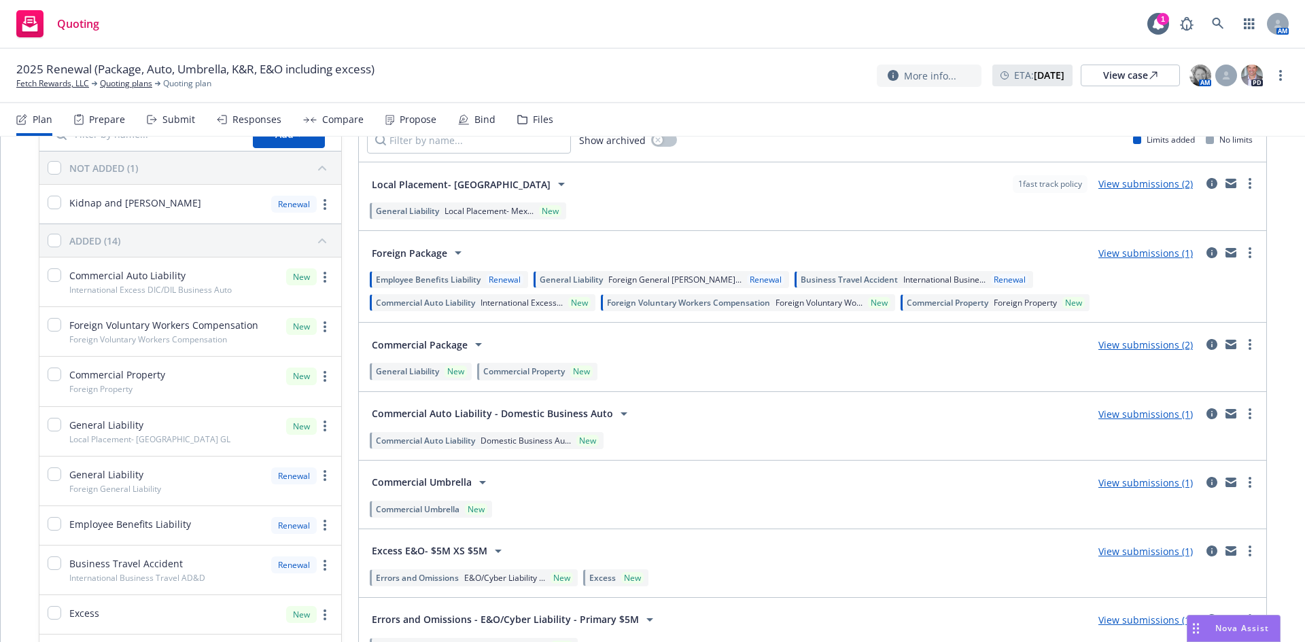
scroll to position [136, 0]
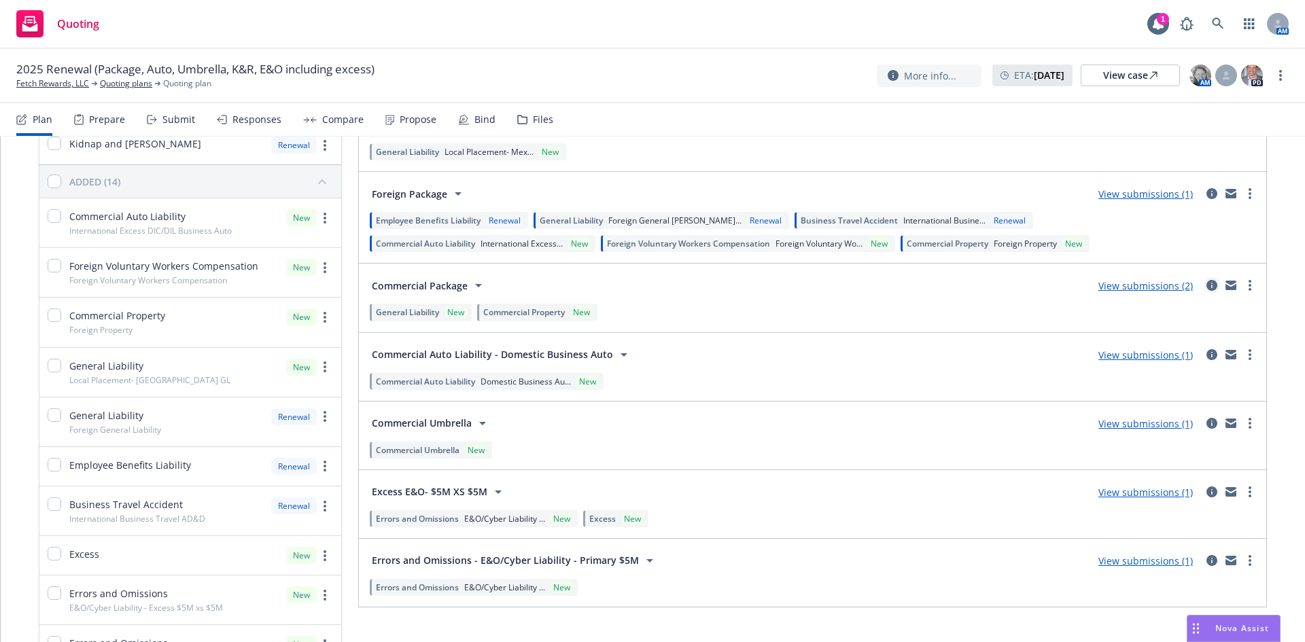
click at [1206, 287] on icon "circleInformation" at bounding box center [1211, 285] width 11 height 11
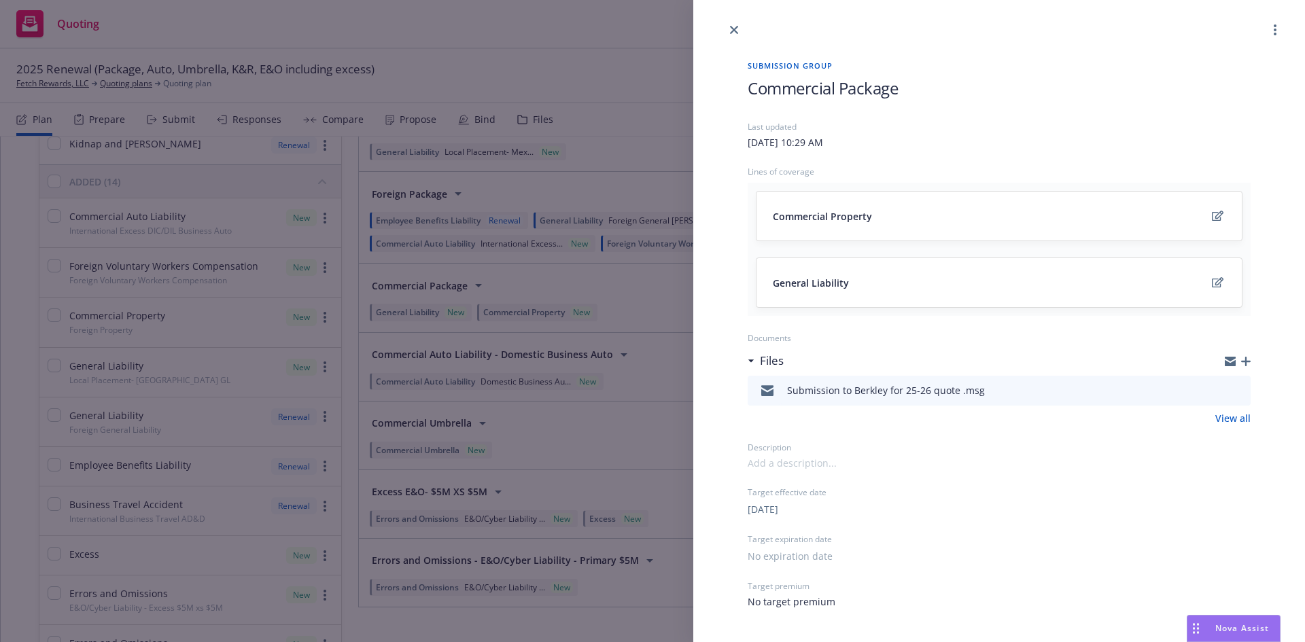
click at [1250, 363] on icon "button" at bounding box center [1246, 362] width 10 height 10
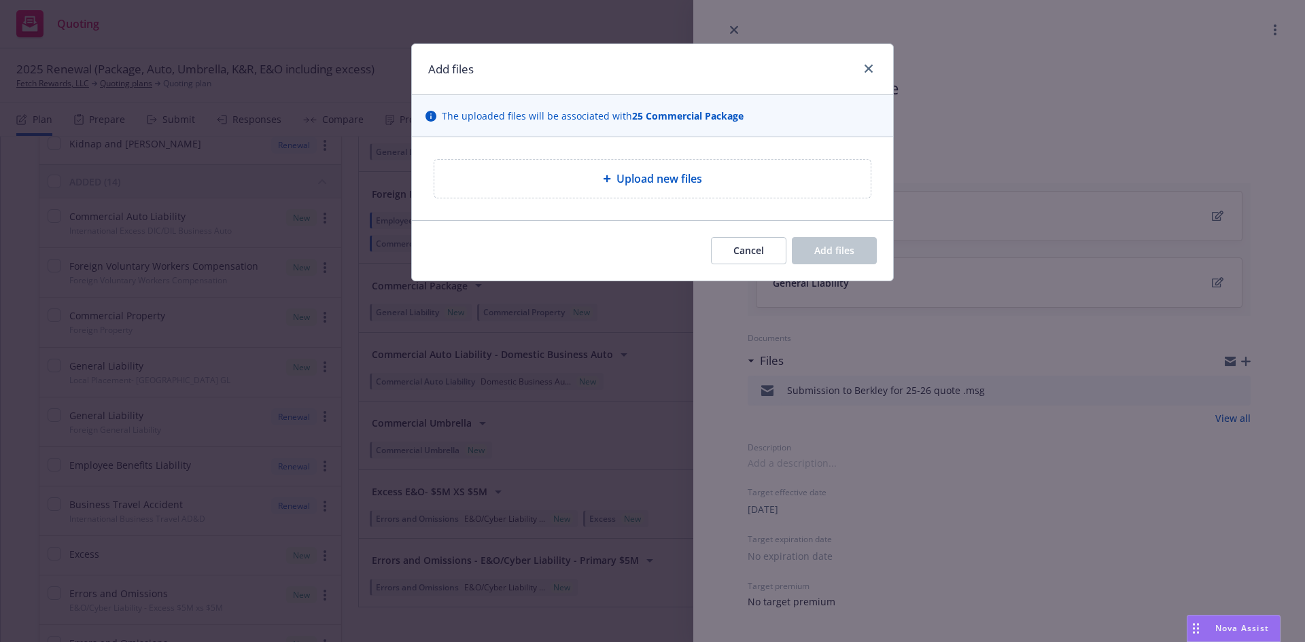
type textarea "x"
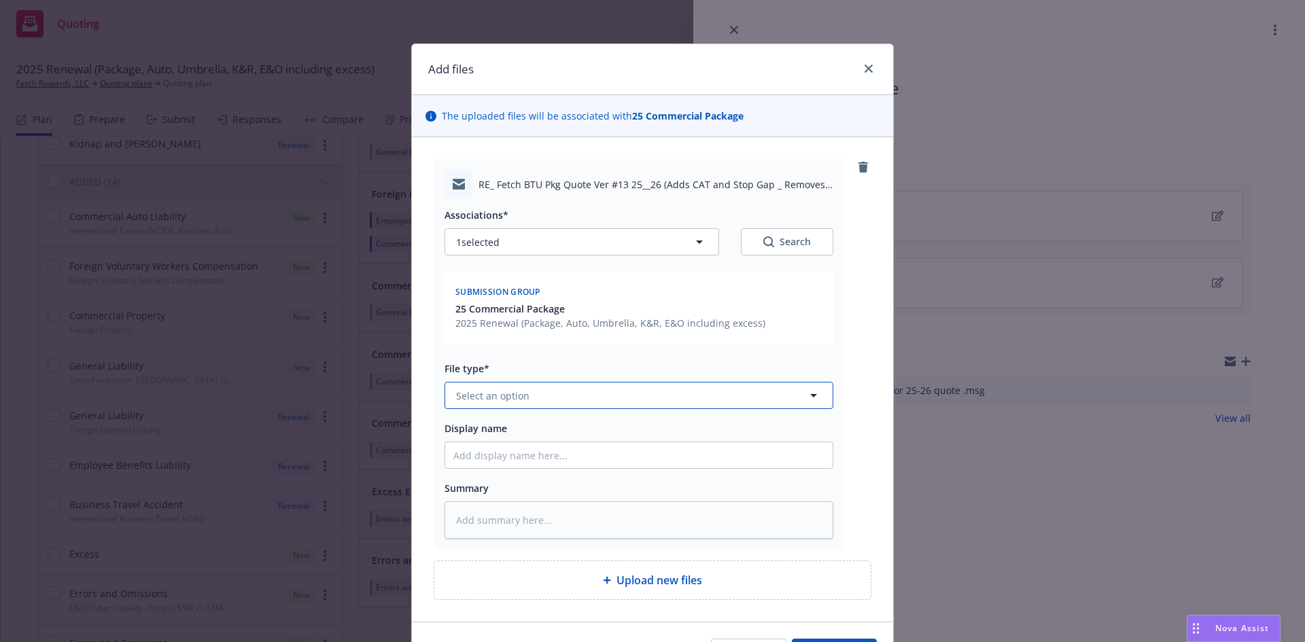
click at [500, 399] on span "Select an option" at bounding box center [492, 396] width 73 height 14
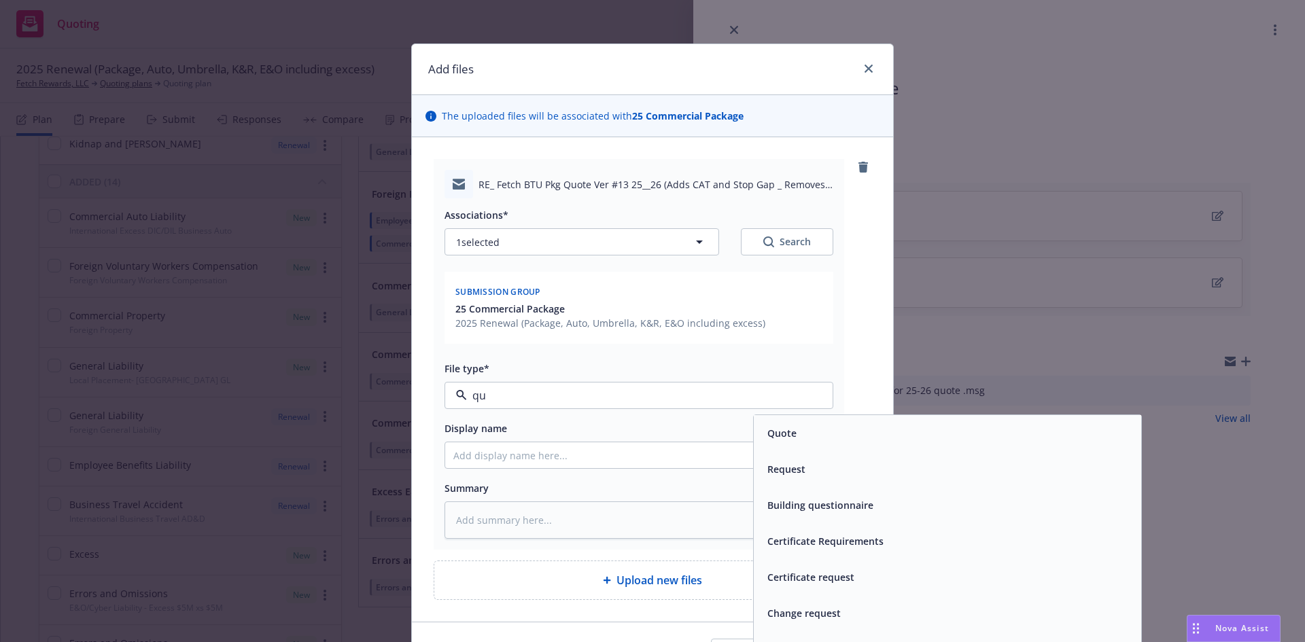
type input "quo"
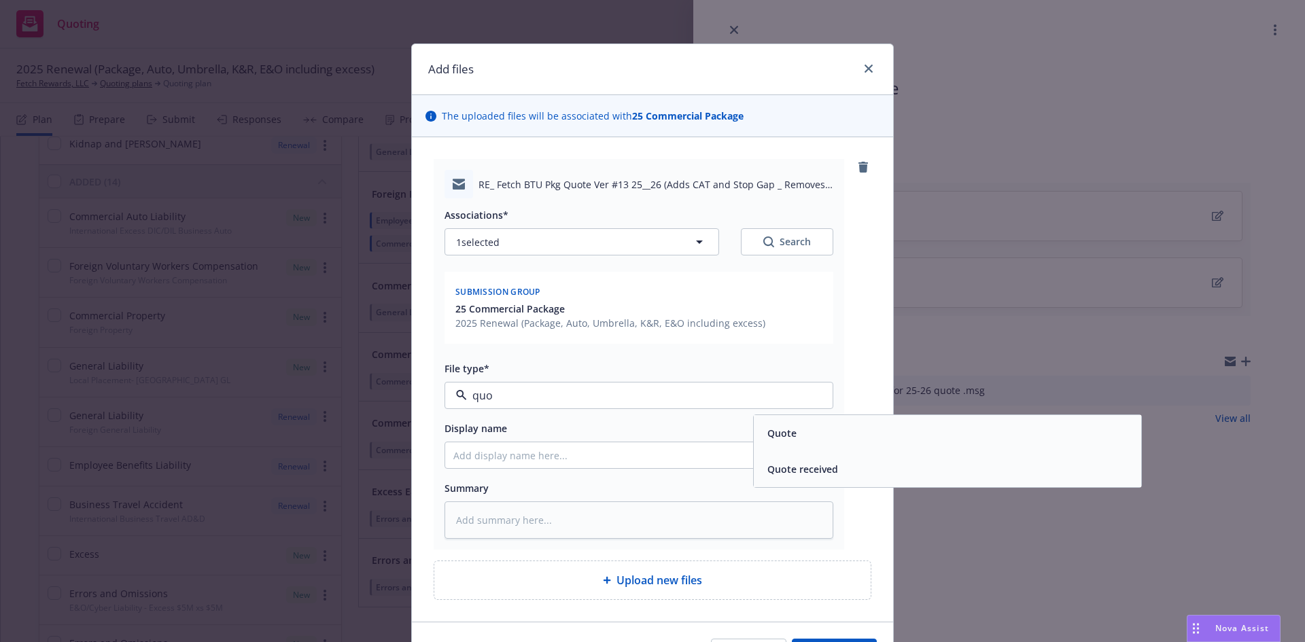
click at [797, 471] on span "Quote received" at bounding box center [802, 469] width 71 height 14
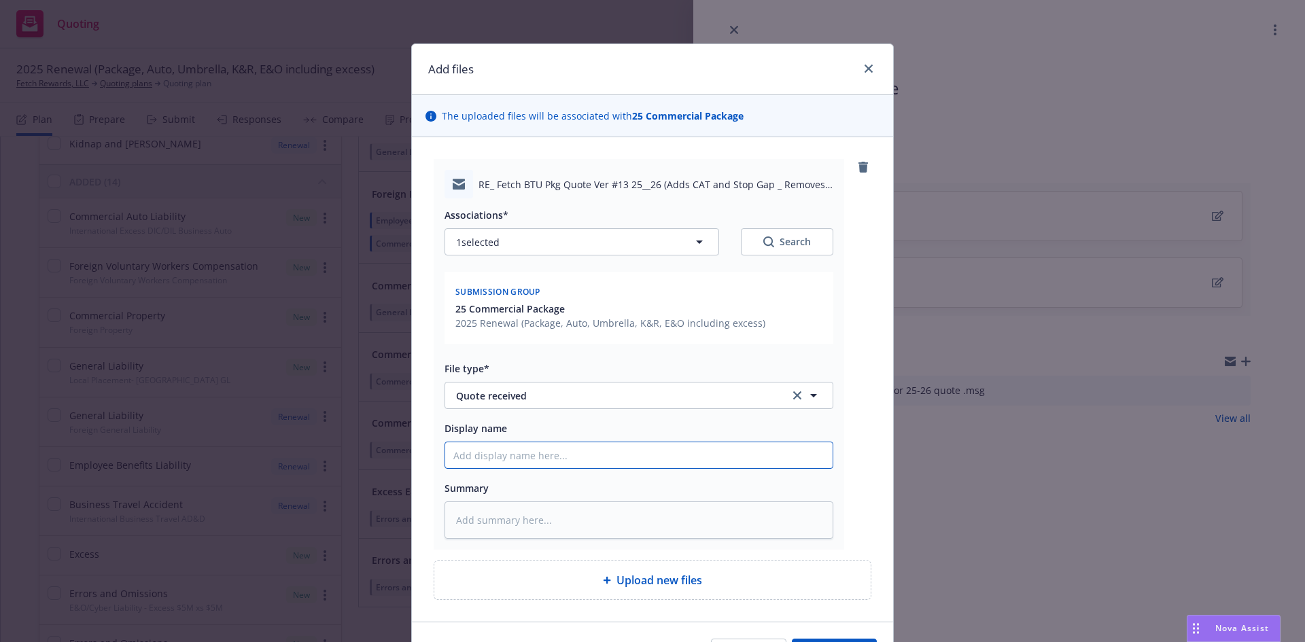
click at [726, 459] on input "Display name" at bounding box center [638, 455] width 387 height 26
type textarea "x"
type input "2"
type textarea "x"
type input "25"
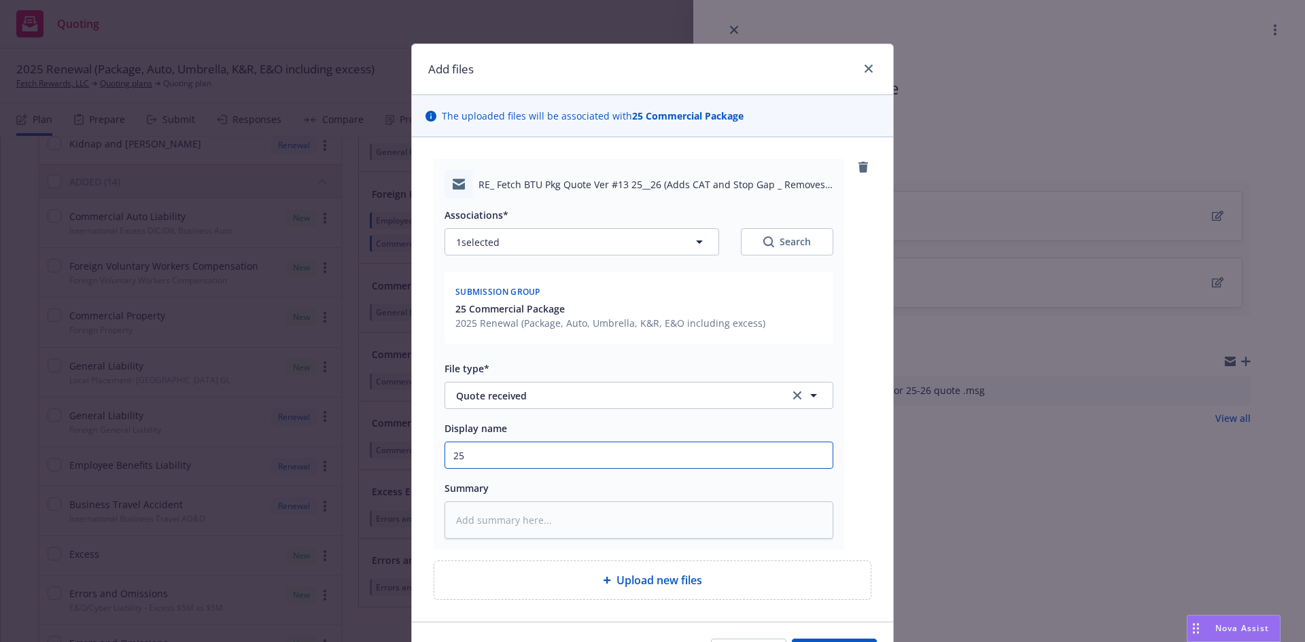
type textarea "x"
type input "25-"
type textarea "x"
type input "25-2"
type textarea "x"
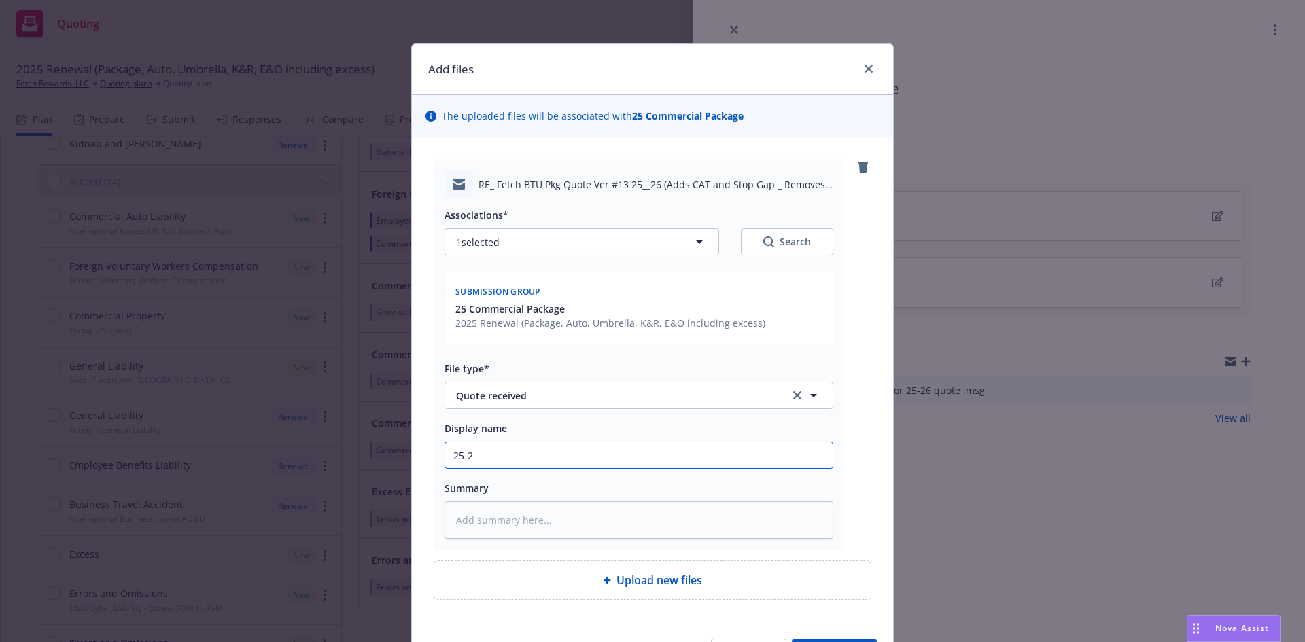
type input "25-26"
type textarea "x"
type input "25-26"
type textarea "x"
type input "25-26 P"
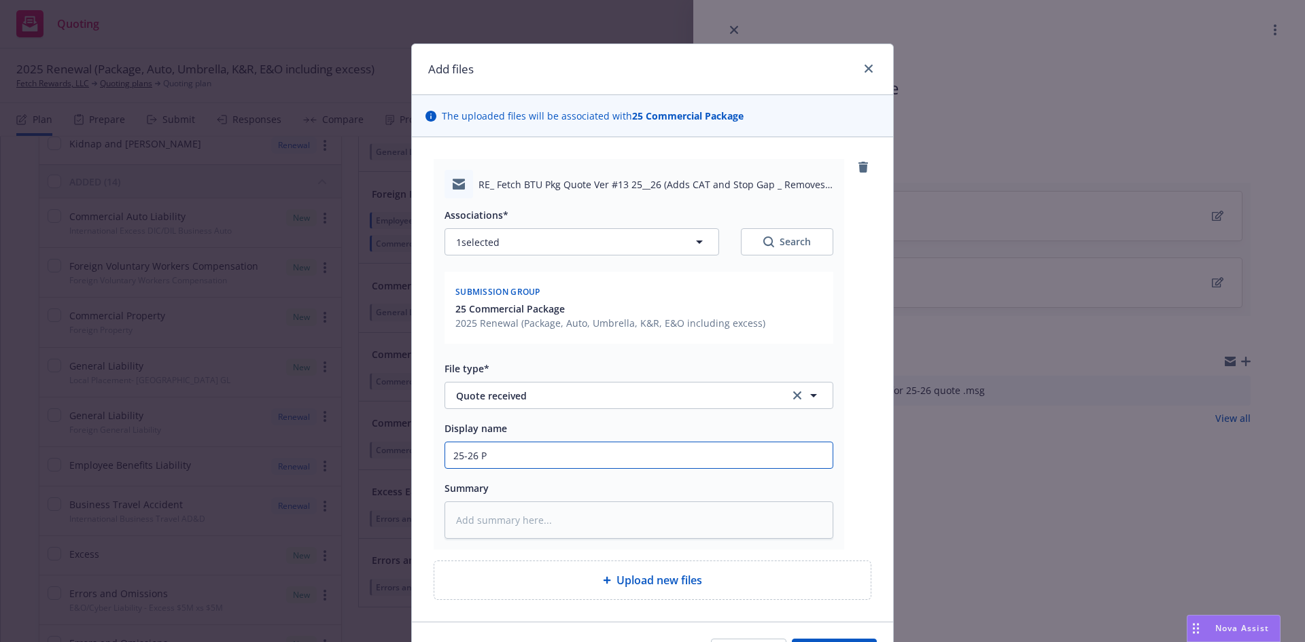
type textarea "x"
type input "25-26 PC"
type textarea "x"
type input "25-26 PCa"
type textarea "x"
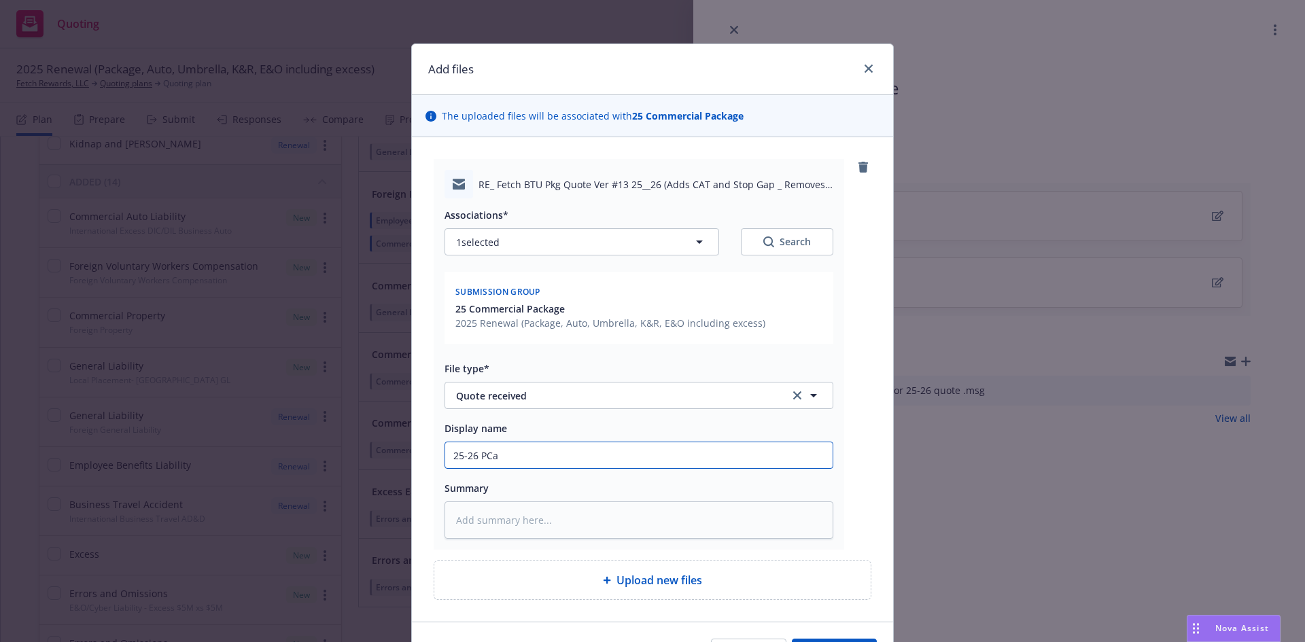
type input "25-26 PCal"
type textarea "x"
type input "25-26 PCalf"
type textarea "x"
type input "25-26 PCal"
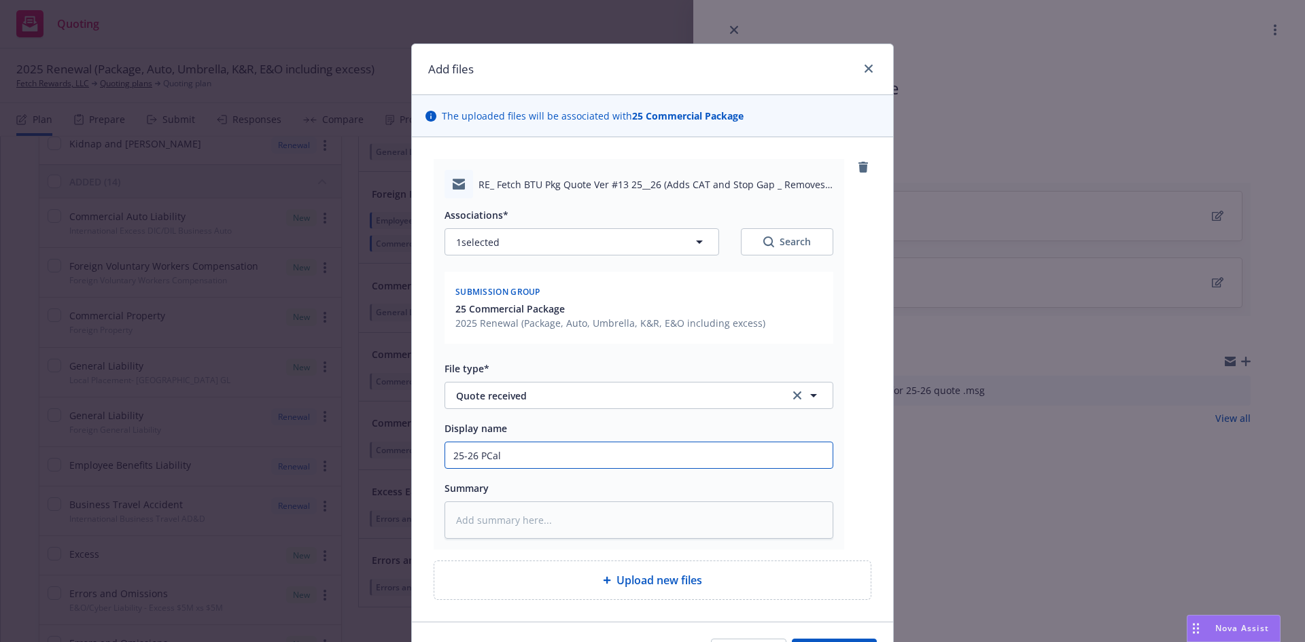
type textarea "x"
type input "25-26 PCa"
type textarea "x"
type input "25-26 PC"
type textarea "x"
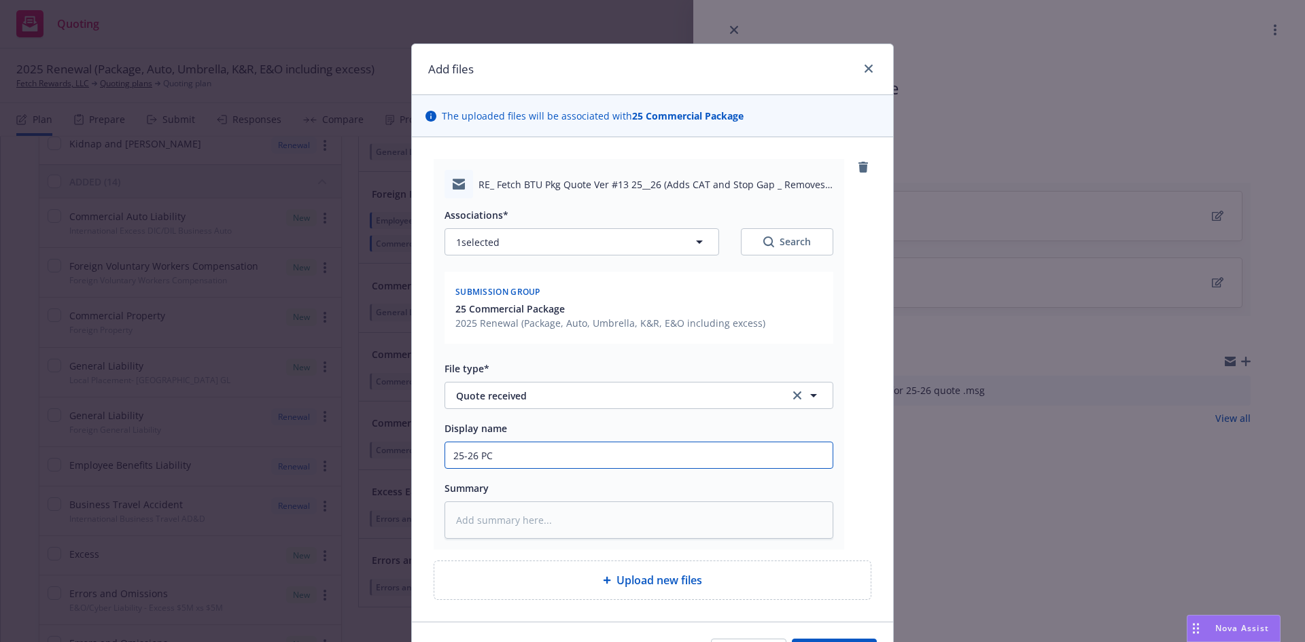
type input "25-26 P"
type textarea "x"
type input "25-26"
type textarea "x"
type input "25-26 a"
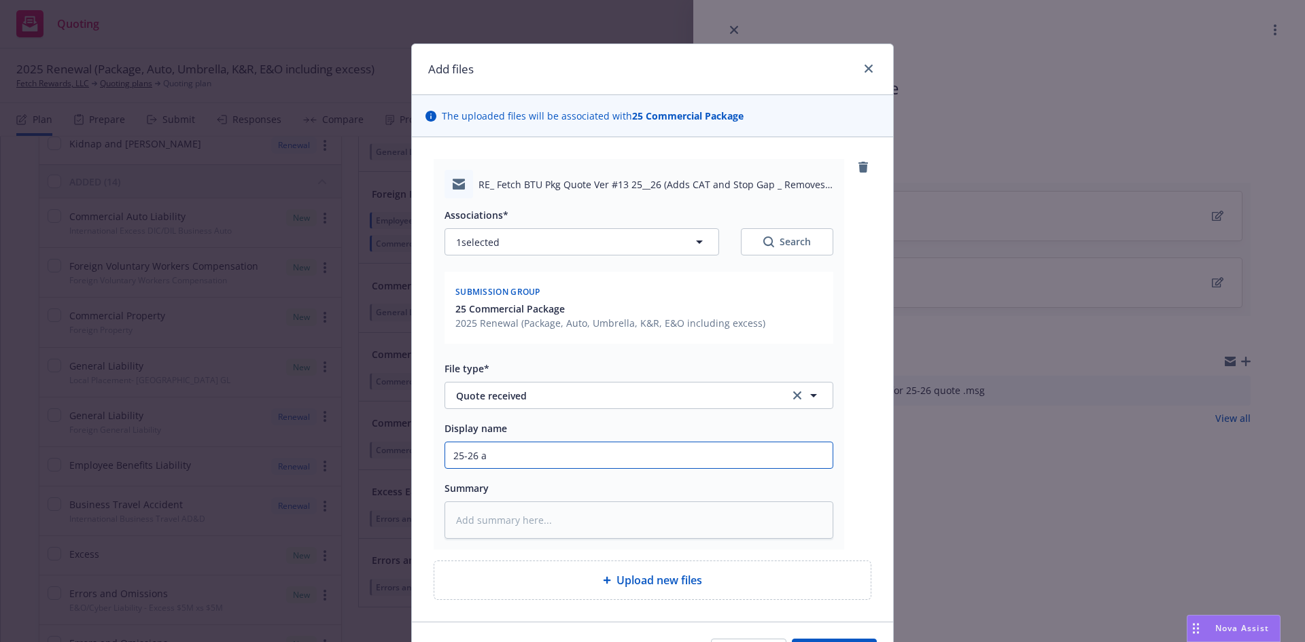
type textarea "x"
type input "25-26"
type textarea "x"
type input "25-26 P"
type textarea "x"
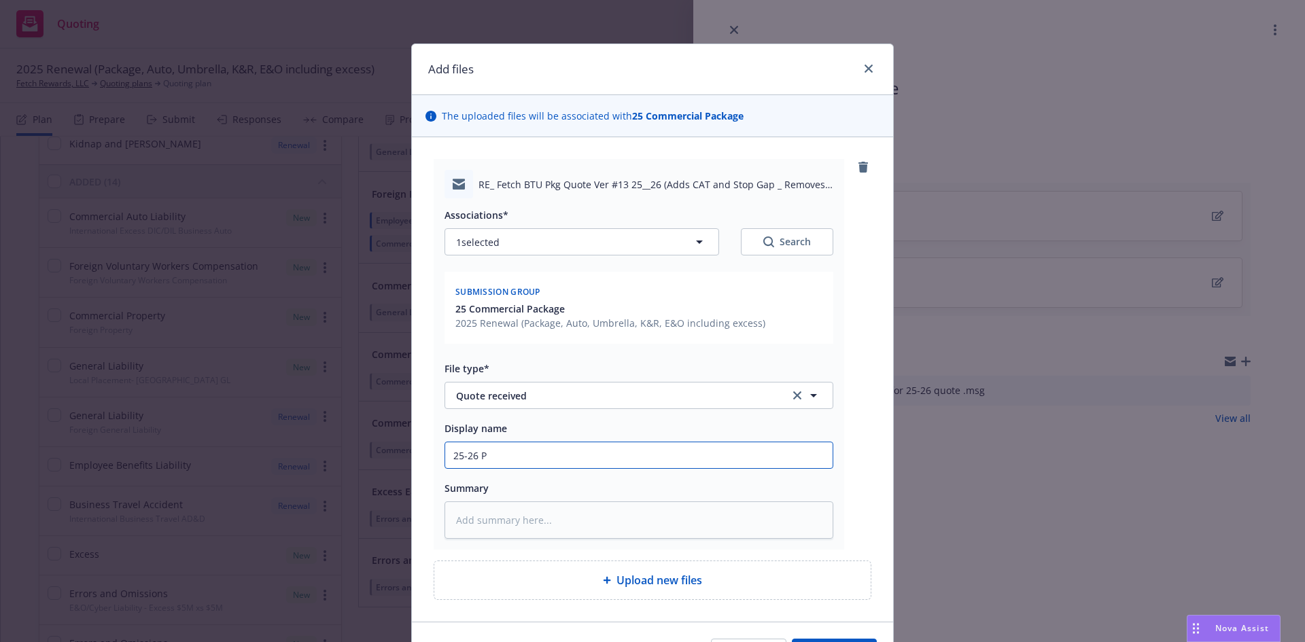
type input "25-26 Pa"
type textarea "x"
type input "25-26 Pac"
type textarea "x"
type input "25-26 Paca"
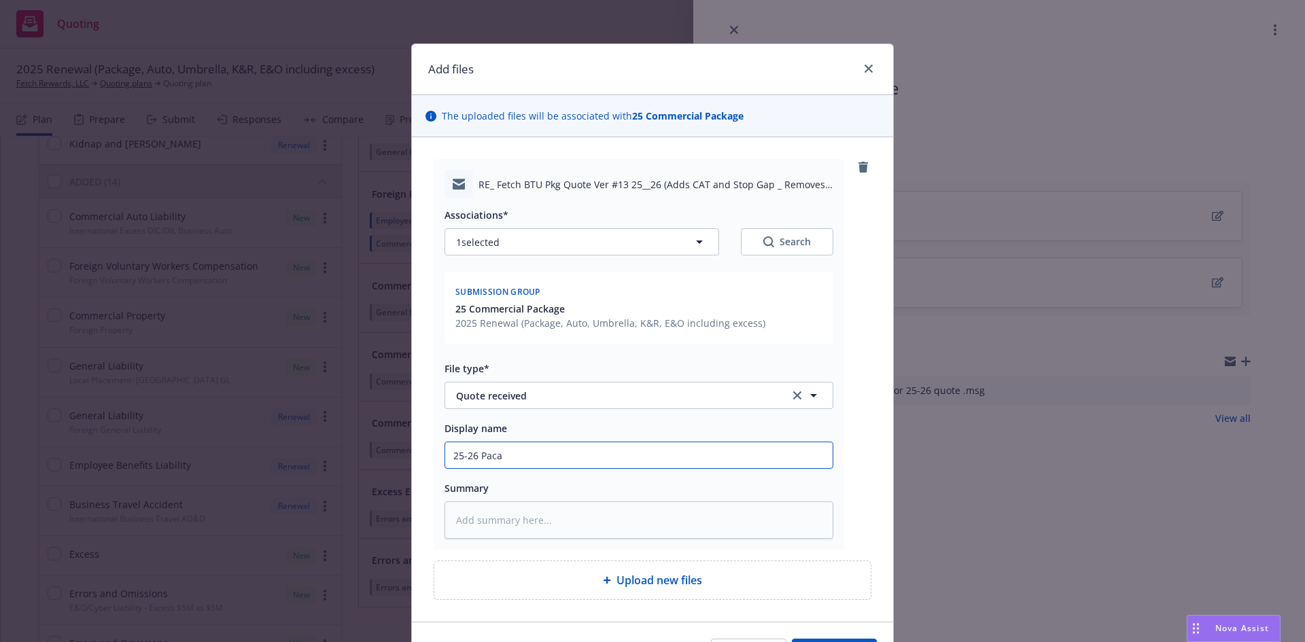
type textarea "x"
type input "25-26 Pacak"
type textarea "x"
type input "25-26 Pacakg"
type textarea "x"
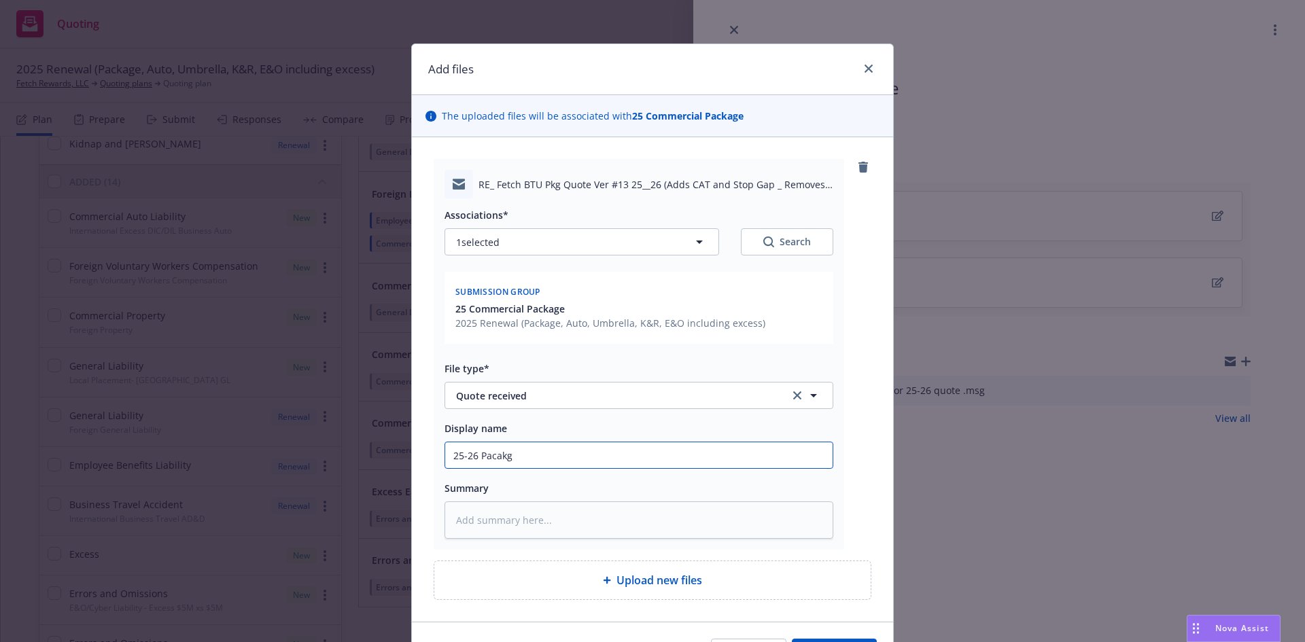
type input "25-26 Pacakge"
type textarea "x"
type input "25-26 Pacakge"
type textarea "x"
type input "25-26 Pacakge"
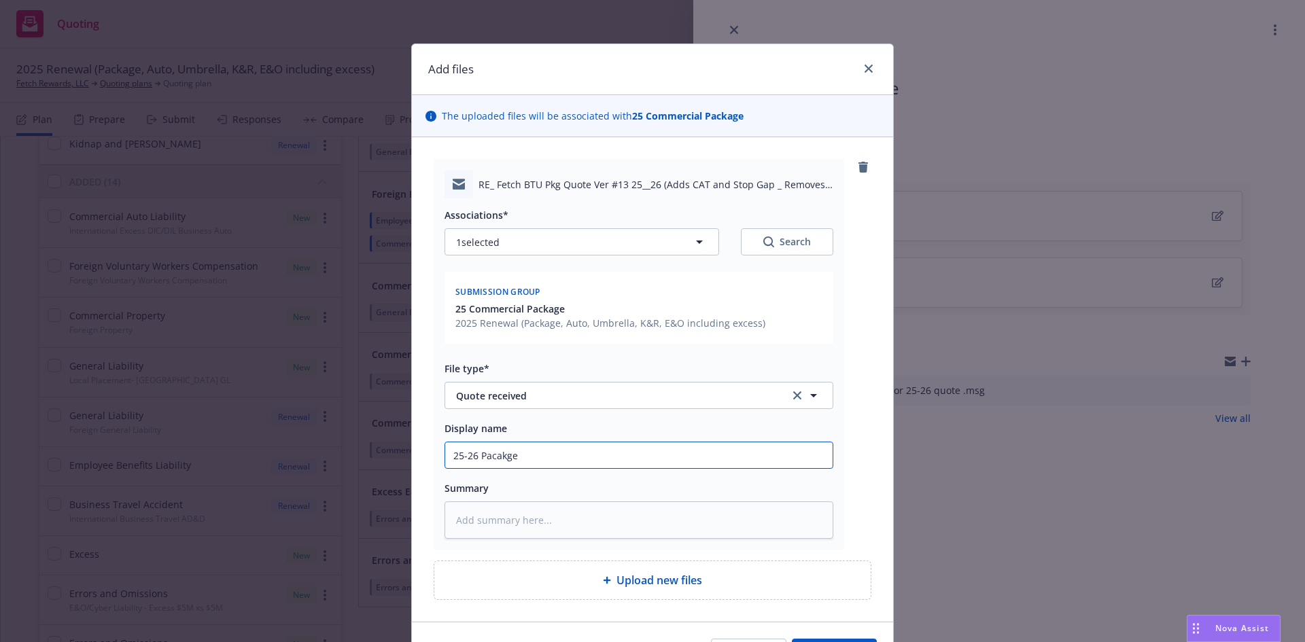
type textarea "x"
type input "25-26 Pacakg"
type textarea "x"
type input "25-26 Pacak"
type textarea "x"
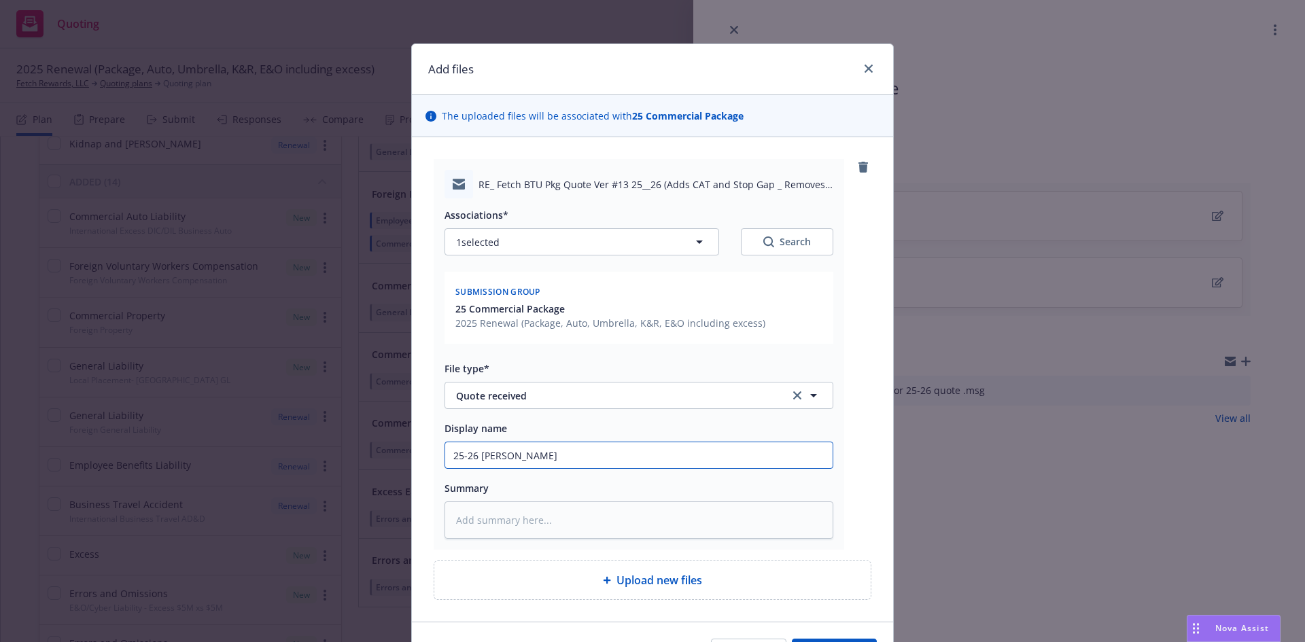
type input "25-26 Paca"
type textarea "x"
type input "25-26 Pac"
type textarea "x"
type input "25-26 Pack"
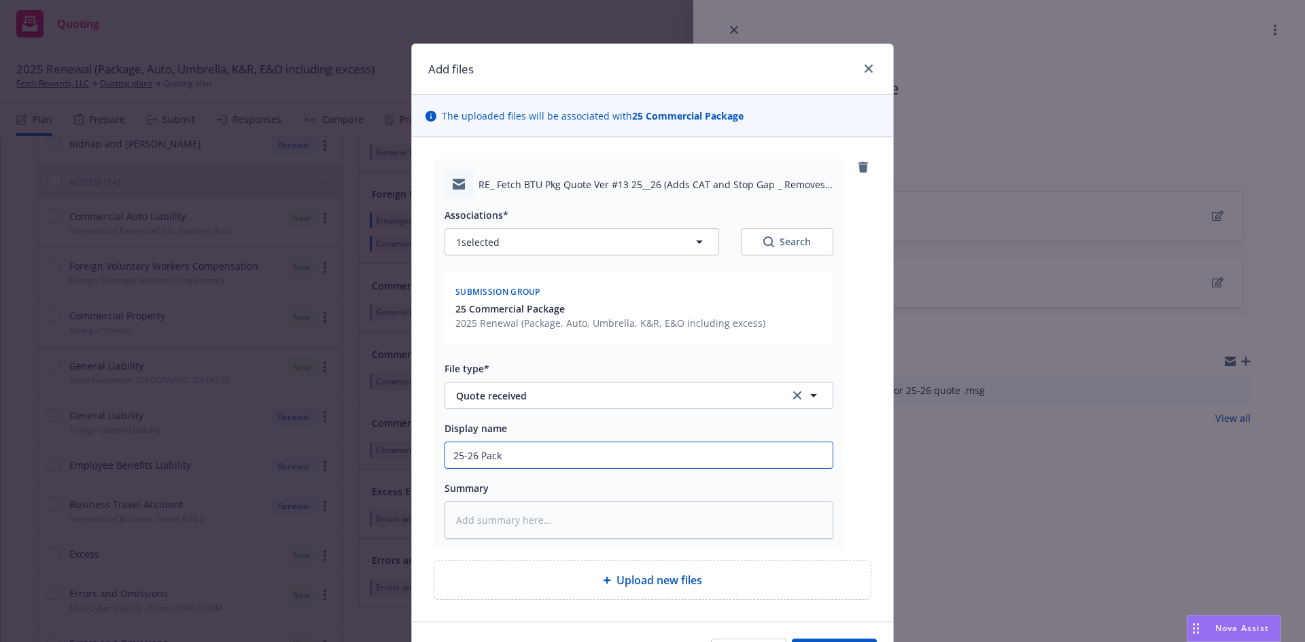
type textarea "x"
type input "25-26 Packa"
type textarea "x"
drag, startPoint x: 780, startPoint y: 459, endPoint x: 871, endPoint y: 542, distance: 123.2
click at [871, 542] on div "RE_ Fetch BTU Pkg Quote Ver #13 25__26 (Adds CAT and Stop Gap _ Removes Crime).…" at bounding box center [652, 379] width 481 height 485
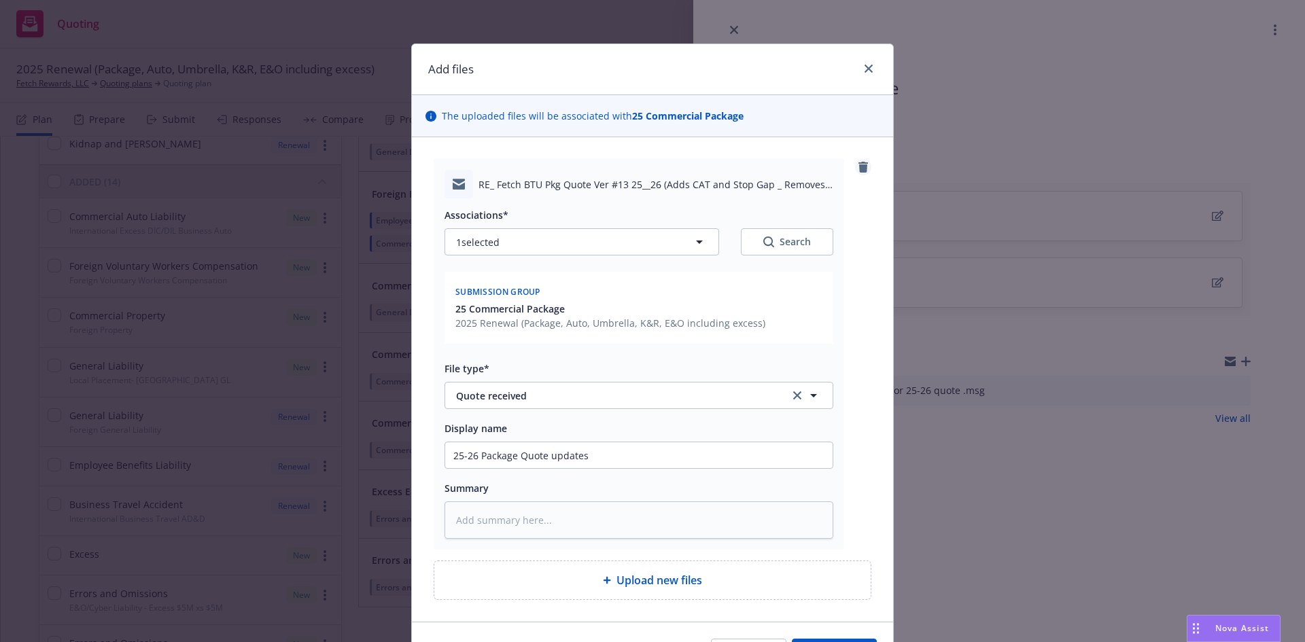
click at [861, 163] on icon "remove" at bounding box center [863, 167] width 10 height 11
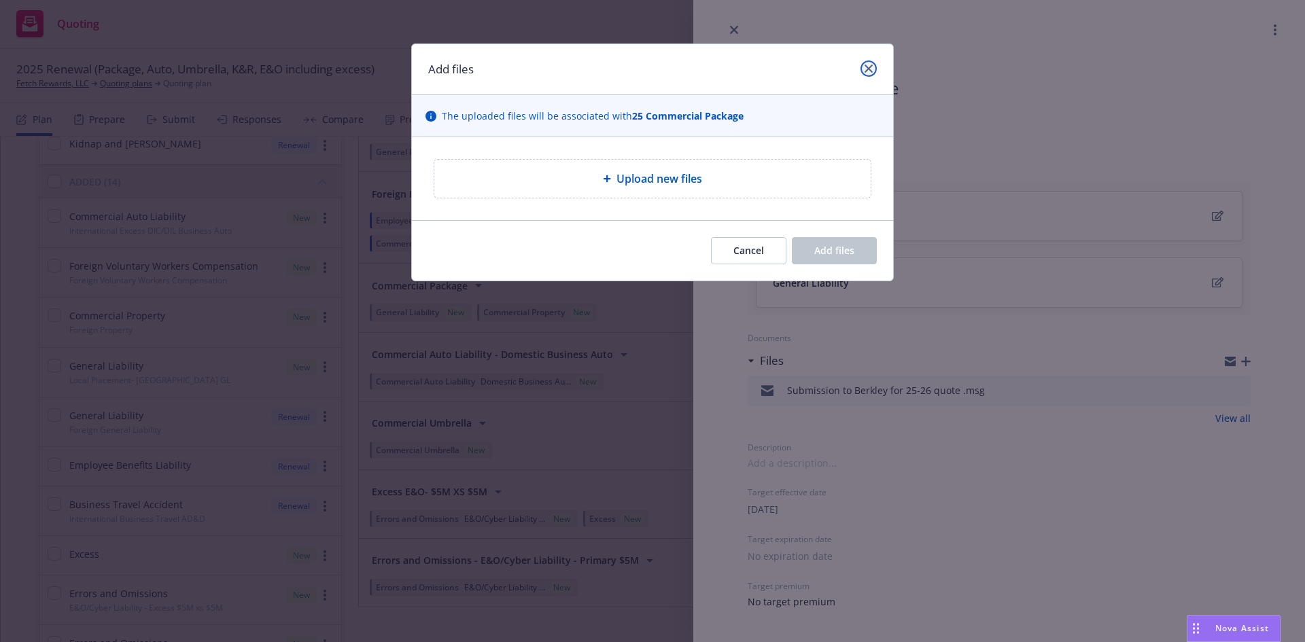
click at [867, 71] on icon "close" at bounding box center [869, 69] width 8 height 8
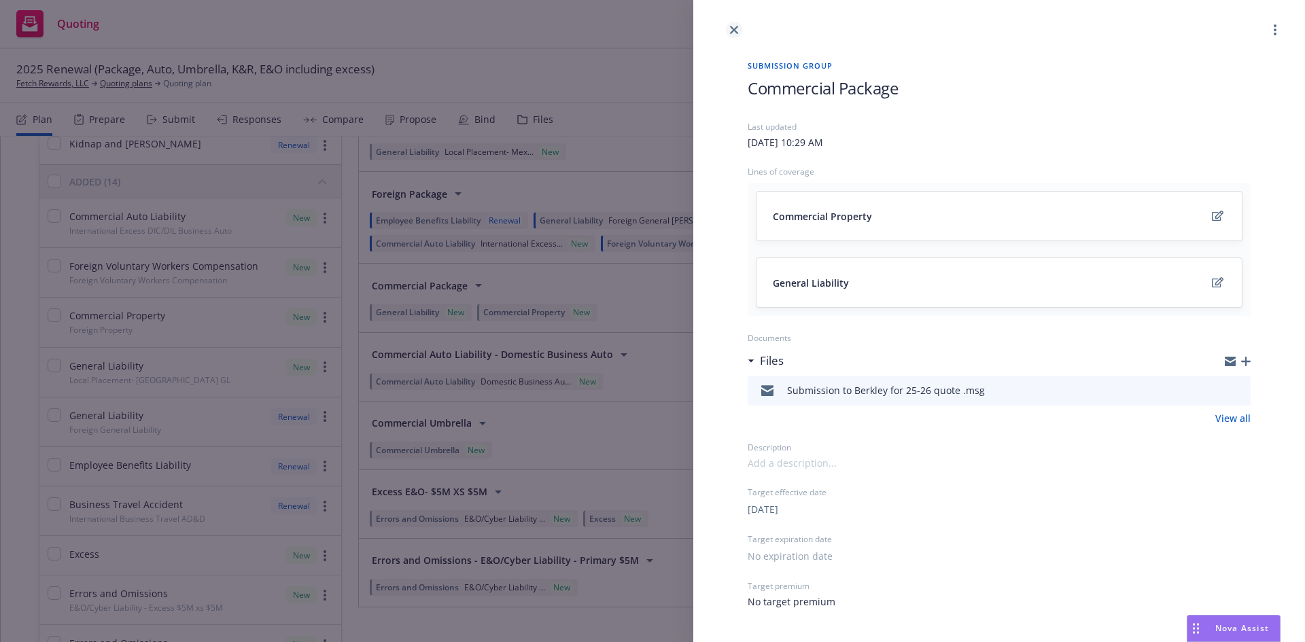
click at [733, 29] on icon "close" at bounding box center [734, 30] width 8 height 8
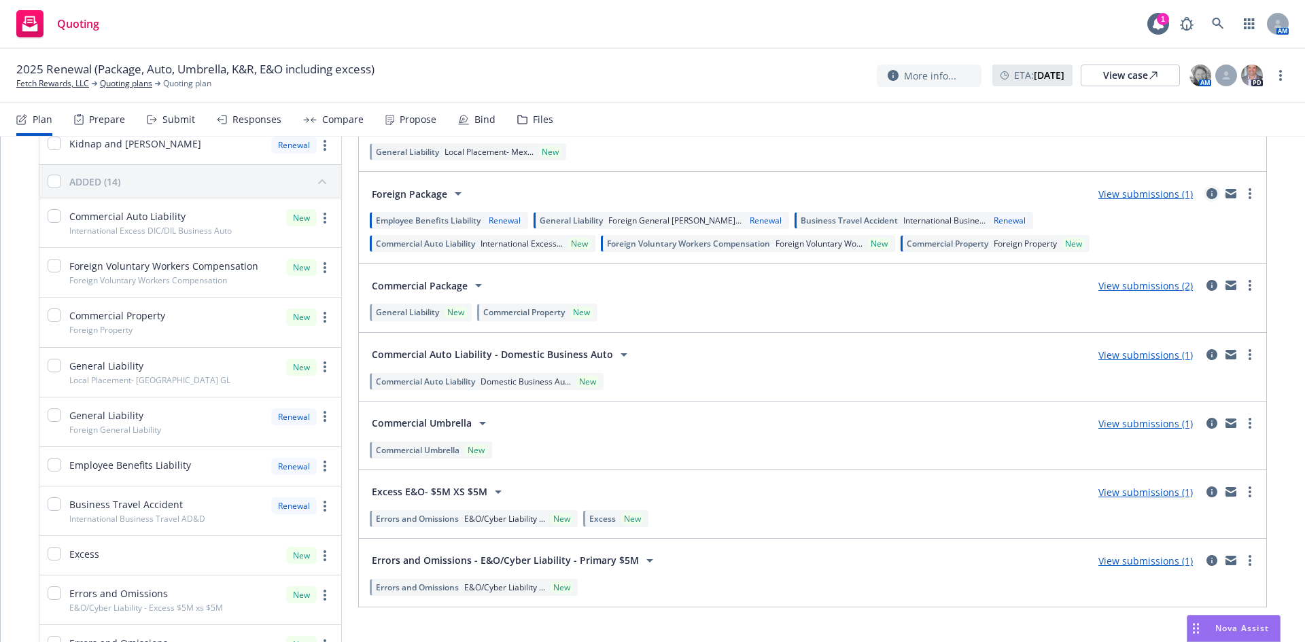
click at [1206, 193] on icon "circleInformation" at bounding box center [1211, 193] width 11 height 11
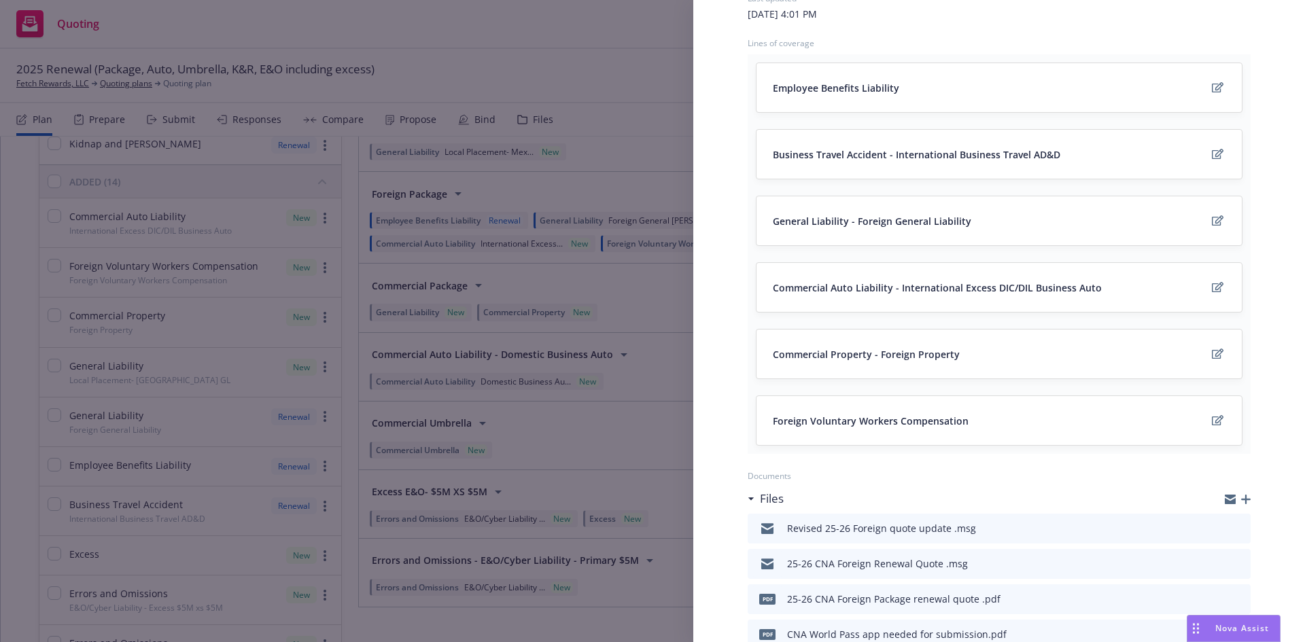
scroll to position [340, 0]
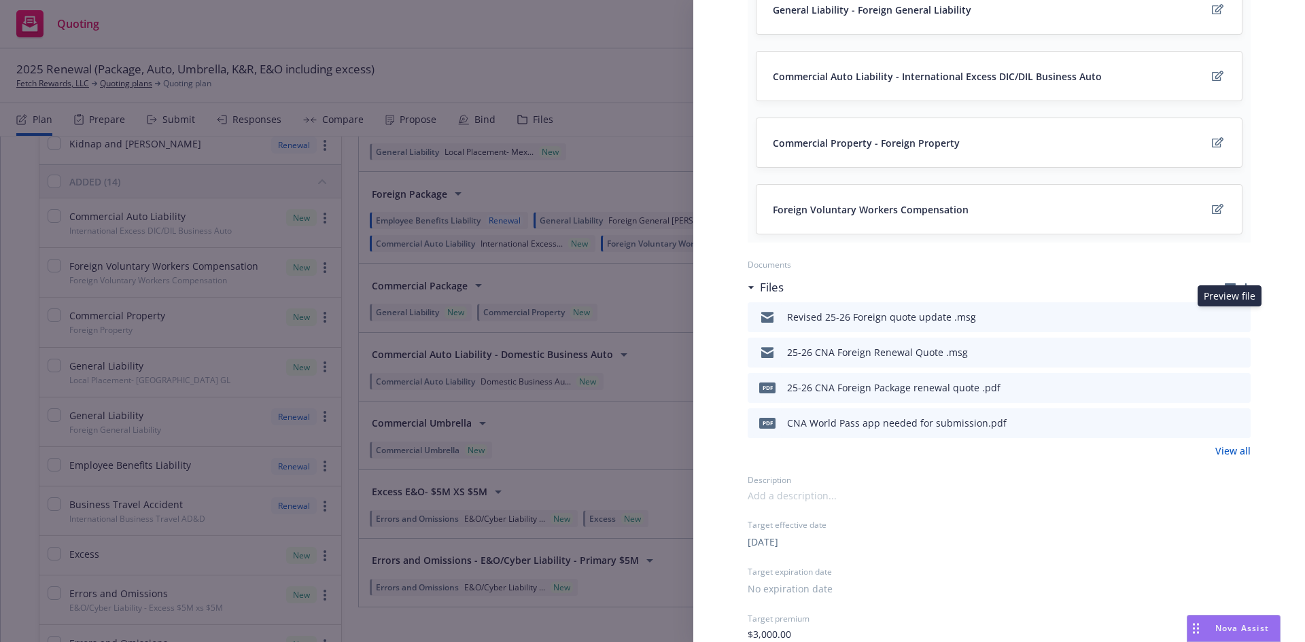
click at [1232, 315] on icon "preview file" at bounding box center [1238, 317] width 12 height 10
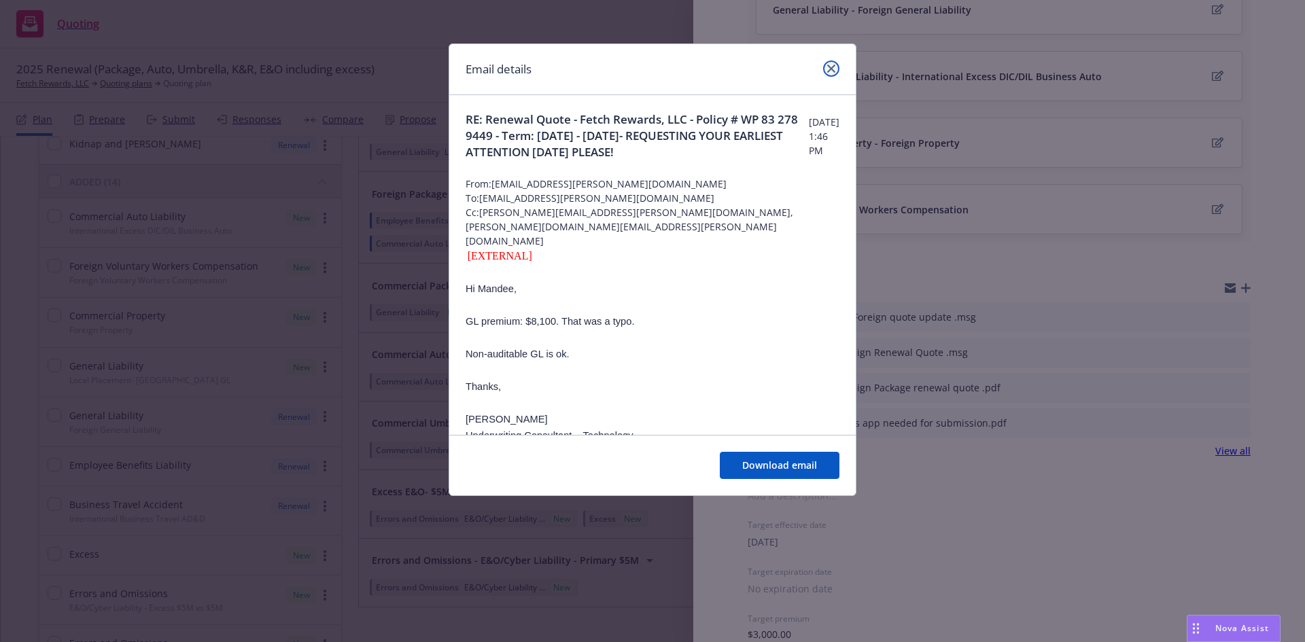
click at [833, 72] on icon "close" at bounding box center [831, 69] width 8 height 8
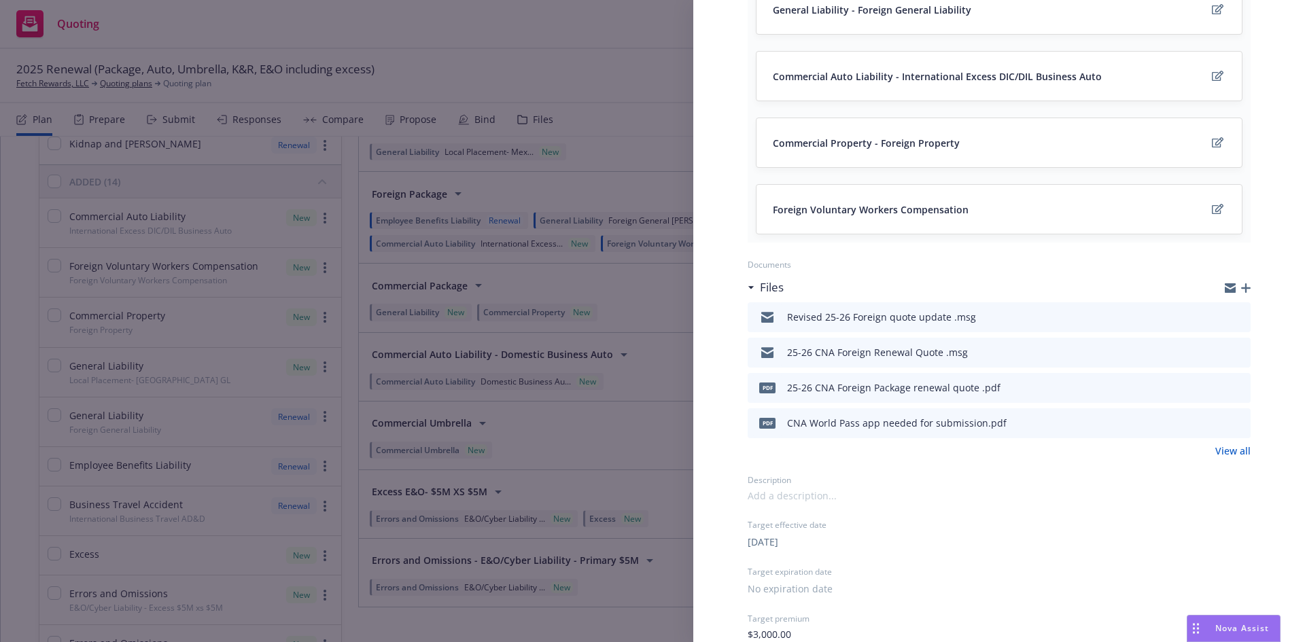
click at [1241, 283] on icon "button" at bounding box center [1246, 288] width 10 height 10
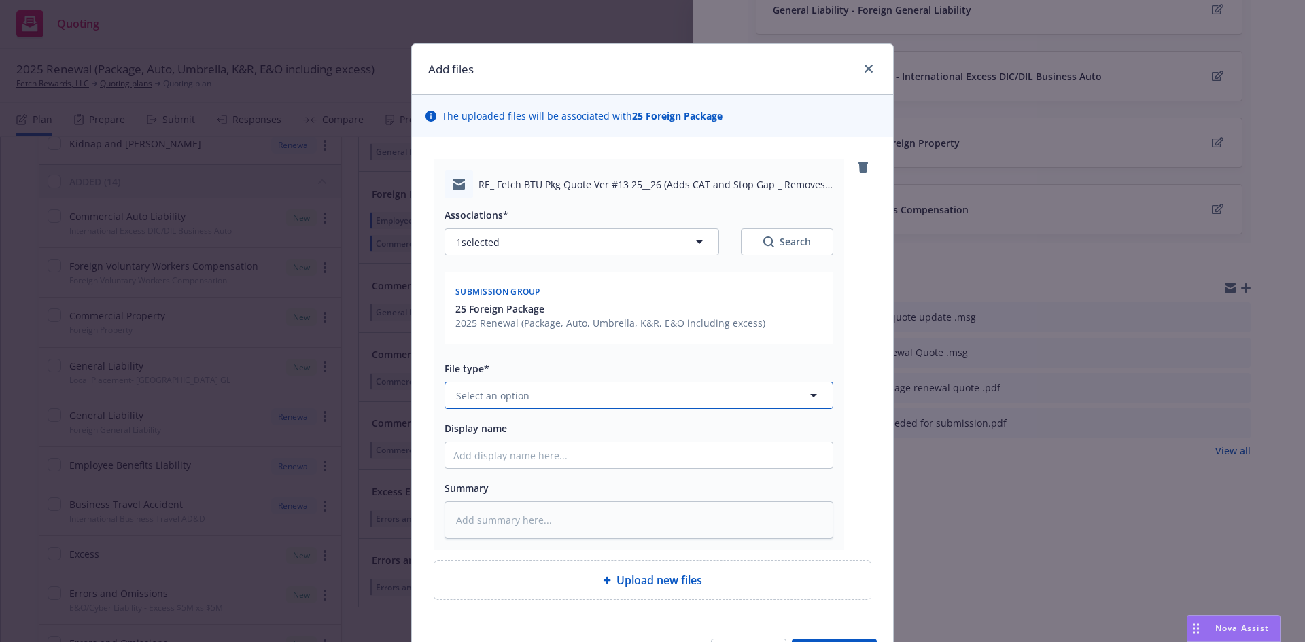
click at [515, 399] on span "Select an option" at bounding box center [492, 396] width 73 height 14
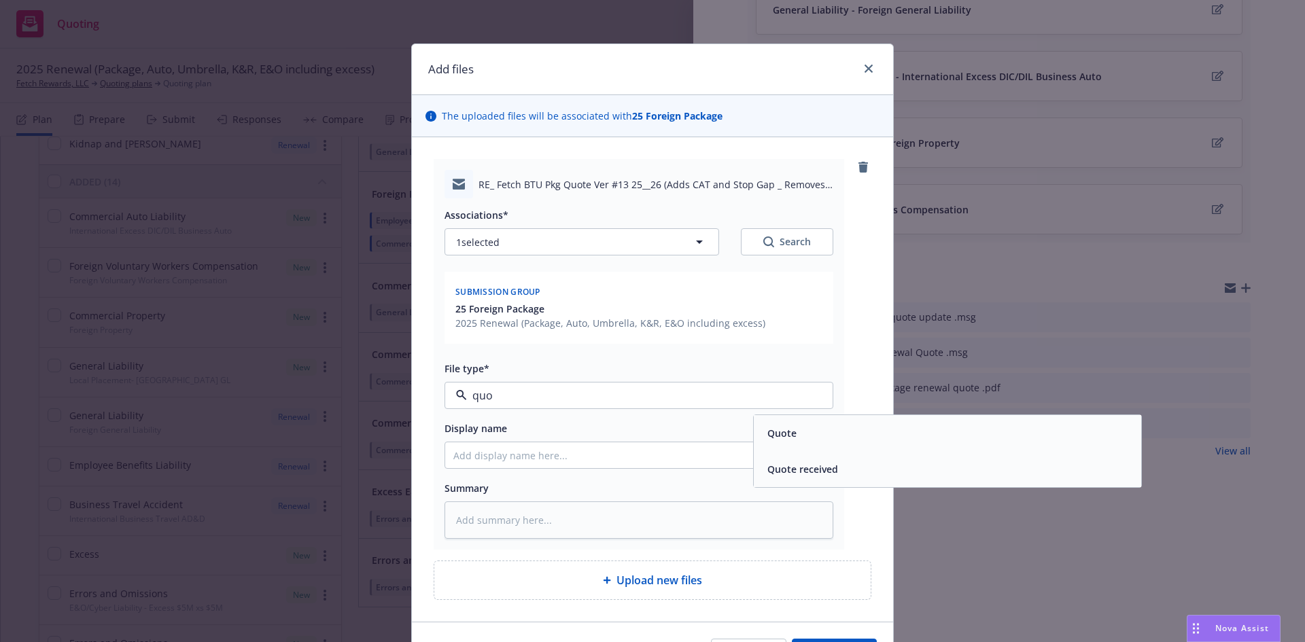
click at [770, 428] on div "Quote" at bounding box center [780, 433] width 37 height 20
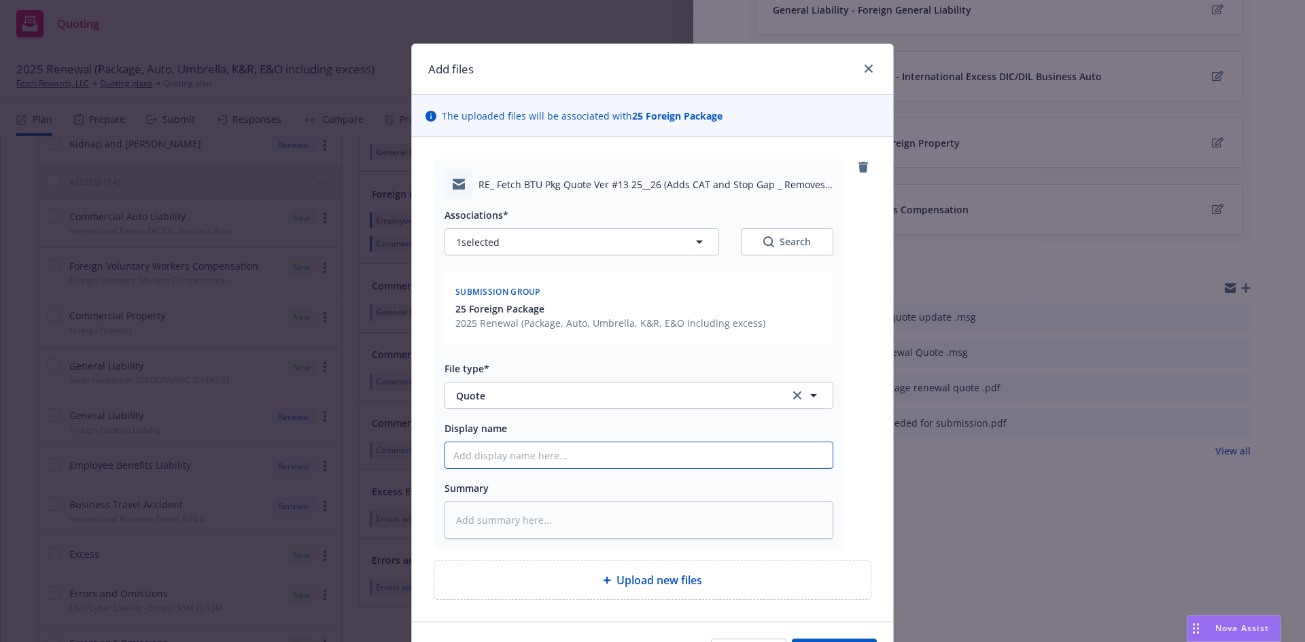
click at [589, 459] on input "Display name" at bounding box center [638, 455] width 387 height 26
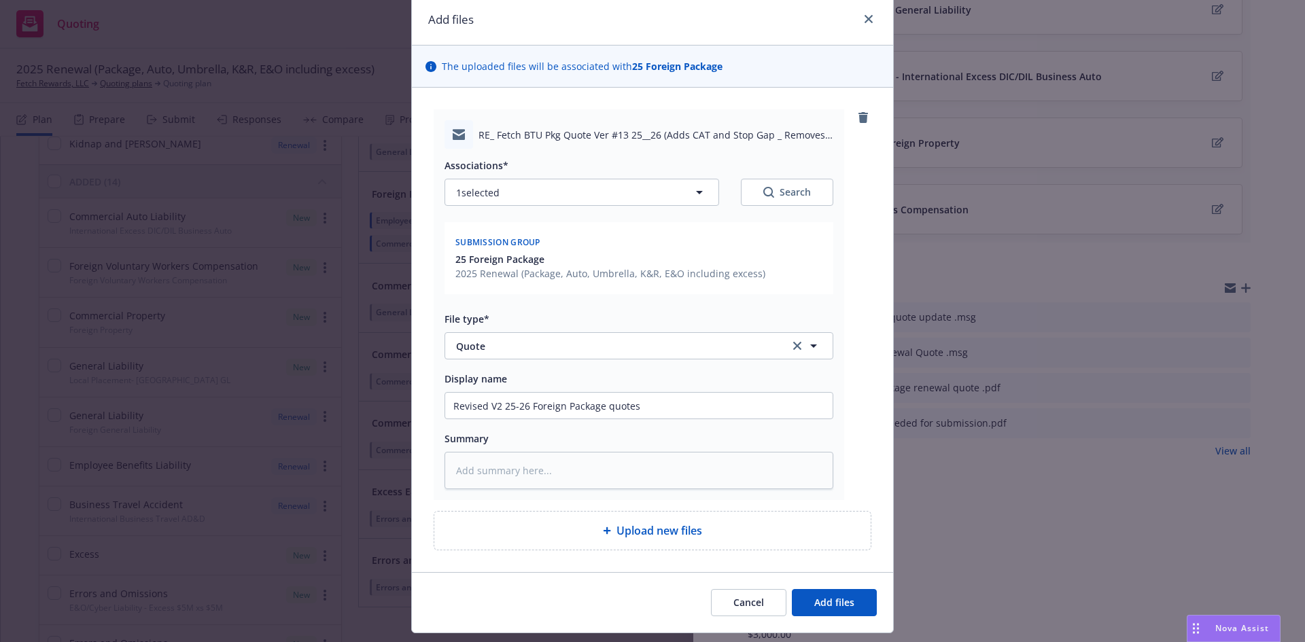
scroll to position [84, 0]
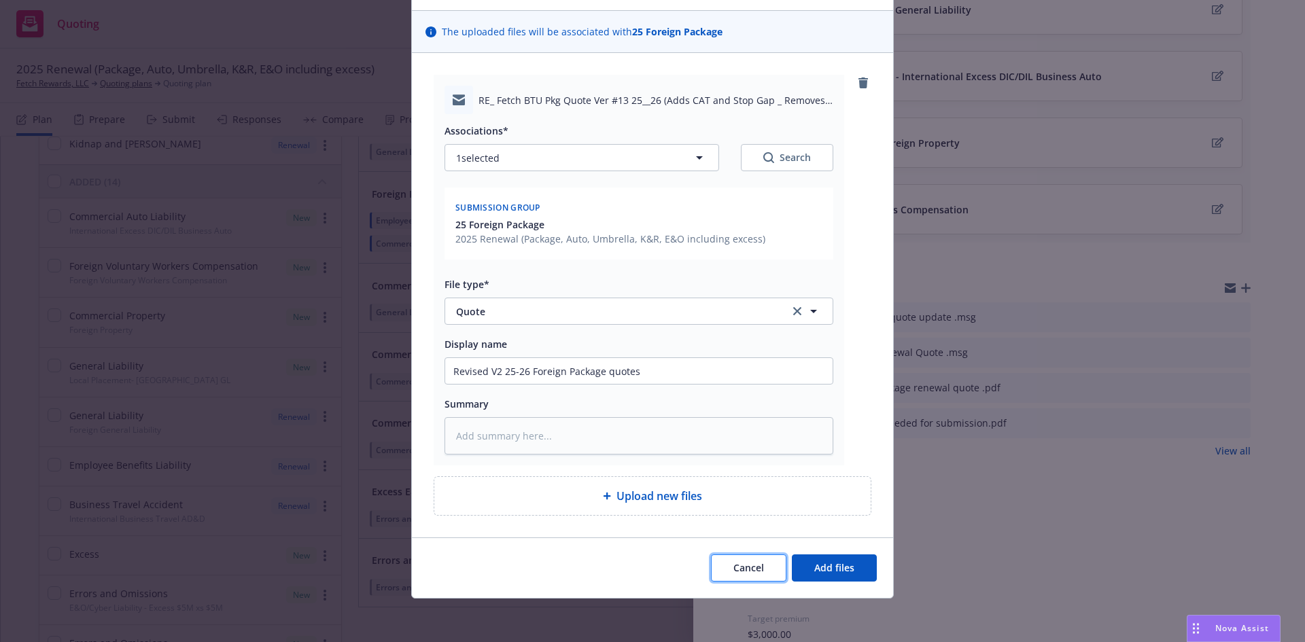
click at [743, 572] on span "Cancel" at bounding box center [748, 567] width 31 height 13
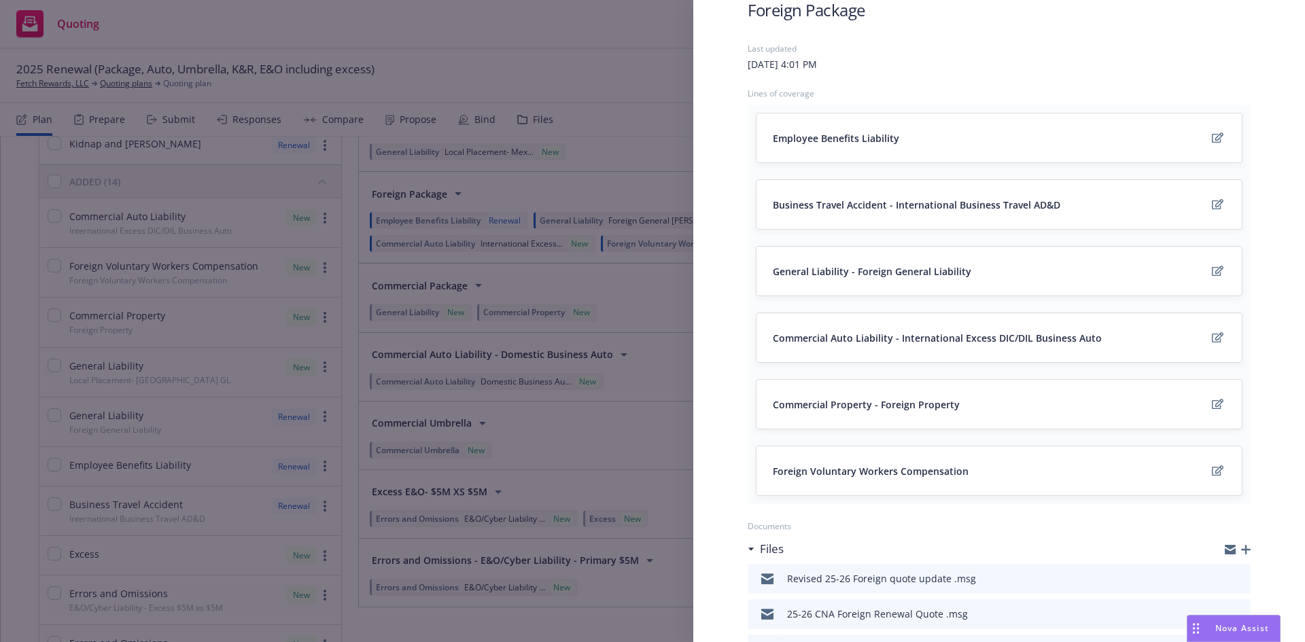
scroll to position [0, 0]
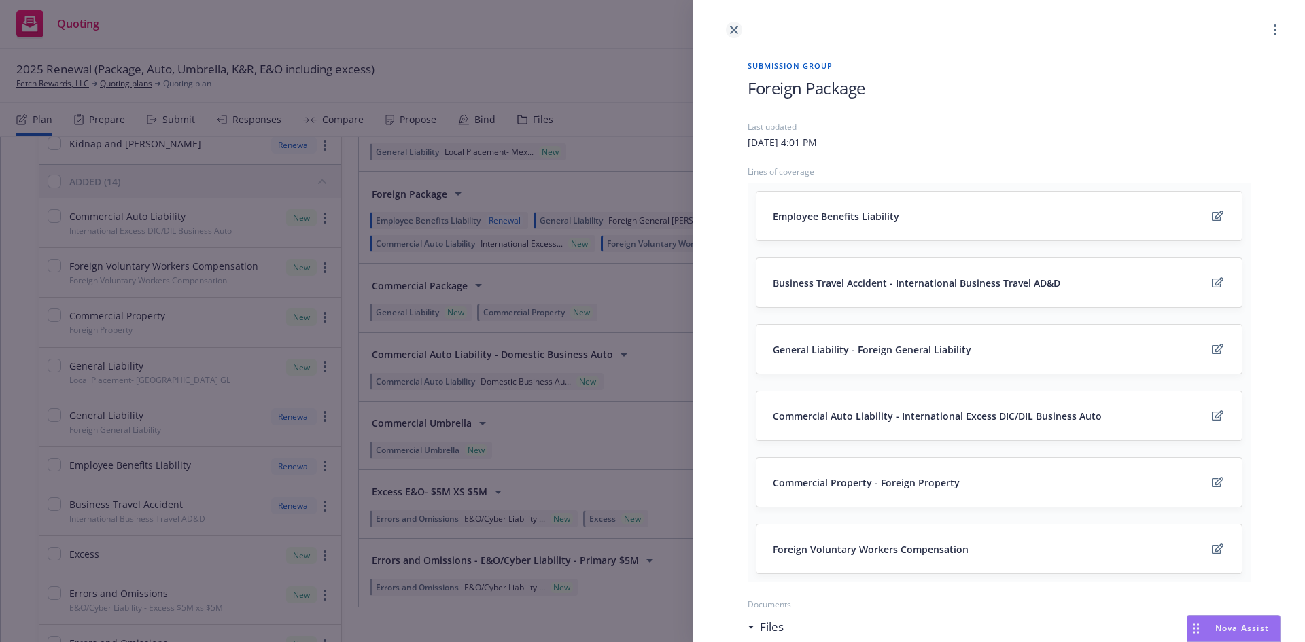
click at [735, 32] on icon "close" at bounding box center [734, 30] width 8 height 8
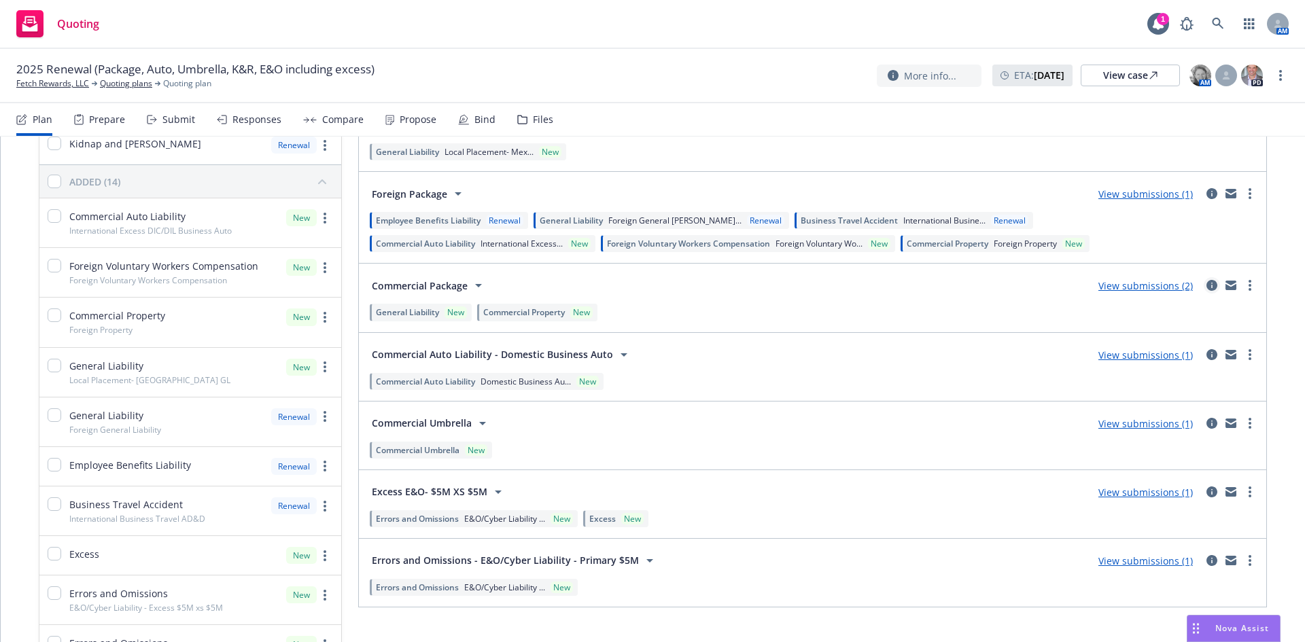
click at [1206, 288] on icon "circleInformation" at bounding box center [1211, 285] width 11 height 11
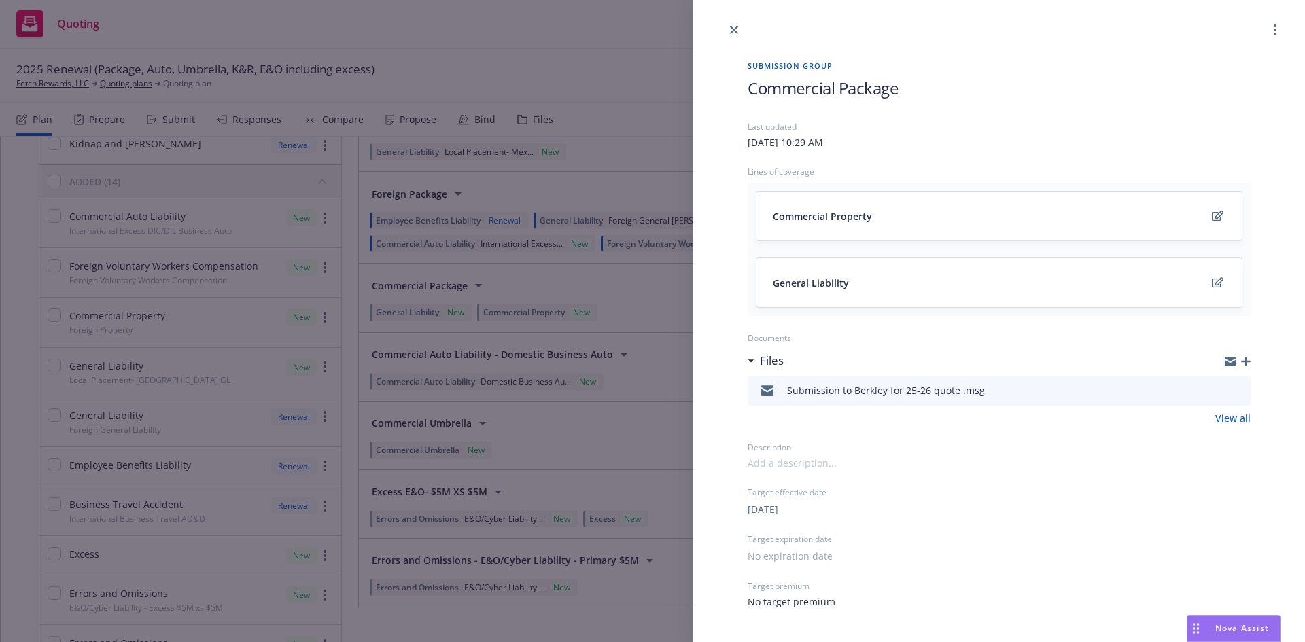
click at [1250, 366] on div at bounding box center [1238, 361] width 26 height 11
click at [1246, 361] on icon "button" at bounding box center [1246, 362] width 10 height 10
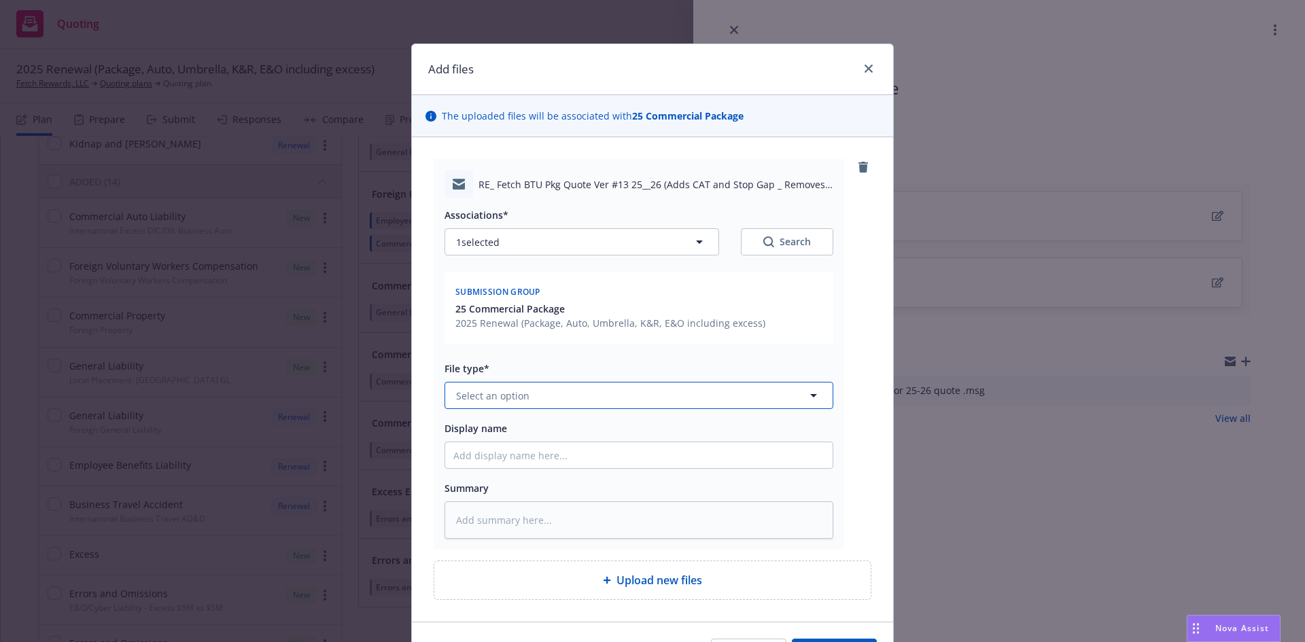
click at [544, 397] on button "Select an option" at bounding box center [639, 395] width 389 height 27
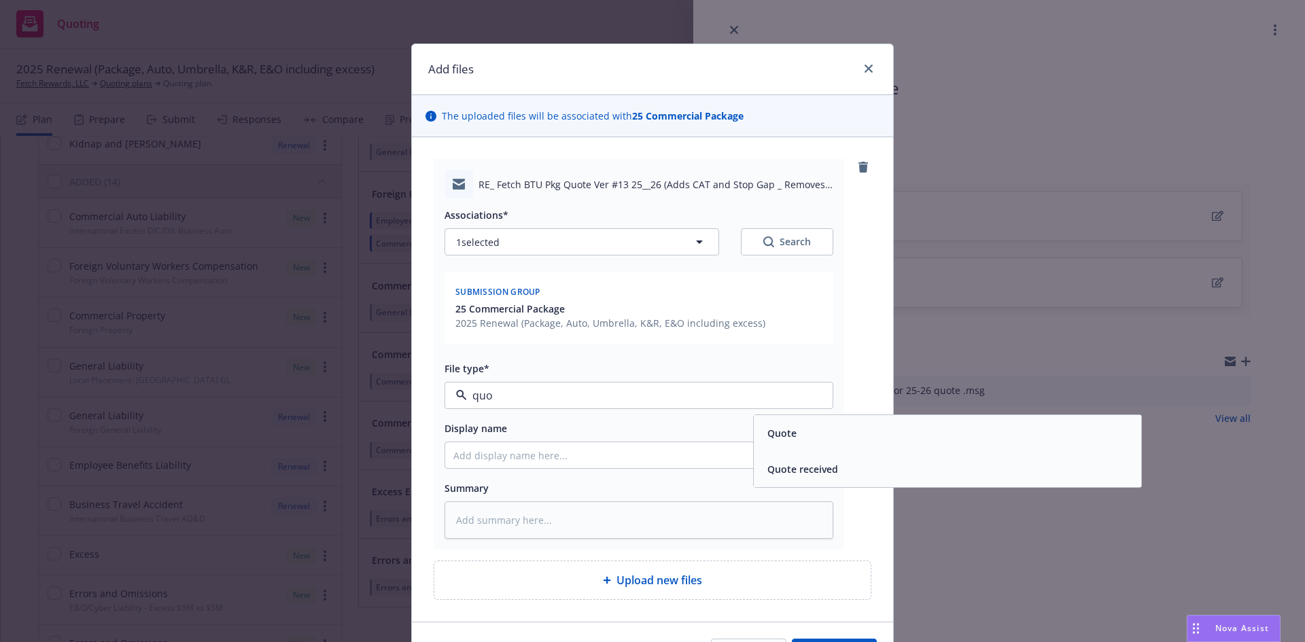
click at [830, 472] on span "Quote received" at bounding box center [802, 469] width 71 height 14
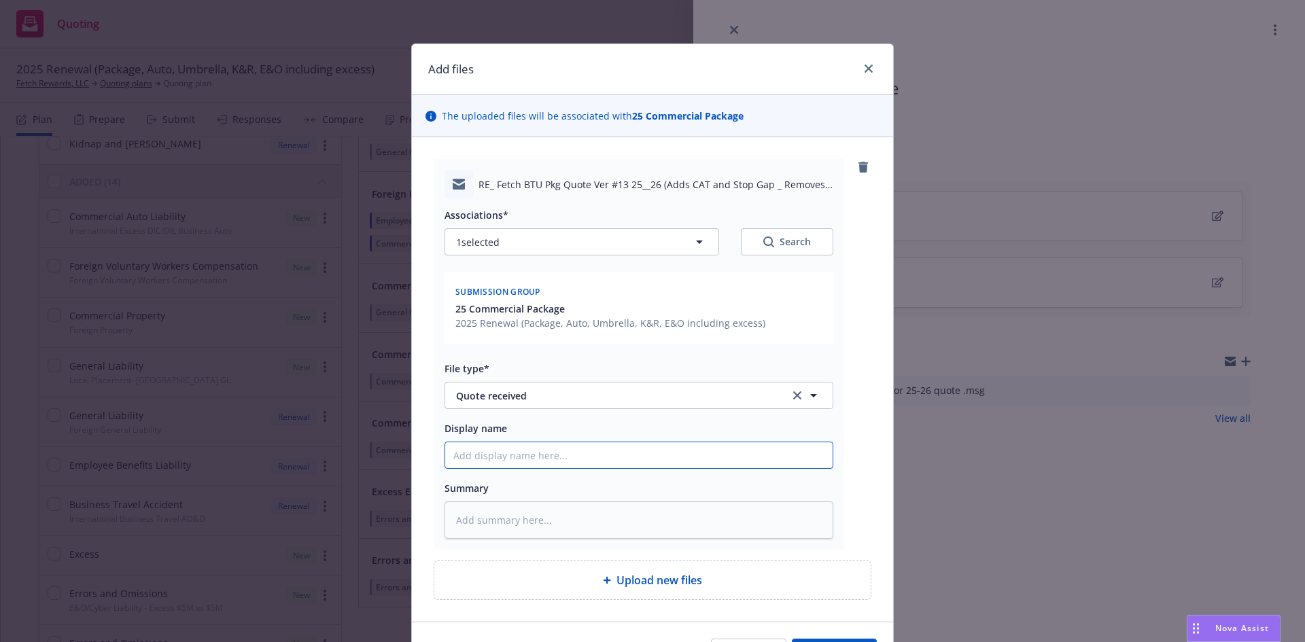
click at [572, 462] on input "Display name" at bounding box center [638, 455] width 387 height 26
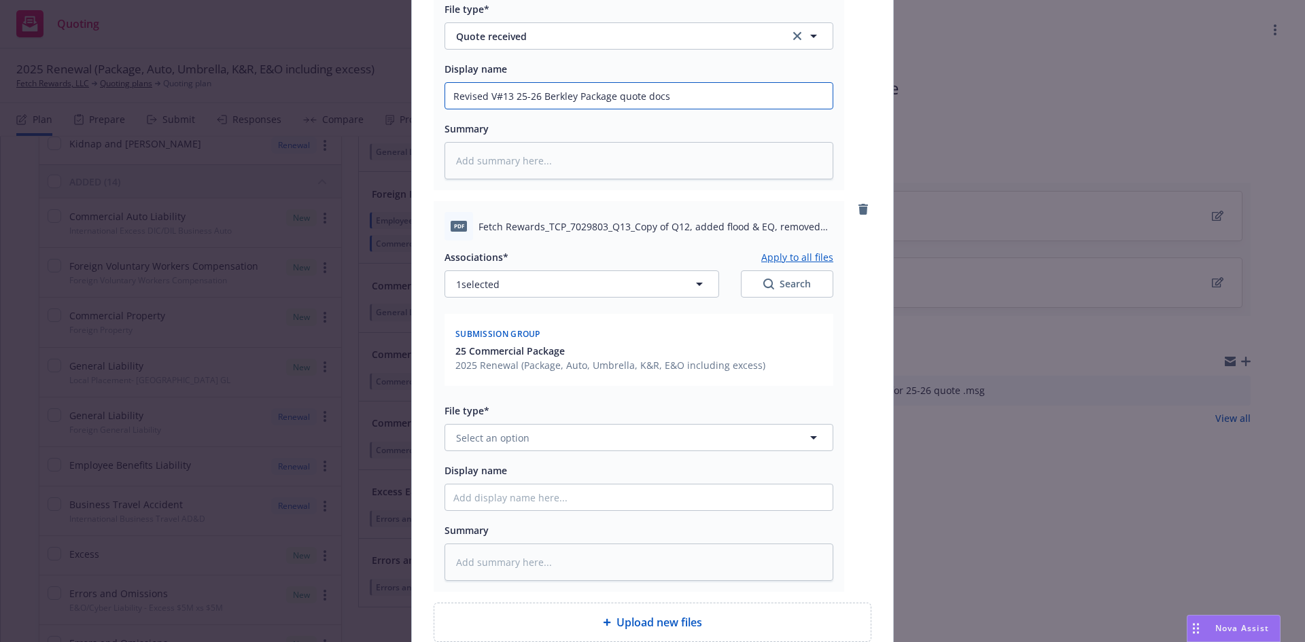
scroll to position [424, 0]
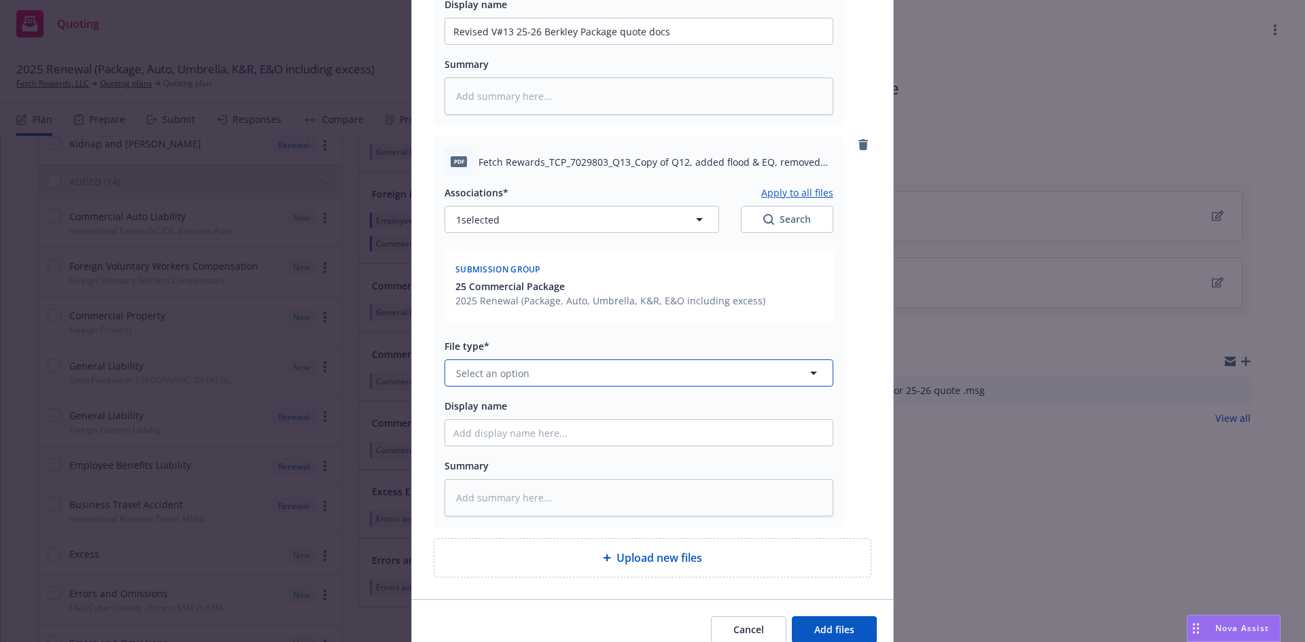
click at [515, 377] on span "Select an option" at bounding box center [492, 373] width 73 height 14
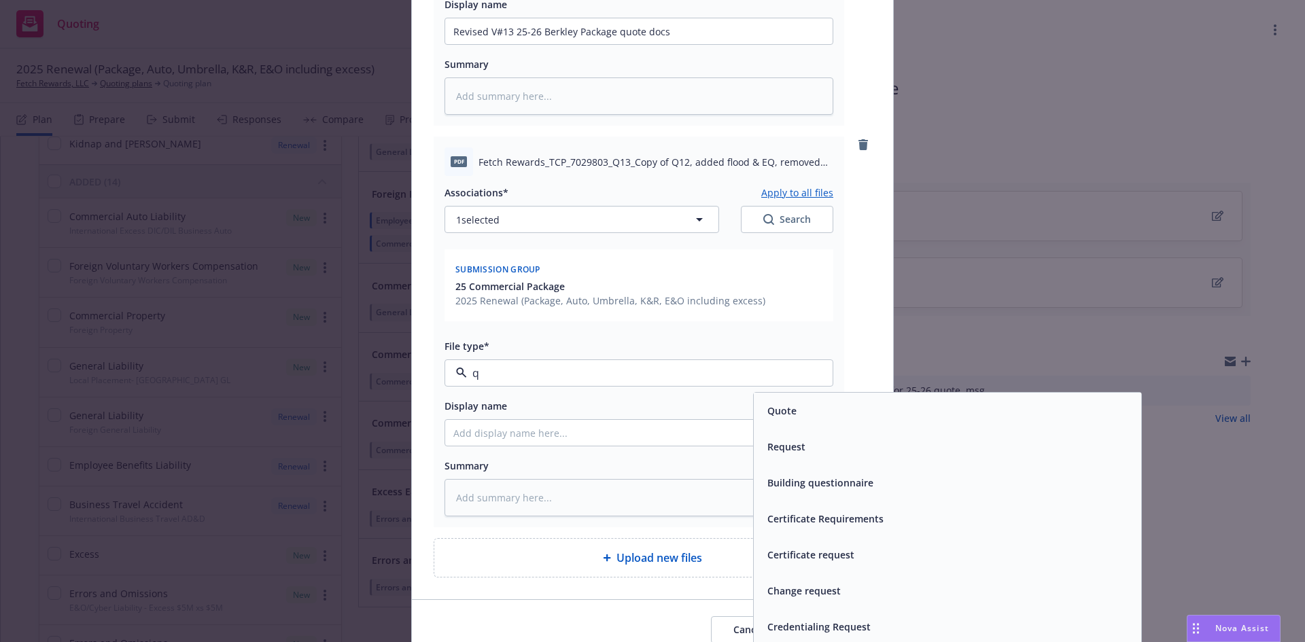
click at [839, 404] on div "Quote" at bounding box center [947, 411] width 371 height 20
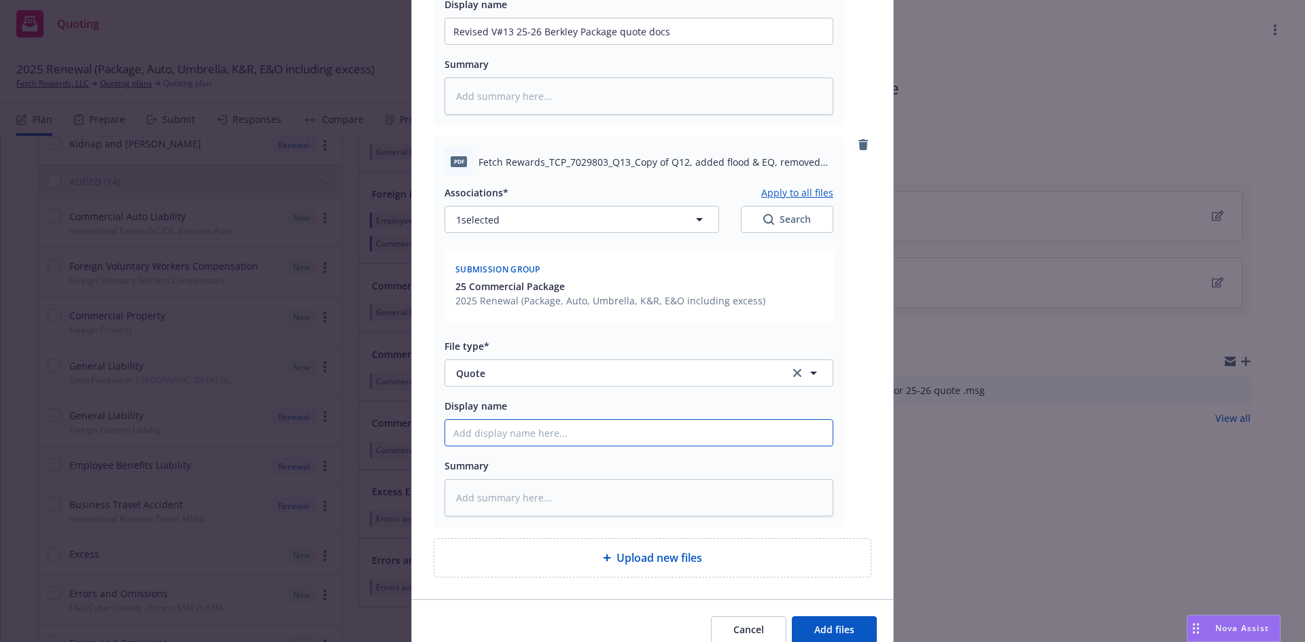
click at [542, 44] on input "Display name" at bounding box center [638, 31] width 387 height 26
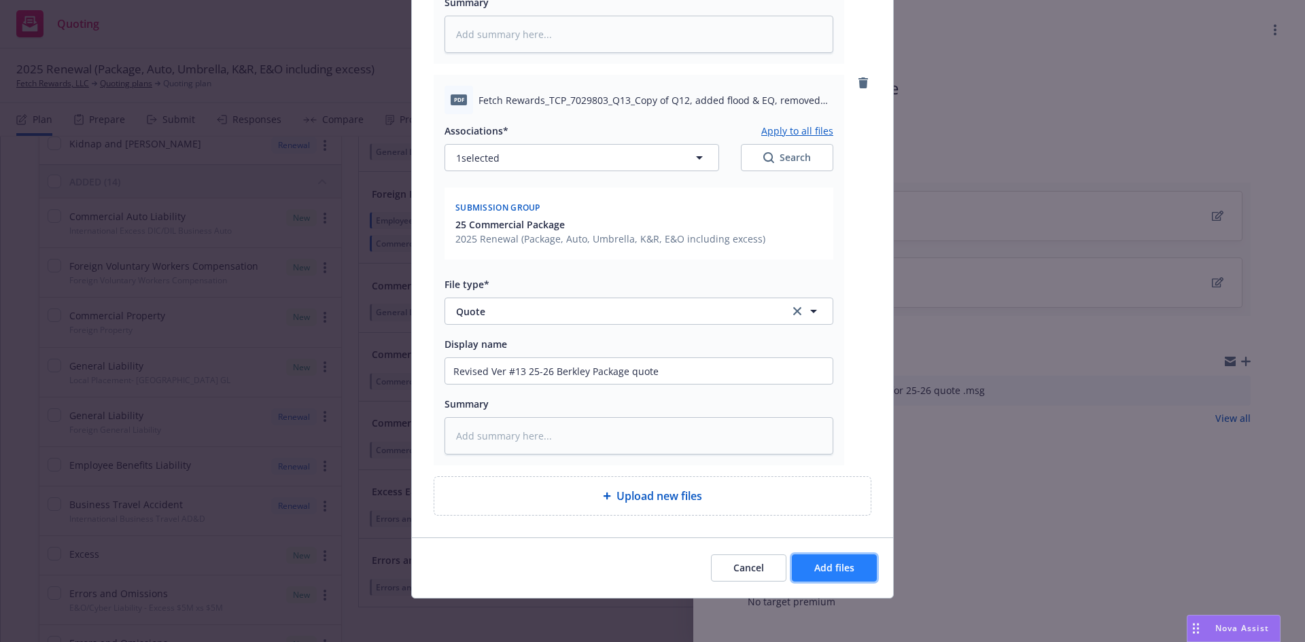
click at [826, 563] on span "Add files" at bounding box center [834, 567] width 40 height 13
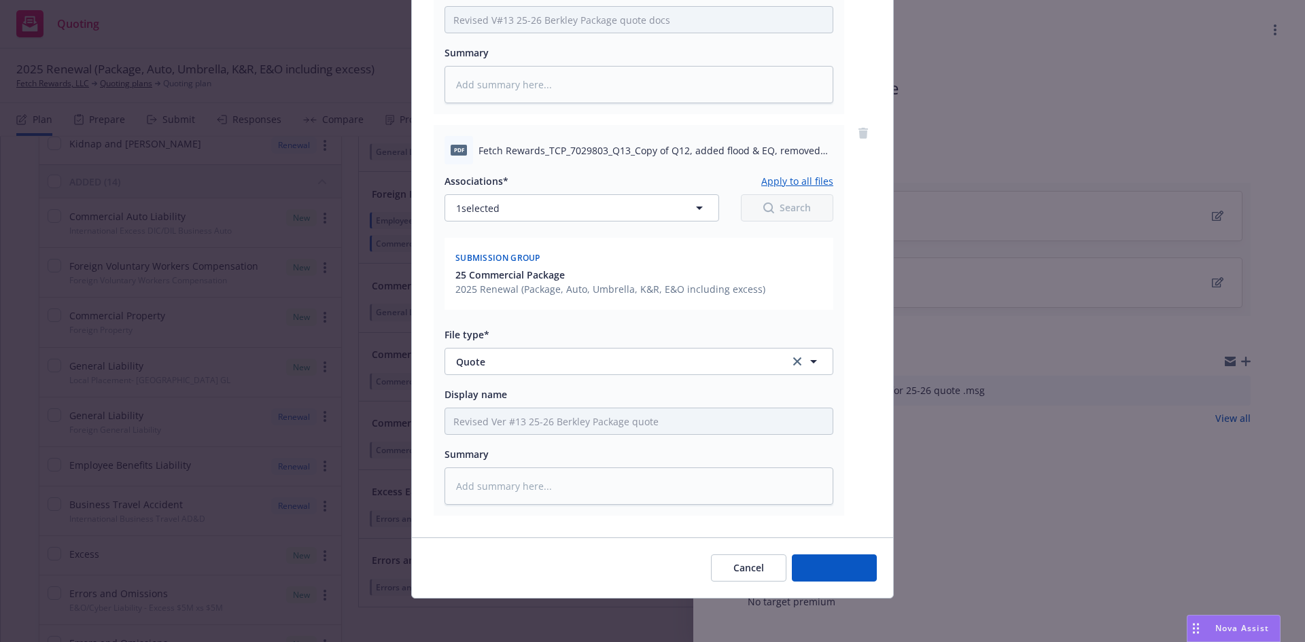
scroll to position [436, 0]
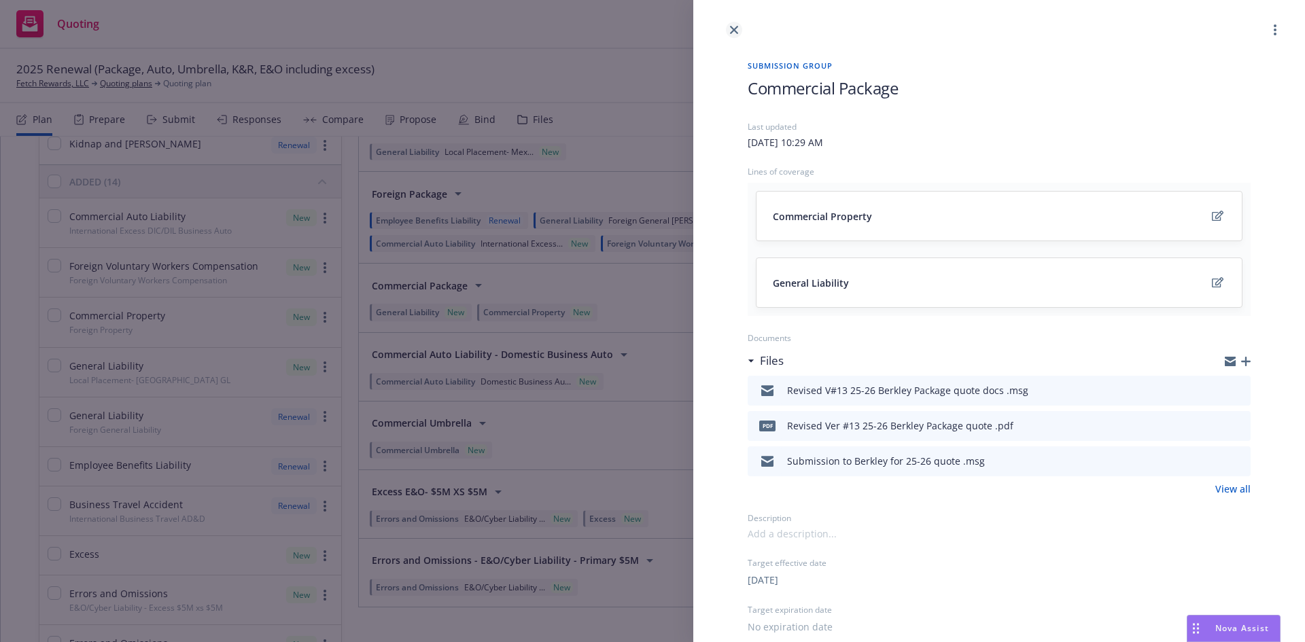
click at [732, 33] on icon "close" at bounding box center [734, 30] width 8 height 8
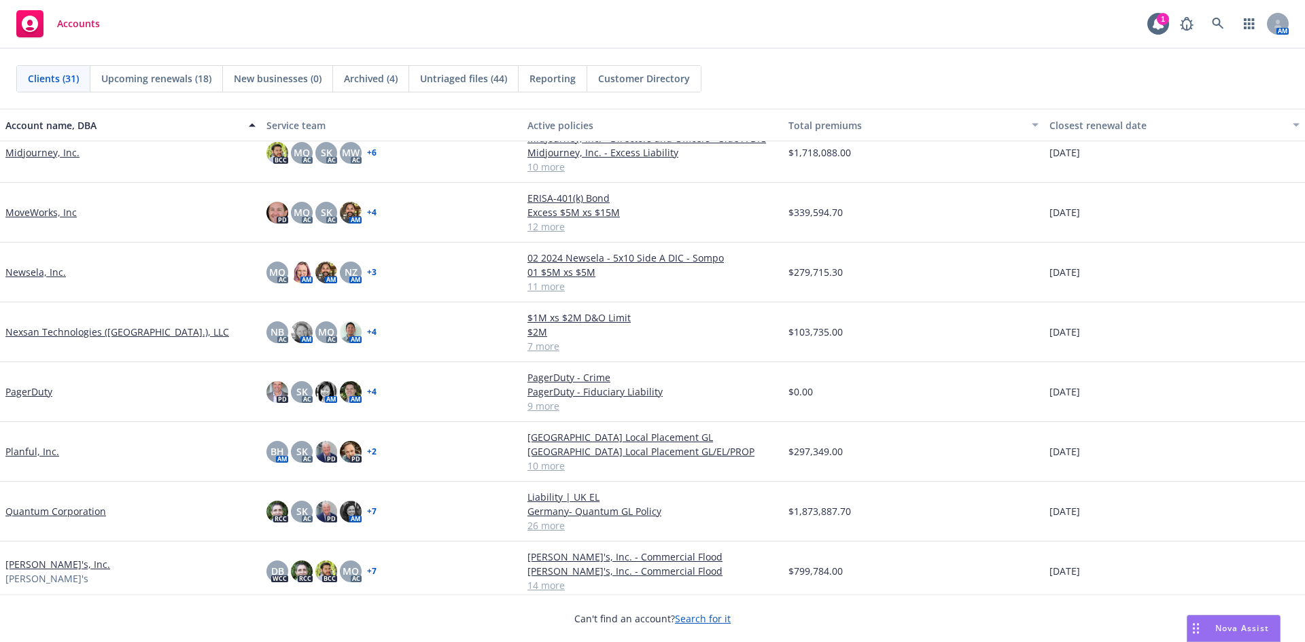
scroll to position [952, 0]
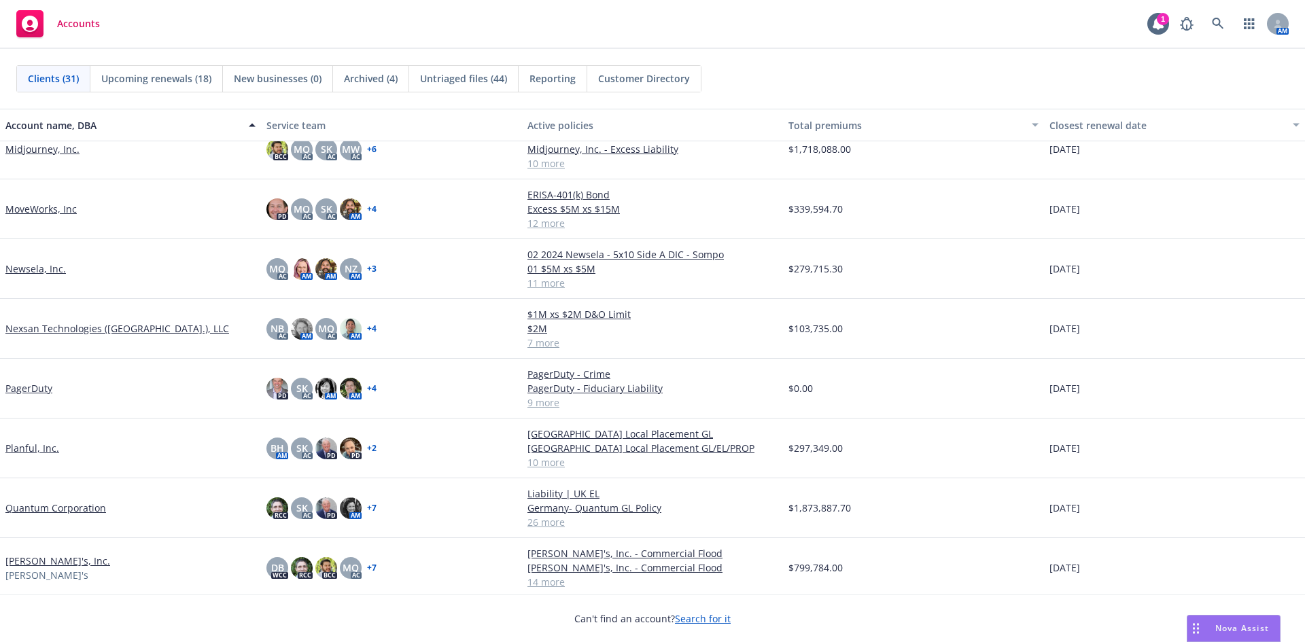
click at [33, 452] on link "Planful, Inc." at bounding box center [32, 448] width 54 height 14
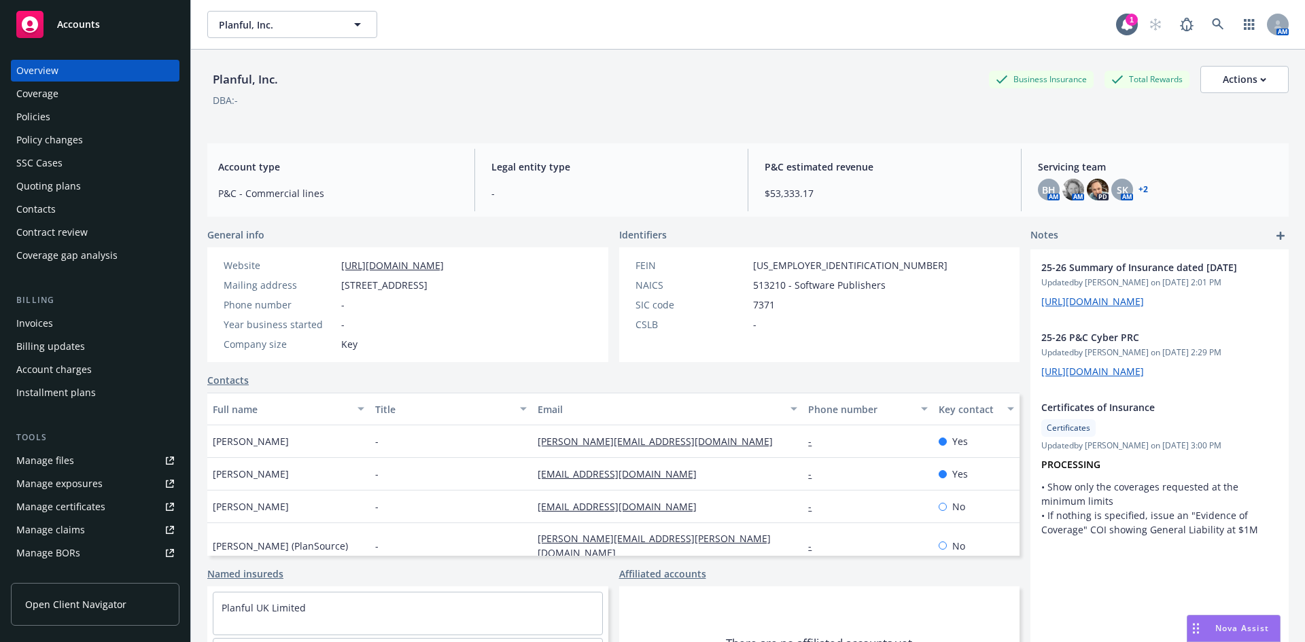
click at [75, 121] on div "Policies" at bounding box center [95, 117] width 158 height 22
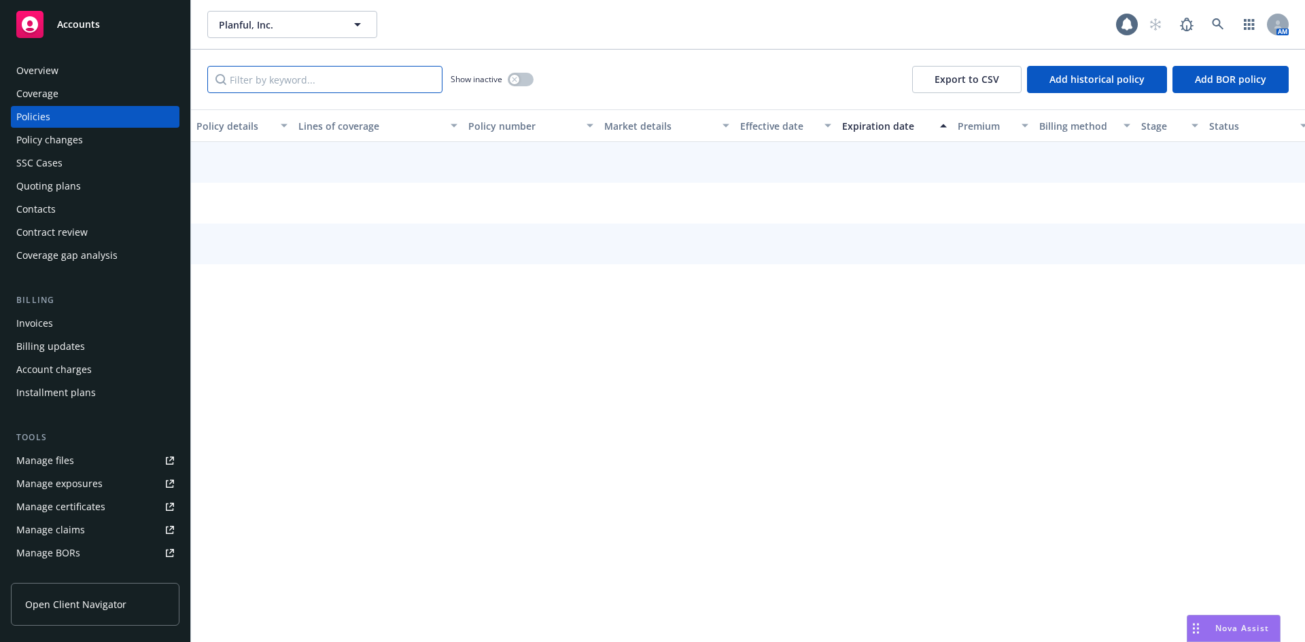
click at [316, 83] on input "Filter by keyword..." at bounding box center [324, 79] width 235 height 27
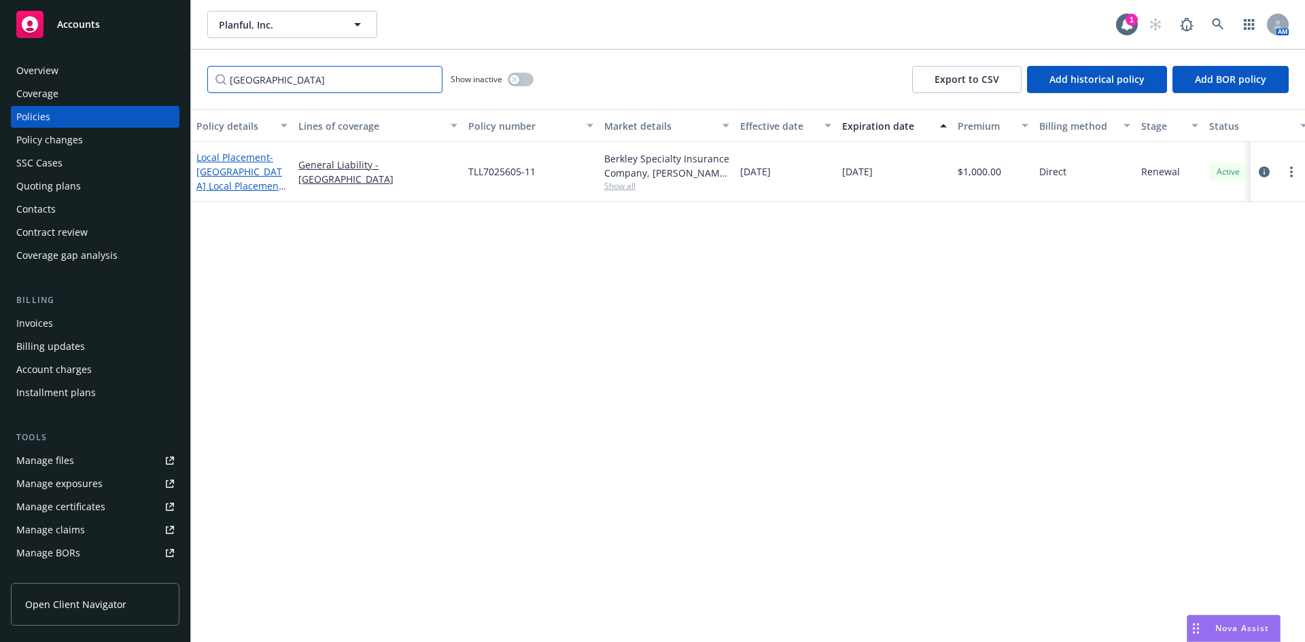
type input "[GEOGRAPHIC_DATA]"
click at [243, 176] on span "- [GEOGRAPHIC_DATA] Local Placement GL" at bounding box center [241, 179] width 90 height 56
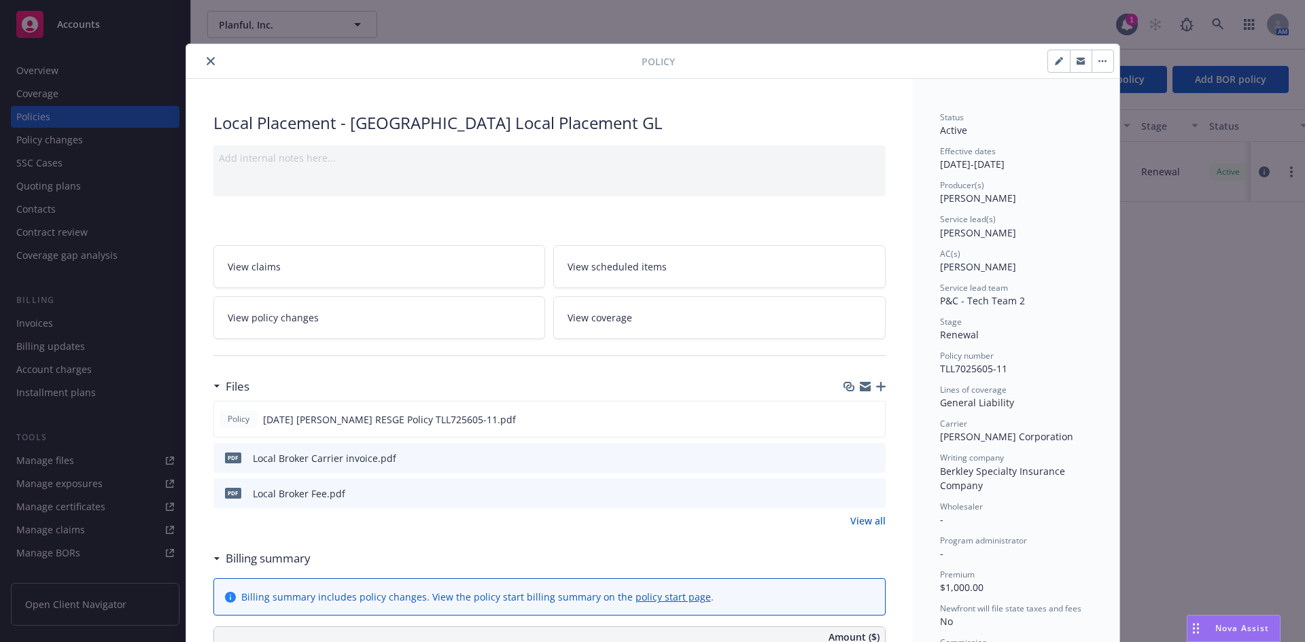
click at [203, 62] on button "close" at bounding box center [211, 61] width 16 height 16
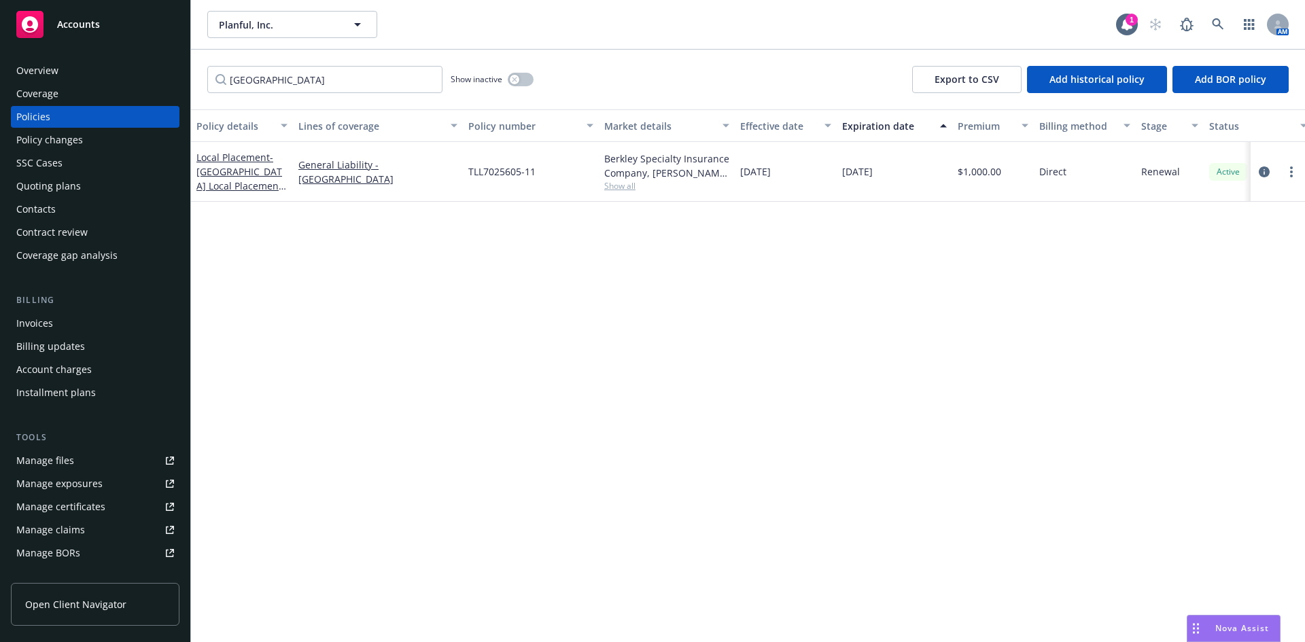
drag, startPoint x: 90, startPoint y: 135, endPoint x: 220, endPoint y: 129, distance: 130.0
click at [90, 135] on div "Policy changes" at bounding box center [95, 140] width 158 height 22
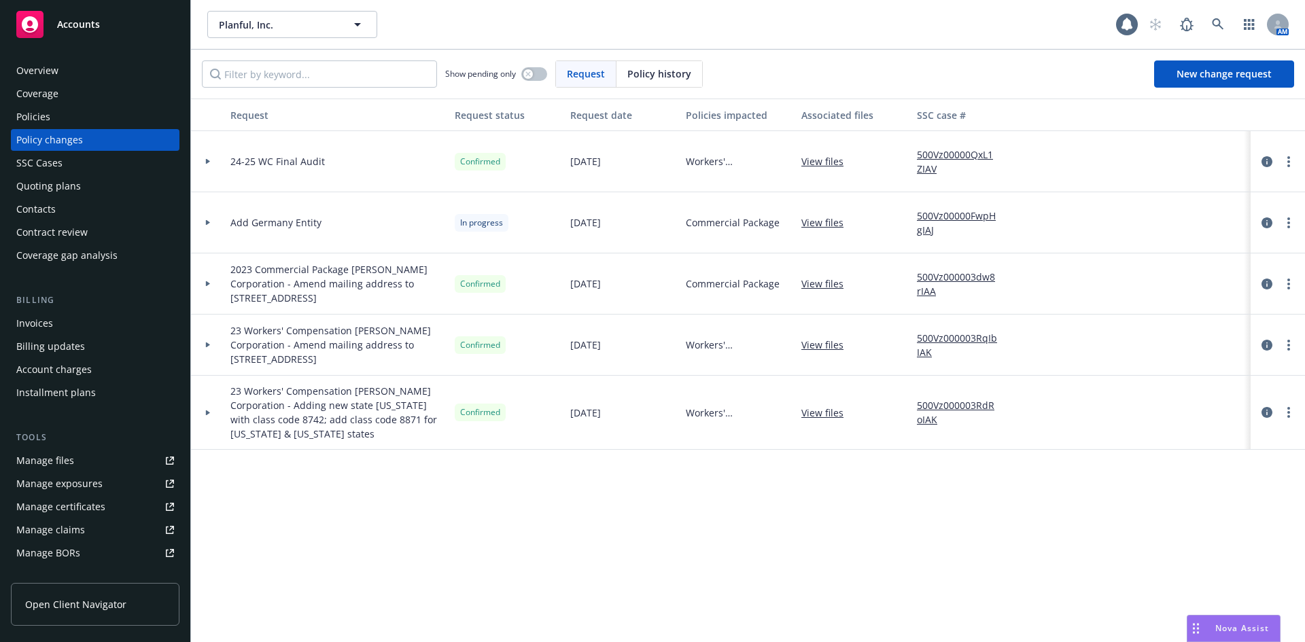
click at [658, 75] on span "Policy history" at bounding box center [659, 74] width 64 height 14
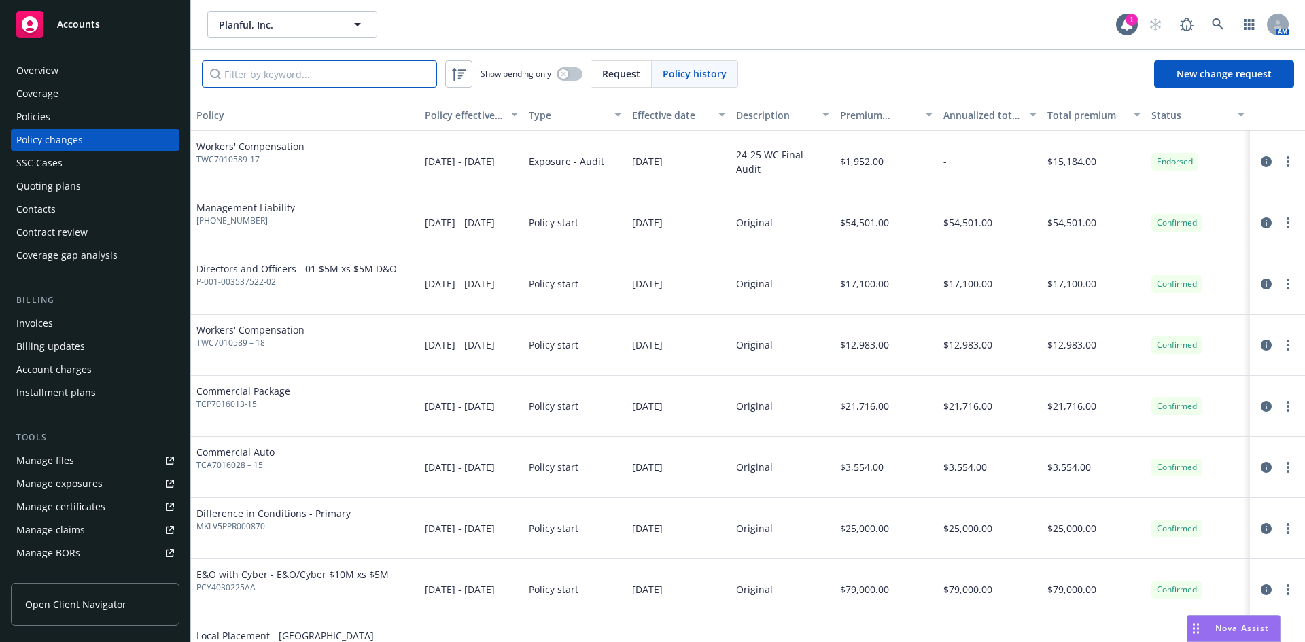
click at [324, 79] on input "Filter by keyword..." at bounding box center [319, 73] width 235 height 27
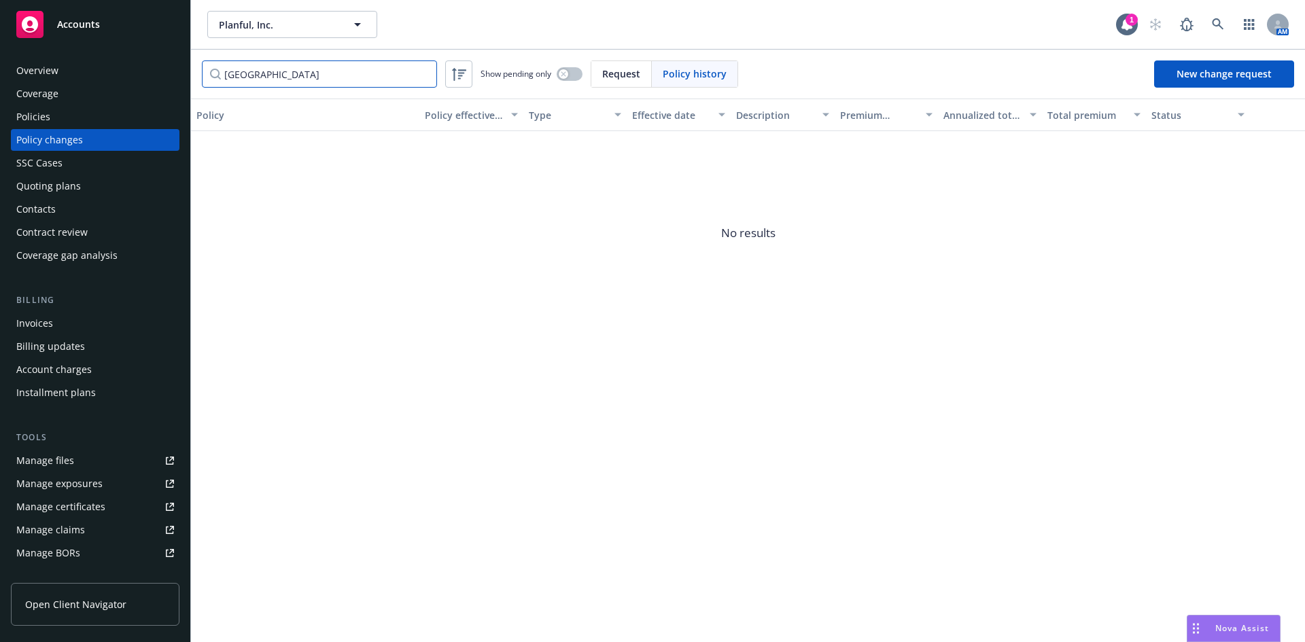
type input "[GEOGRAPHIC_DATA]"
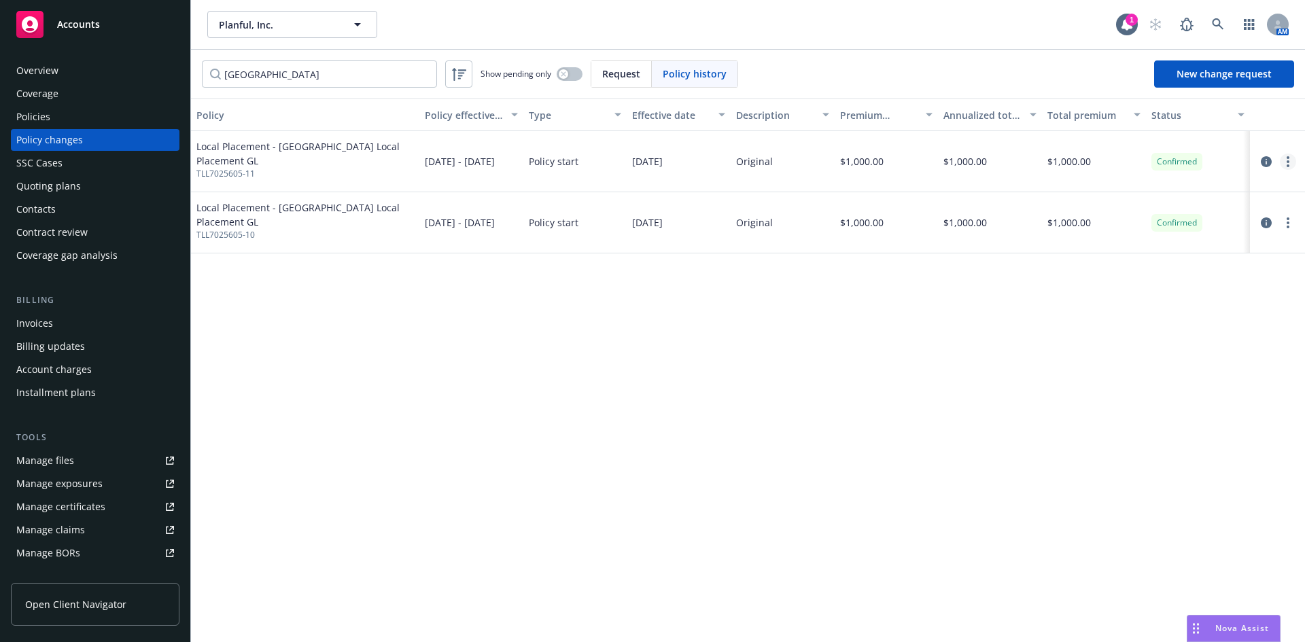
click at [1289, 161] on circle "more" at bounding box center [1288, 161] width 3 height 3
click at [1136, 275] on link "Edit billing info" at bounding box center [1178, 271] width 233 height 27
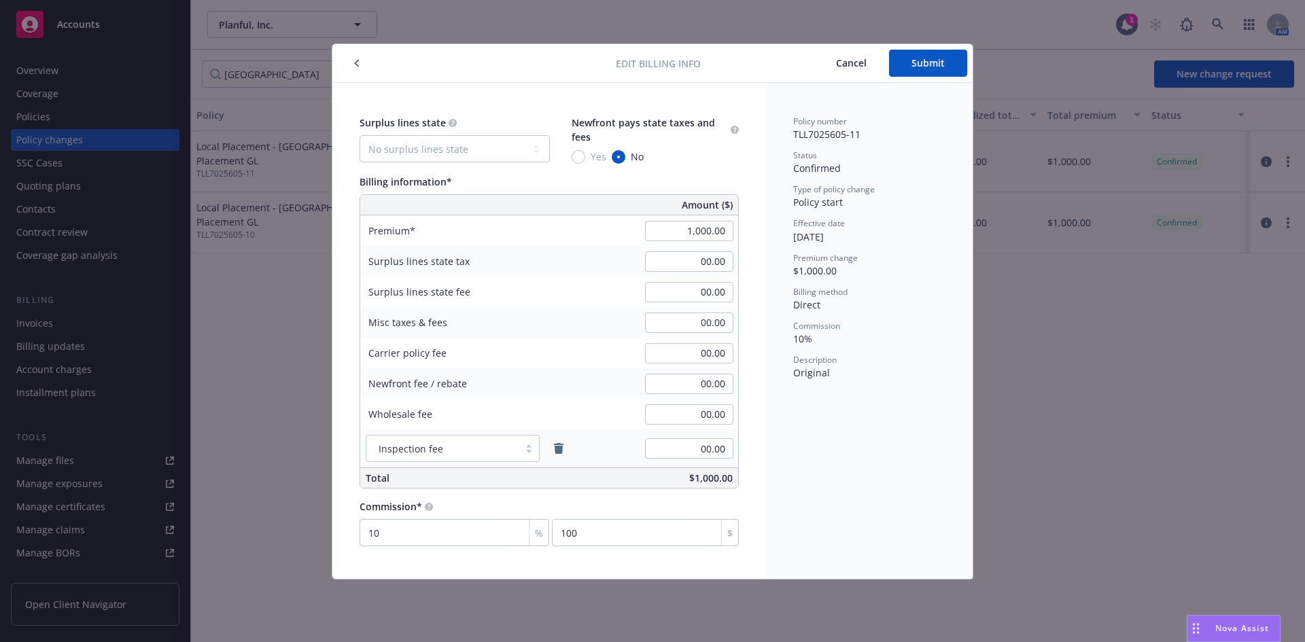
click at [848, 63] on span "Cancel" at bounding box center [851, 62] width 31 height 13
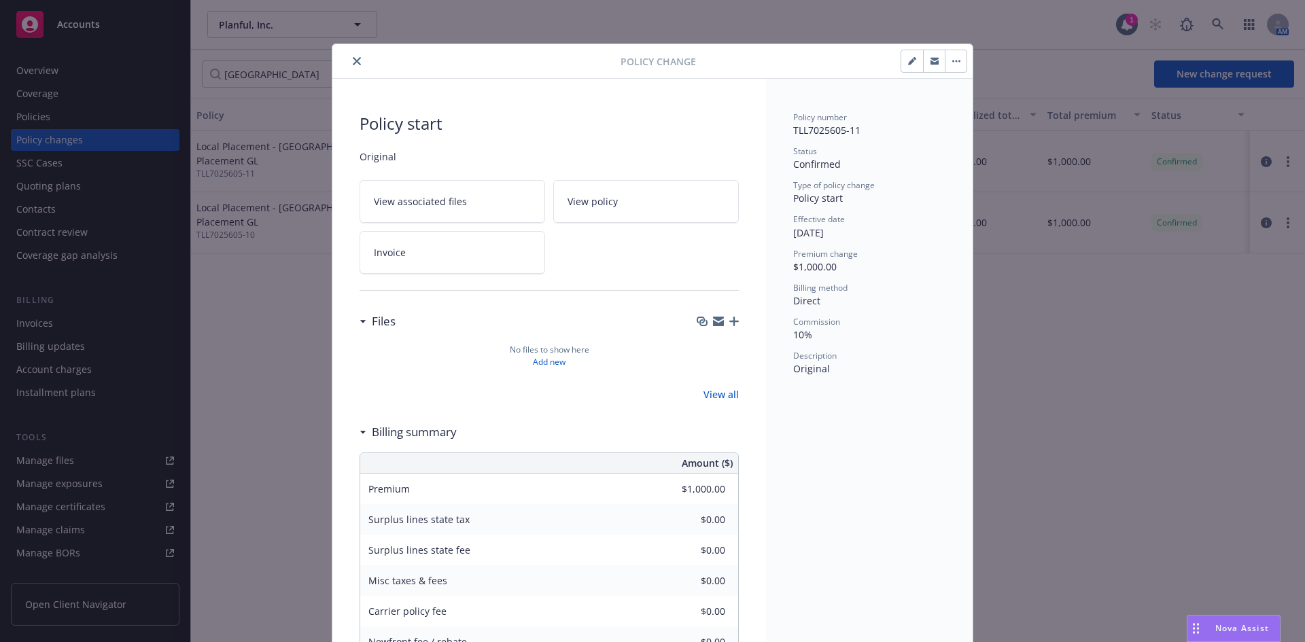
click at [353, 62] on icon "close" at bounding box center [357, 61] width 8 height 8
